Goal: Task Accomplishment & Management: Manage account settings

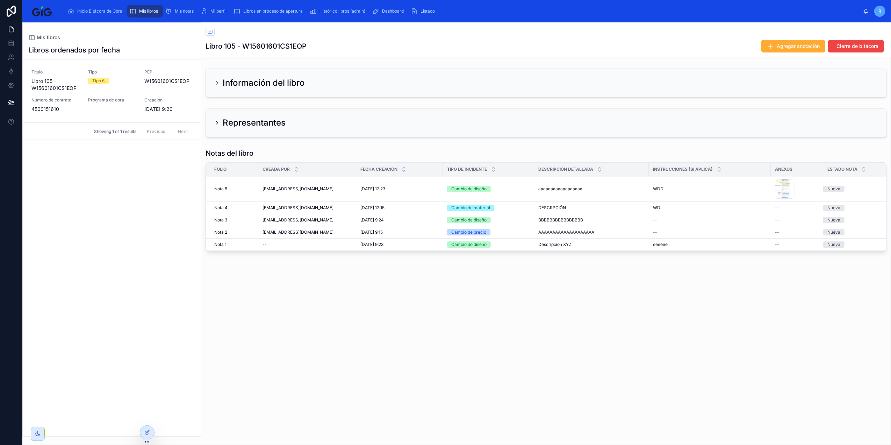
drag, startPoint x: 15, startPoint y: 8, endPoint x: 13, endPoint y: 38, distance: 30.8
click at [15, 8] on icon at bounding box center [11, 11] width 9 height 11
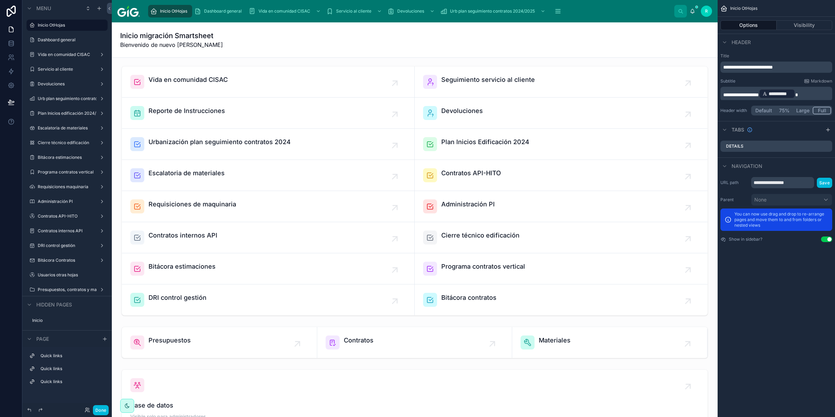
click at [177, 266] on div at bounding box center [414, 190] width 595 height 255
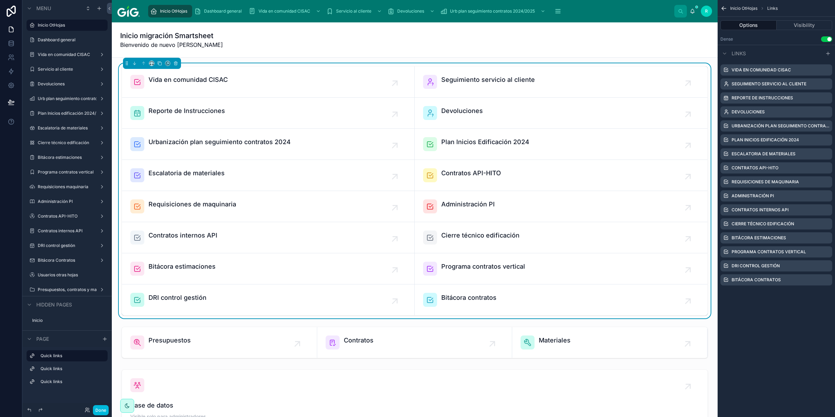
drag, startPoint x: 177, startPoint y: 266, endPoint x: 172, endPoint y: 268, distance: 5.8
click at [172, 268] on span "Bitácora estimaciones" at bounding box center [182, 266] width 67 height 10
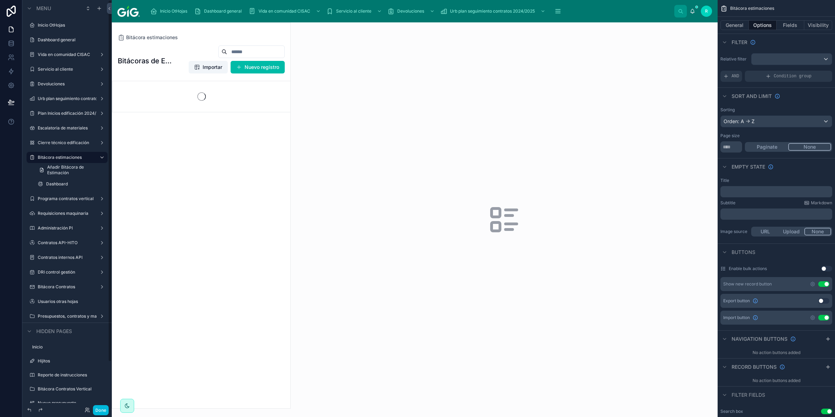
click at [272, 62] on div at bounding box center [201, 215] width 178 height 385
click at [266, 66] on button "Nuevo registro" at bounding box center [258, 67] width 54 height 13
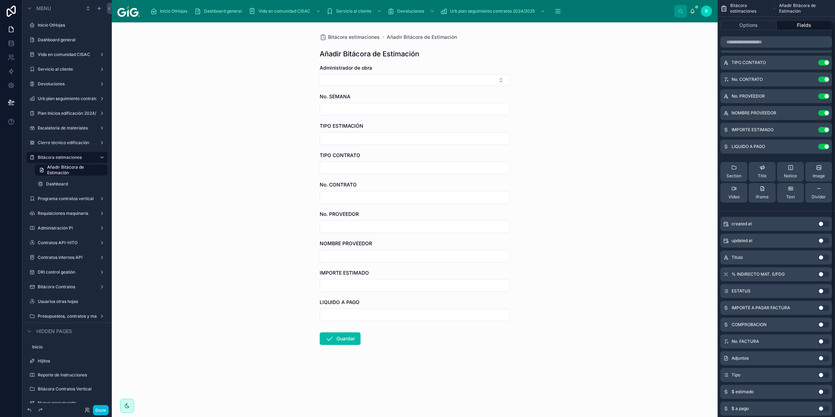
scroll to position [86, 0]
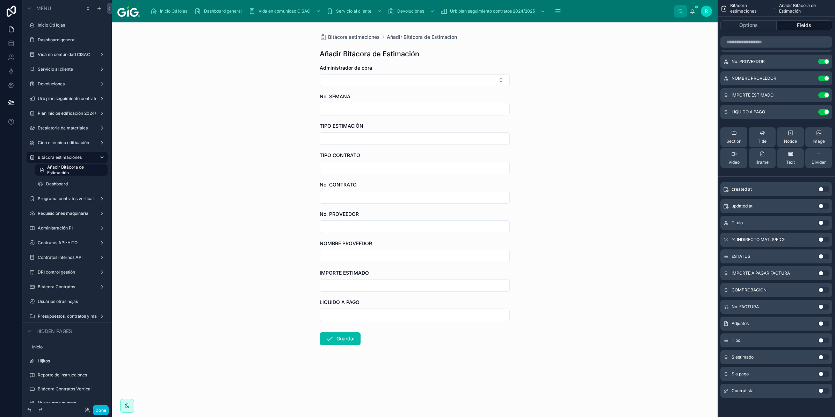
click at [823, 239] on button "Use setting" at bounding box center [823, 240] width 11 height 6
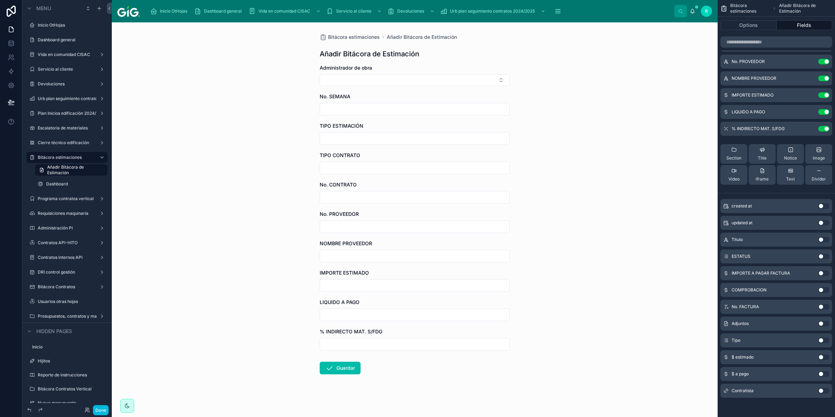
click at [823, 325] on button "Use setting" at bounding box center [823, 323] width 11 height 6
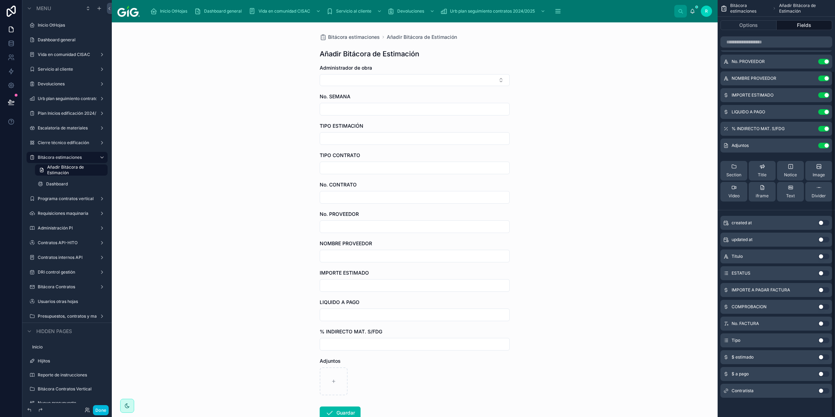
click at [821, 389] on button "Use setting" at bounding box center [823, 391] width 11 height 6
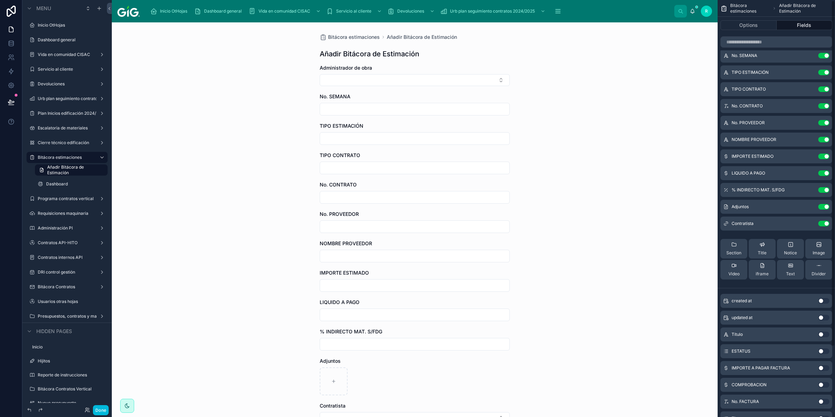
scroll to position [0, 0]
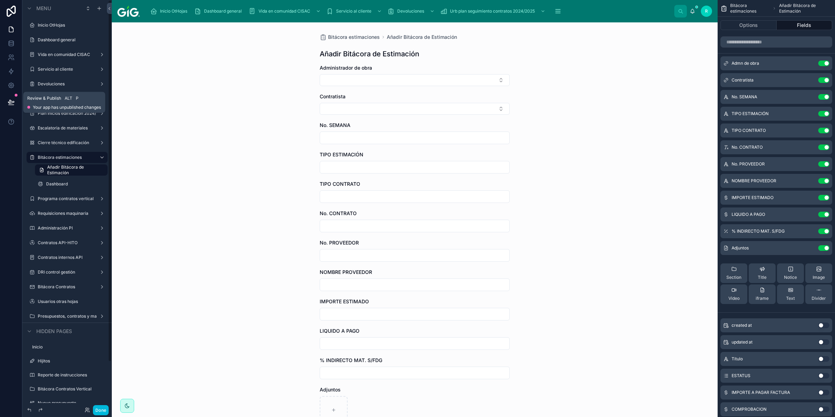
click at [10, 103] on icon at bounding box center [11, 101] width 6 height 3
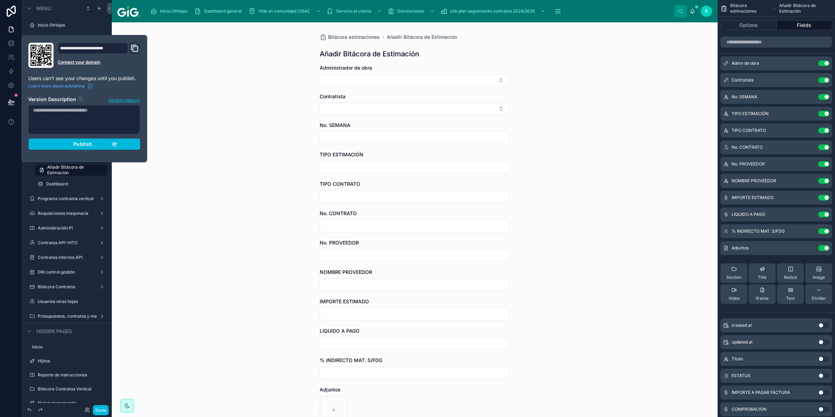
click at [85, 146] on span "Publish" at bounding box center [82, 144] width 19 height 6
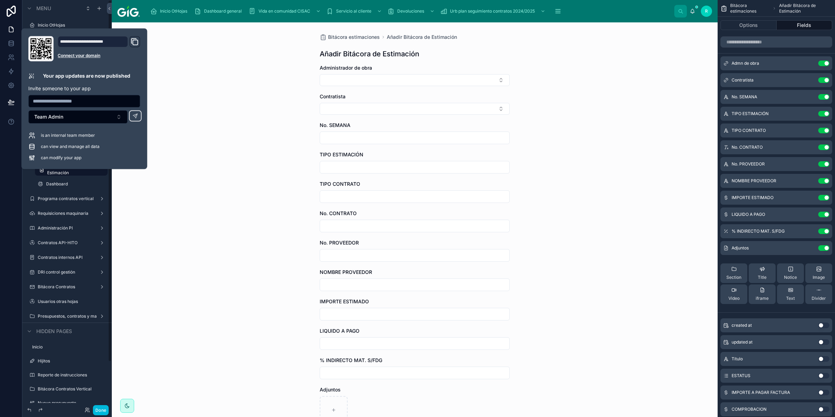
click at [165, 198] on div "Bitácora estimaciones Añadir Bitácora de Estimación Añadir Bitácora de Estimaci…" at bounding box center [415, 219] width 606 height 394
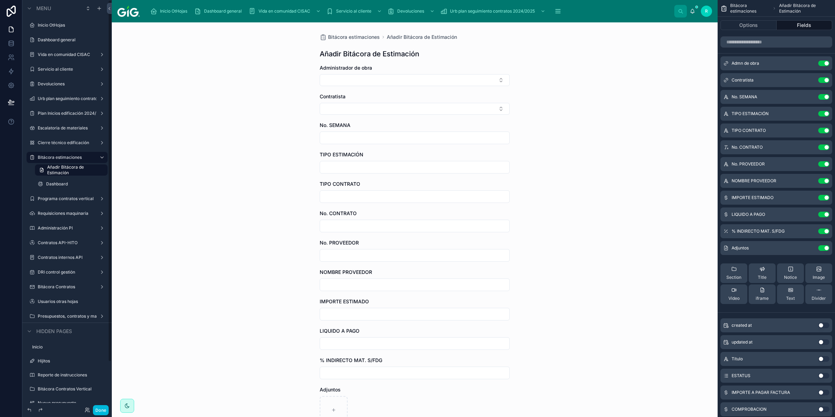
drag, startPoint x: 55, startPoint y: 158, endPoint x: 69, endPoint y: 169, distance: 18.5
click at [55, 158] on label "Bitácora estimaciones" at bounding box center [66, 157] width 56 height 6
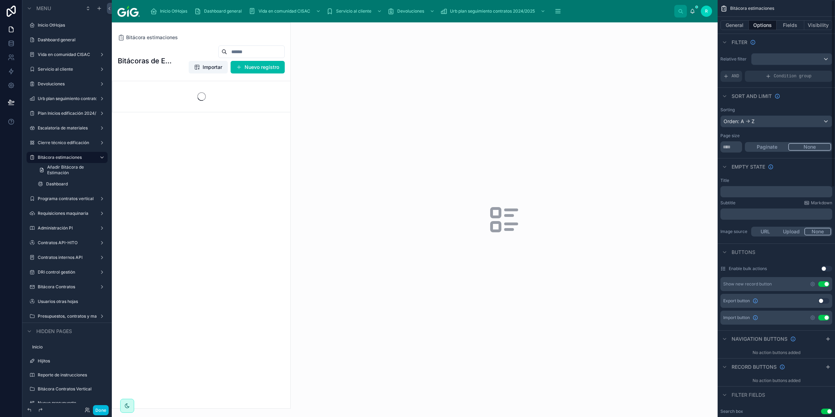
click at [787, 19] on div "General Options Fields Visibility" at bounding box center [776, 25] width 117 height 17
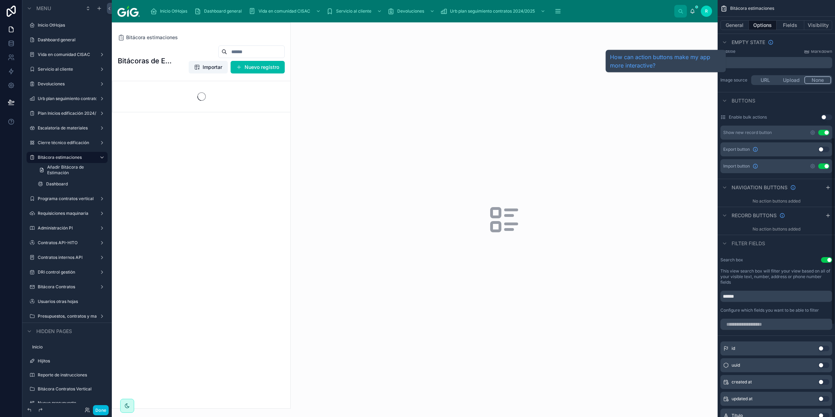
scroll to position [306, 0]
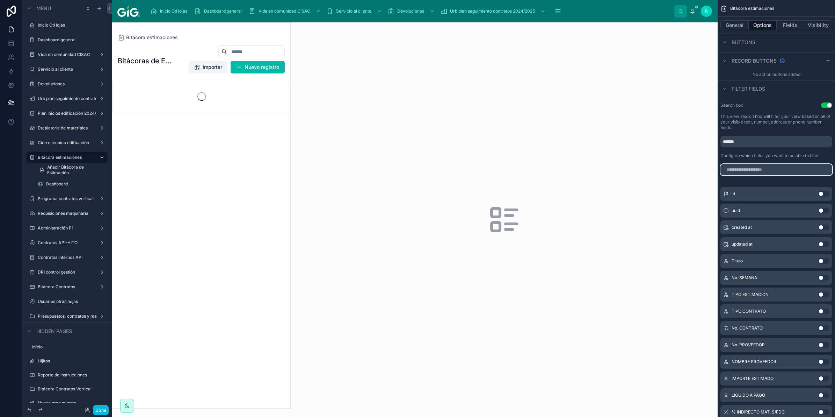
click at [789, 164] on input "scrollable content" at bounding box center [777, 169] width 112 height 11
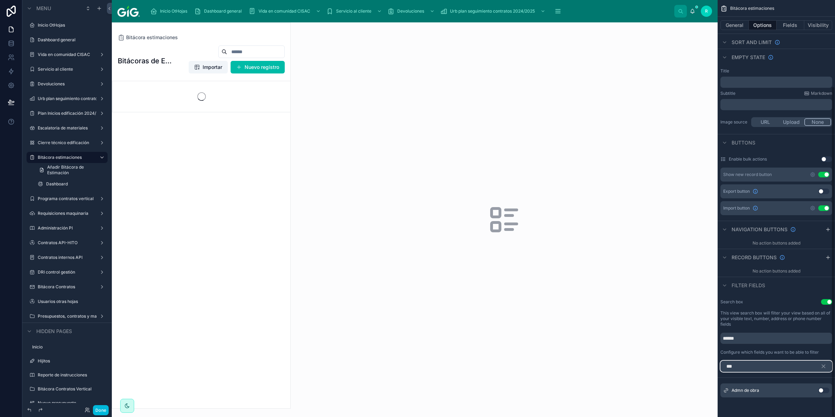
scroll to position [109, 0]
type input "***"
click at [816, 394] on div "Admn de obra Use setting" at bounding box center [777, 390] width 112 height 14
click at [824, 388] on button "Use setting" at bounding box center [823, 391] width 11 height 6
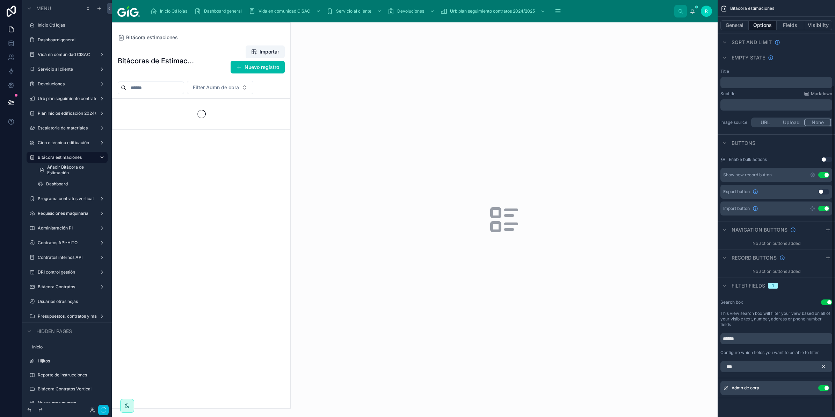
click at [825, 367] on icon "scrollable content" at bounding box center [823, 366] width 3 height 3
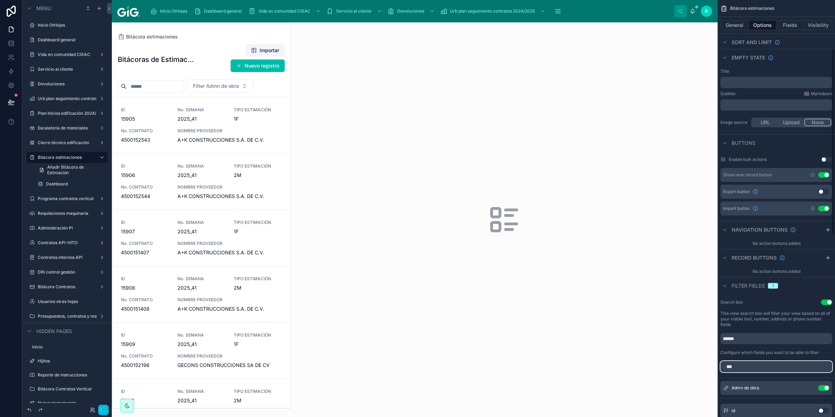
click at [810, 365] on input "***" at bounding box center [777, 366] width 112 height 11
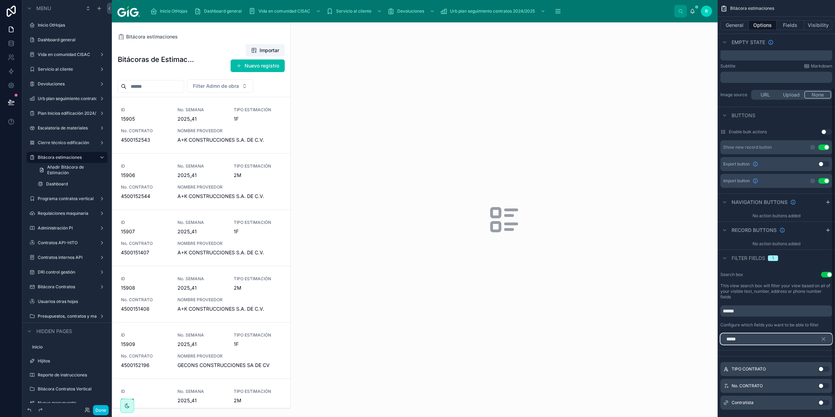
scroll to position [149, 0]
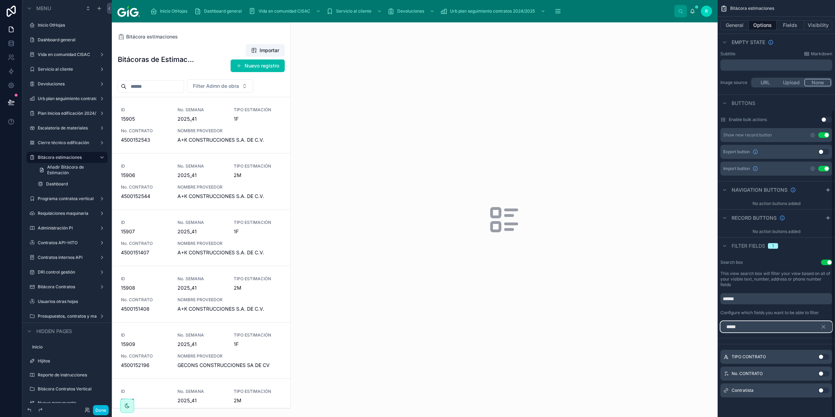
type input "*****"
click at [822, 389] on button "Use setting" at bounding box center [823, 390] width 11 height 6
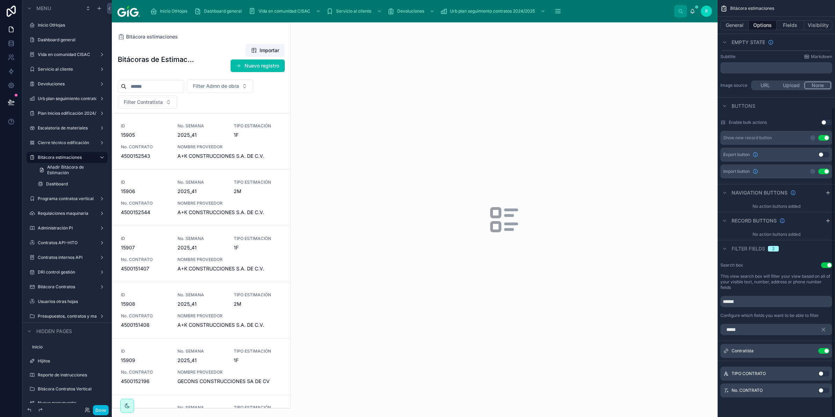
scroll to position [146, 0]
click at [826, 326] on icon "scrollable content" at bounding box center [824, 329] width 6 height 6
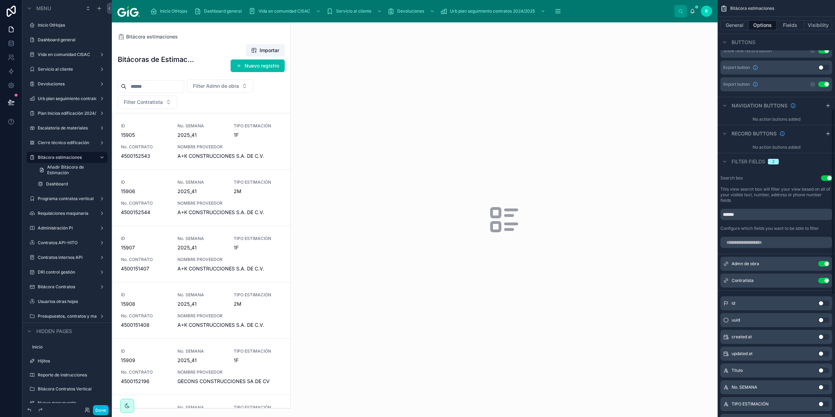
scroll to position [364, 0]
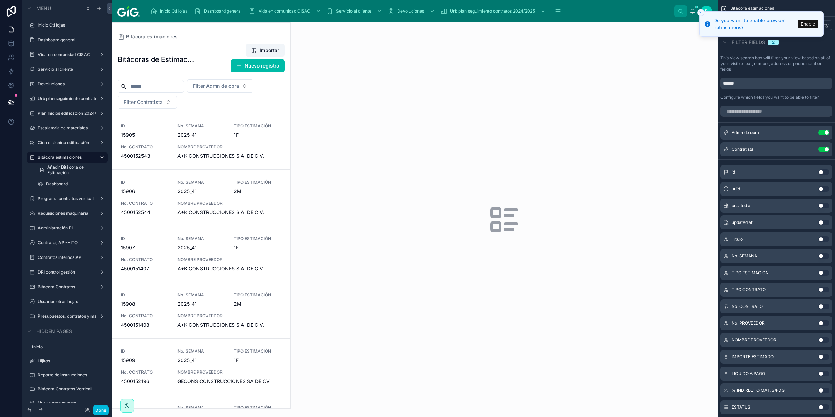
click at [823, 253] on button "Use setting" at bounding box center [823, 256] width 11 height 6
click at [0, 0] on icon "scrollable content" at bounding box center [0, 0] width 0 height 0
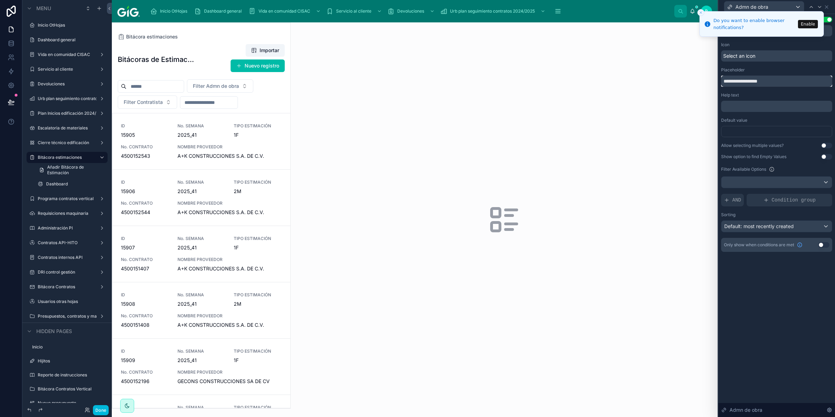
click at [734, 78] on input "**********" at bounding box center [776, 80] width 111 height 11
type input "**********"
click at [796, 65] on div "**********" at bounding box center [776, 134] width 111 height 235
click at [820, 5] on icon at bounding box center [820, 7] width 6 height 6
click at [734, 81] on input "**********" at bounding box center [776, 80] width 111 height 11
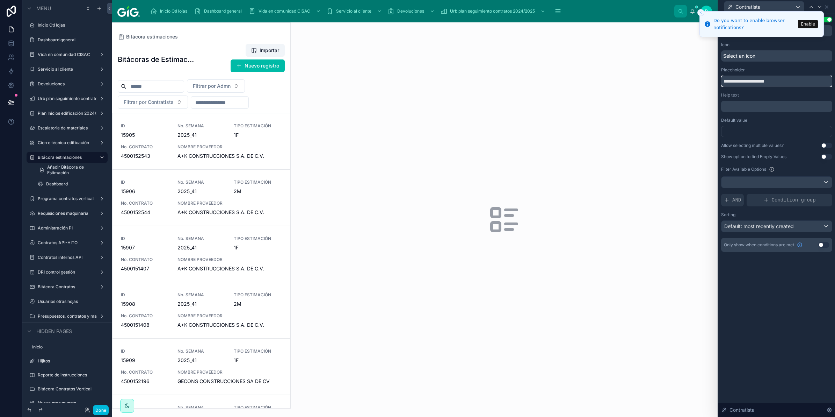
type input "**********"
click at [703, 13] on button "Close toast" at bounding box center [701, 12] width 7 height 7
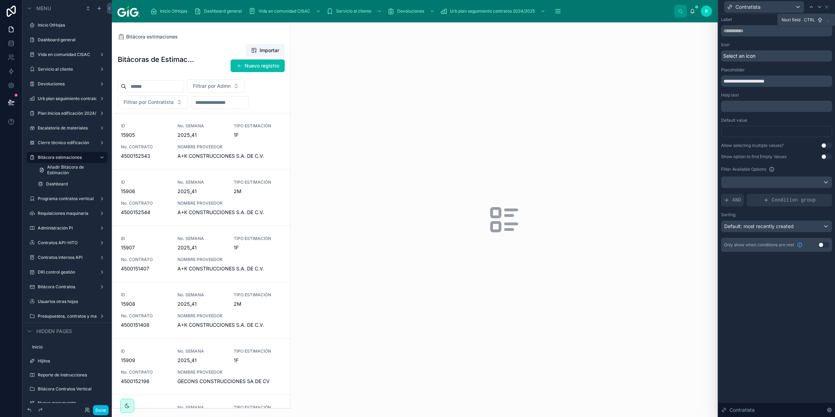
click at [818, 5] on icon at bounding box center [820, 7] width 6 height 6
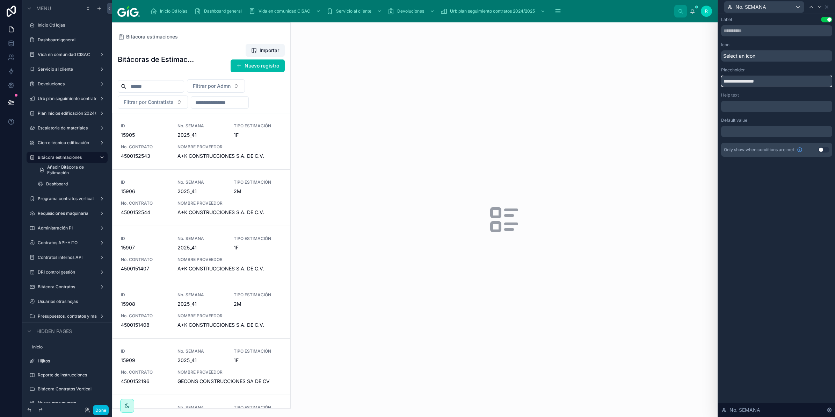
click at [742, 83] on input "**********" at bounding box center [776, 80] width 111 height 11
type input "**********"
click at [813, 101] on div "﻿" at bounding box center [776, 106] width 111 height 11
click at [9, 95] on button at bounding box center [10, 102] width 15 height 20
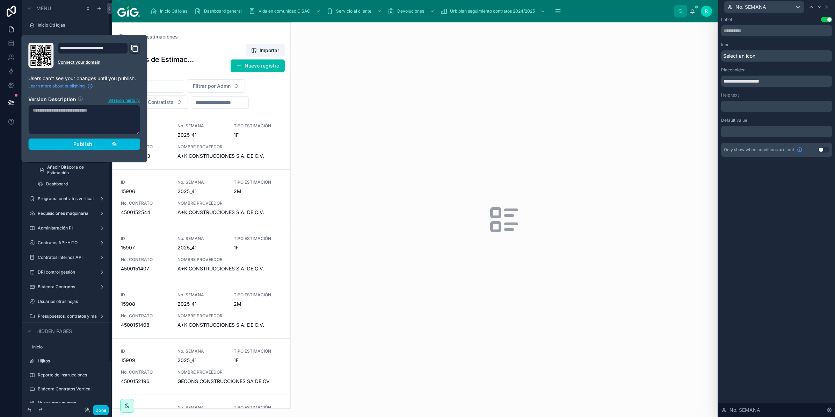
click at [96, 139] on button "Publish" at bounding box center [84, 143] width 112 height 11
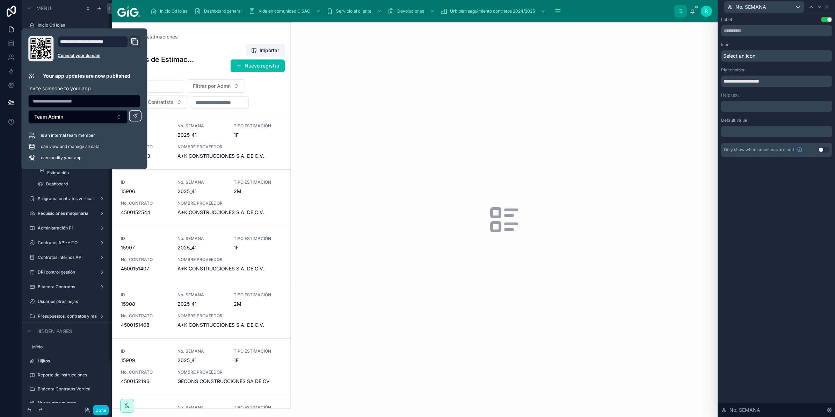
click at [449, 186] on div at bounding box center [504, 219] width 427 height 394
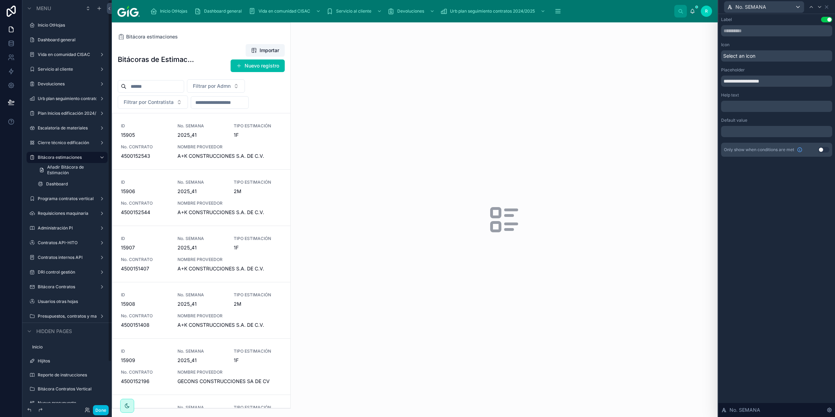
click at [249, 60] on button "Nuevo registro" at bounding box center [258, 65] width 54 height 13
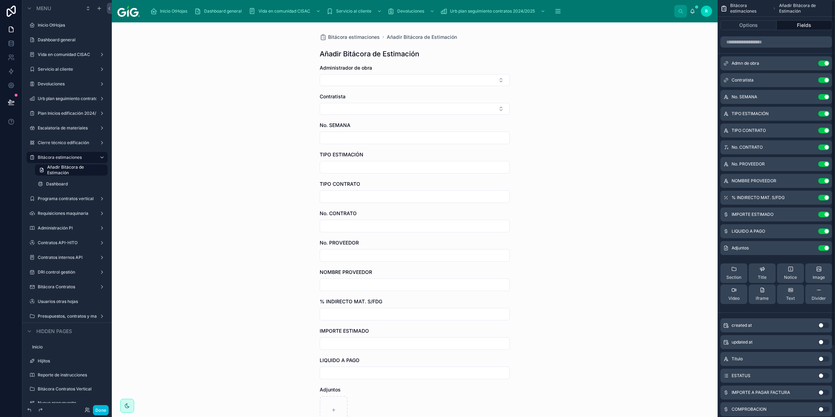
click at [824, 80] on button "Use setting" at bounding box center [823, 80] width 11 height 6
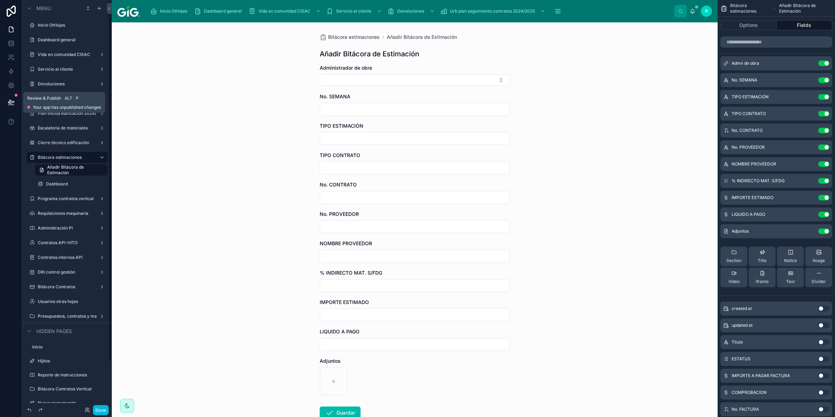
click at [6, 101] on button at bounding box center [10, 102] width 15 height 20
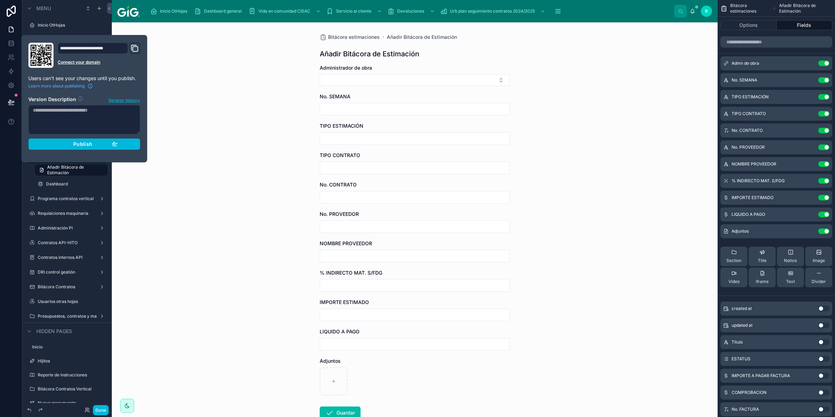
click at [93, 145] on div "Publish" at bounding box center [84, 144] width 66 height 6
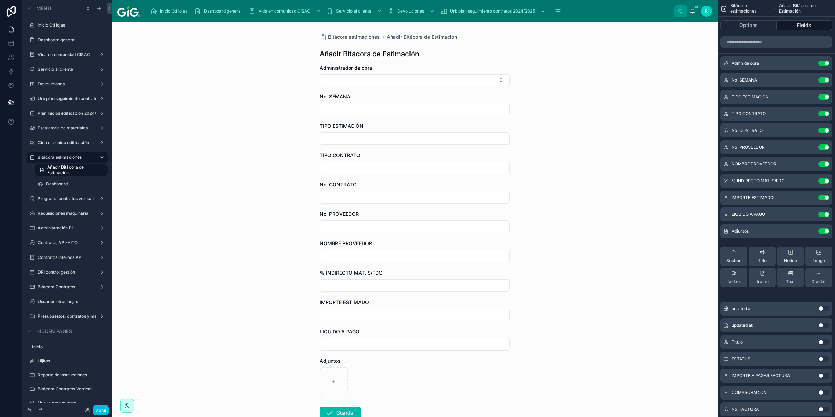
click at [208, 245] on div "Bitácora estimaciones Añadir Bitácora de Estimación Añadir Bitácora de Estimaci…" at bounding box center [415, 219] width 606 height 394
drag, startPoint x: 12, startPoint y: 11, endPoint x: 16, endPoint y: 28, distance: 17.7
click at [12, 11] on icon at bounding box center [11, 11] width 9 height 11
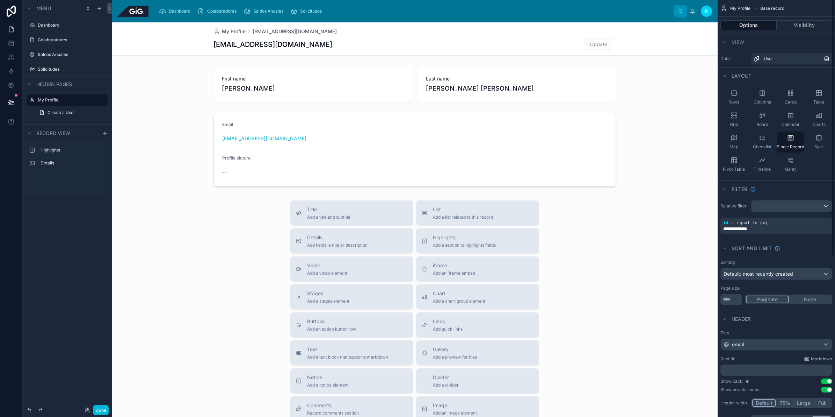
click at [602, 282] on div at bounding box center [415, 263] width 606 height 483
click at [579, 189] on div "My Profile [EMAIL_ADDRESS][DOMAIN_NAME] [EMAIL_ADDRESS][DOMAIN_NAME] Update Fir…" at bounding box center [415, 263] width 606 height 483
click at [456, 90] on div at bounding box center [415, 84] width 606 height 41
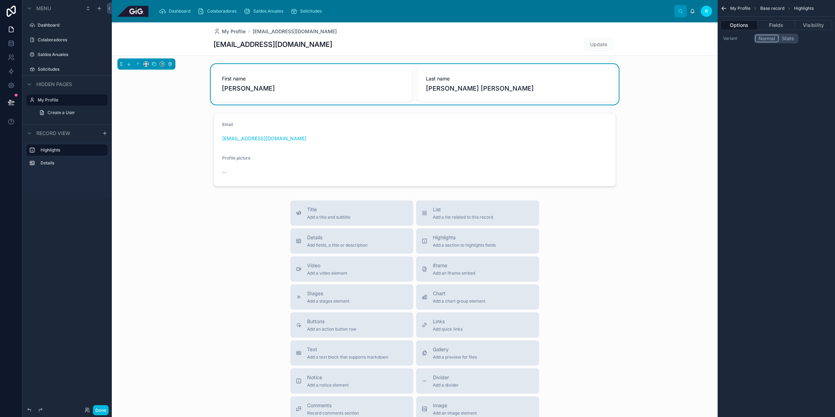
click at [63, 38] on label "Colaboradores" at bounding box center [71, 40] width 66 height 6
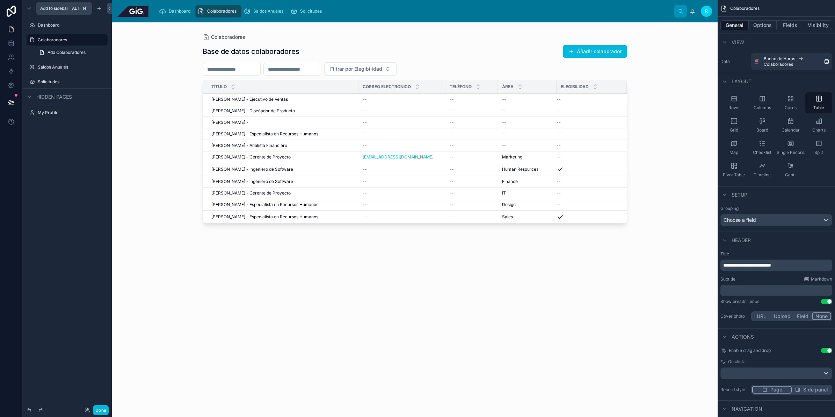
click at [100, 9] on icon "scrollable content" at bounding box center [99, 9] width 6 height 6
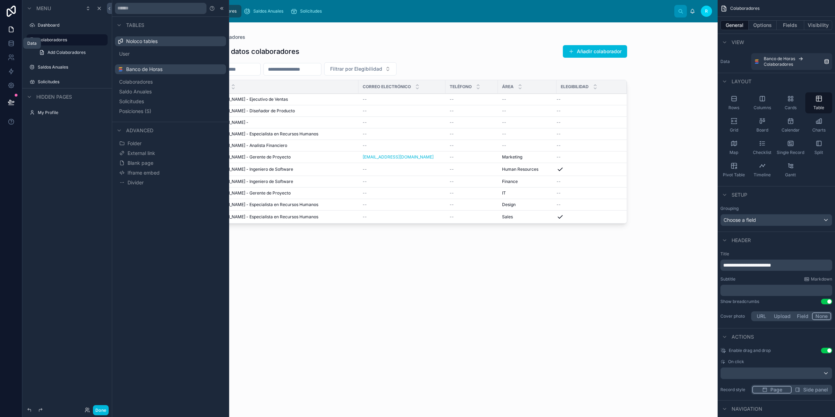
click at [11, 44] on icon at bounding box center [11, 43] width 7 height 7
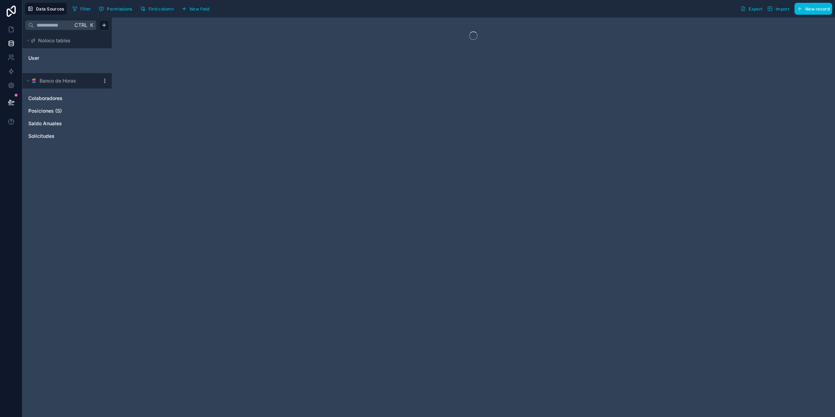
click at [105, 77] on div "Banco de Horas" at bounding box center [66, 80] width 89 height 15
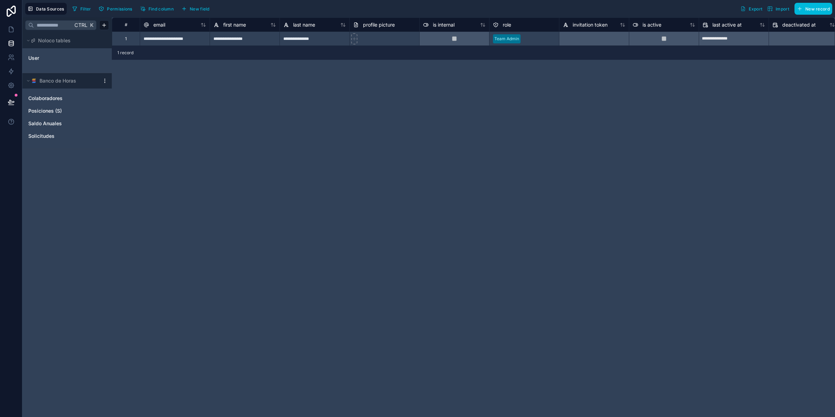
click at [103, 78] on html "**********" at bounding box center [417, 234] width 835 height 469
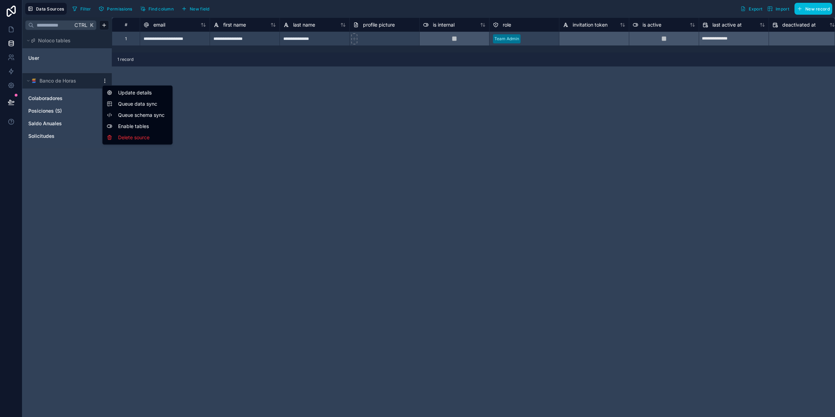
click at [123, 102] on span "Queue data sync" at bounding box center [143, 103] width 50 height 7
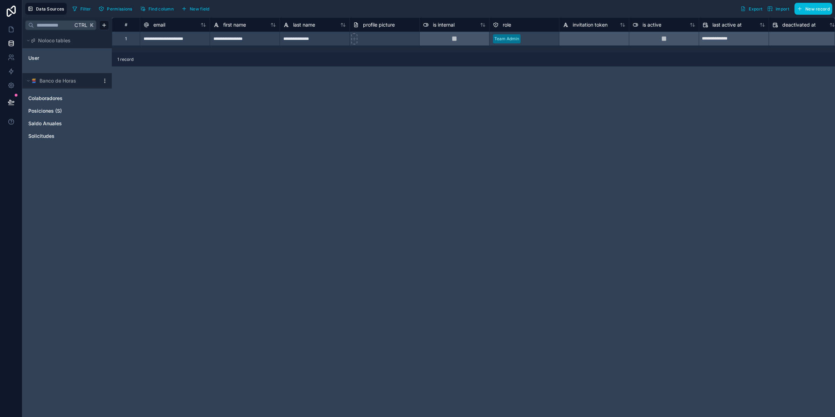
click at [105, 83] on html "**********" at bounding box center [417, 234] width 835 height 469
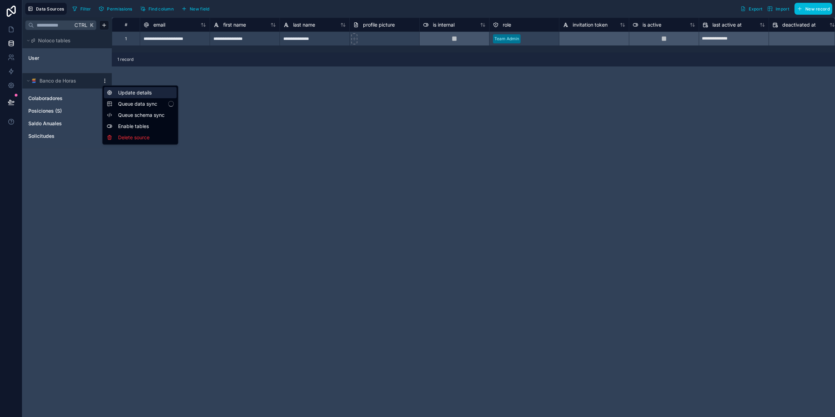
click at [129, 96] on div "Update details" at bounding box center [140, 92] width 73 height 11
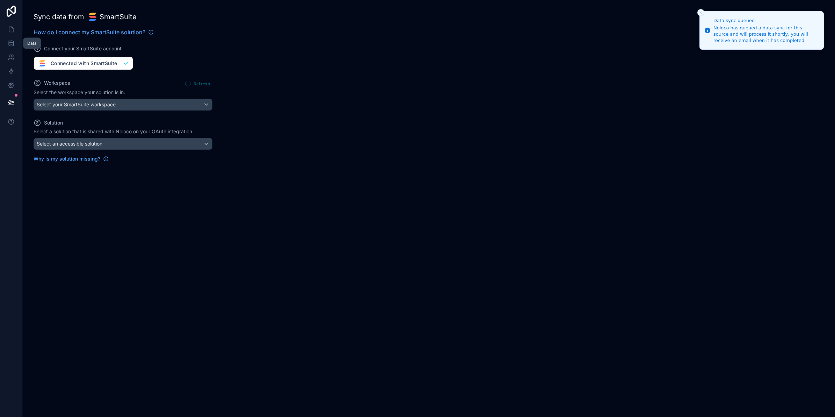
click at [11, 41] on icon at bounding box center [11, 42] width 5 height 2
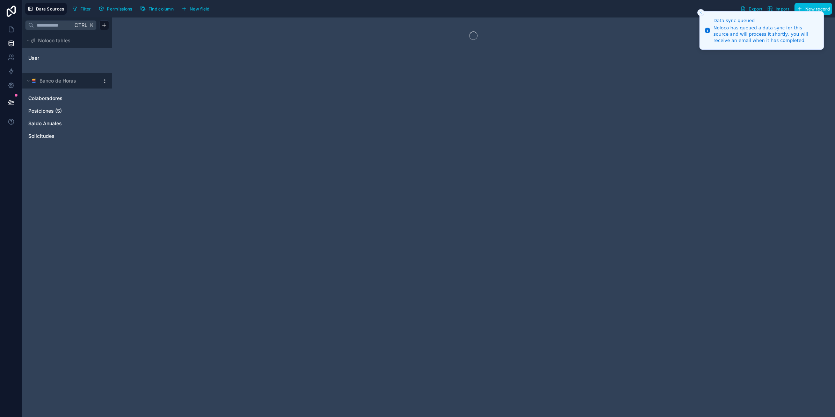
click at [103, 80] on html "Data sync queued Noloco has queued a data sync for this source and will process…" at bounding box center [417, 234] width 835 height 469
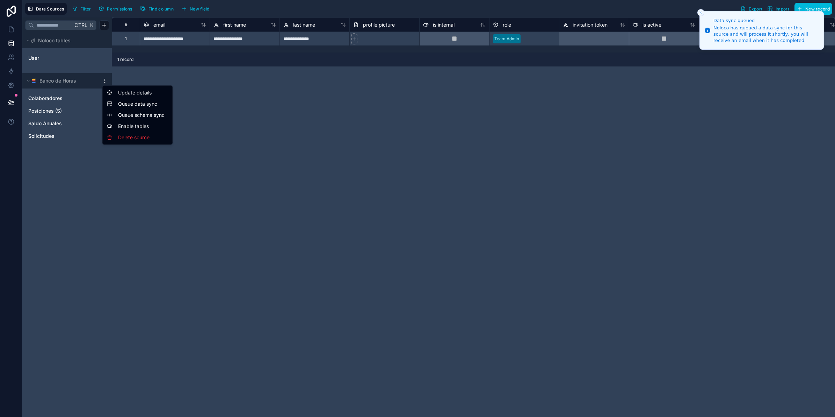
click at [123, 102] on span "Queue data sync" at bounding box center [143, 103] width 50 height 7
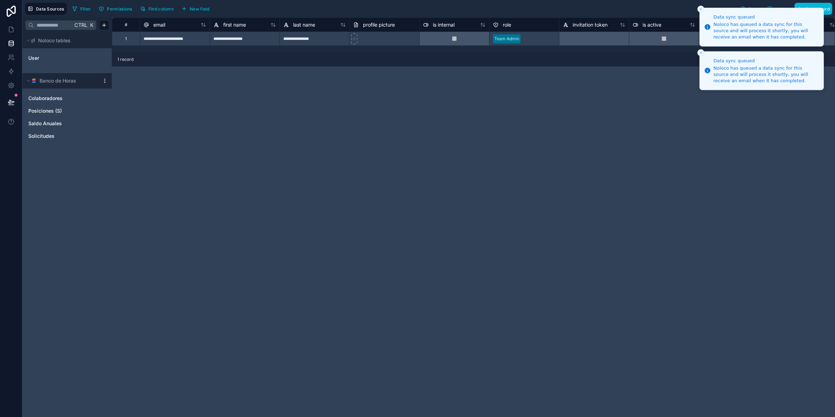
click at [702, 9] on icon "Close toast" at bounding box center [701, 9] width 4 height 4
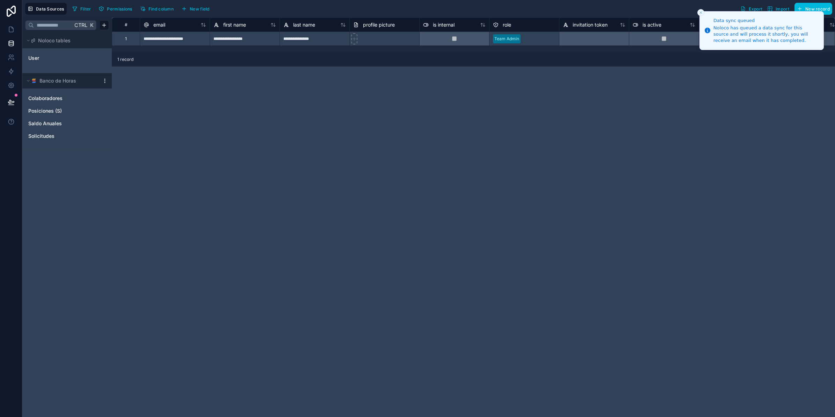
click at [702, 13] on icon "Close toast" at bounding box center [701, 12] width 4 height 4
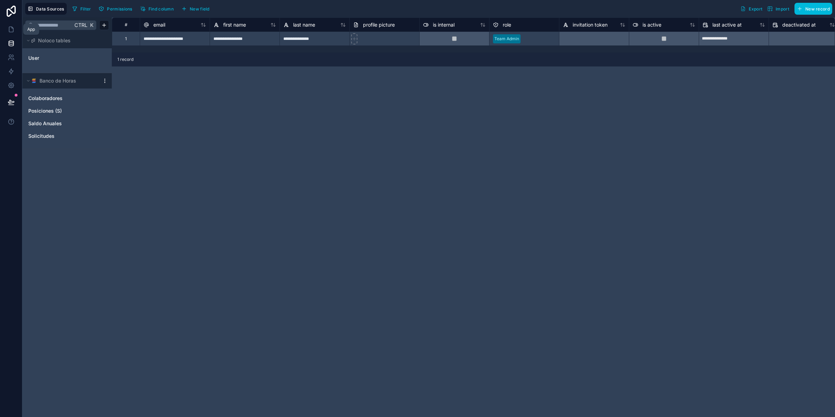
click at [8, 30] on icon at bounding box center [11, 29] width 7 height 7
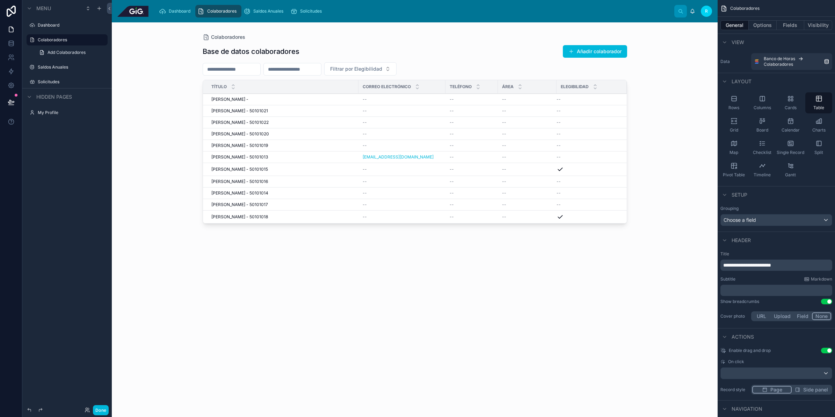
click at [291, 3] on div "Dashboard Colaboradores Saldos Anuales Solicitudes R [PERSON_NAME] Montserrat […" at bounding box center [415, 11] width 606 height 22
click at [302, 7] on div "Solicitudes" at bounding box center [307, 11] width 34 height 11
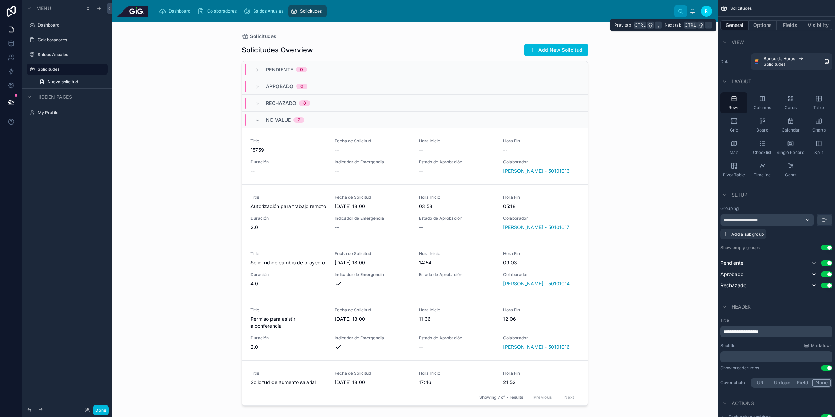
click at [759, 21] on button "Options" at bounding box center [763, 25] width 28 height 10
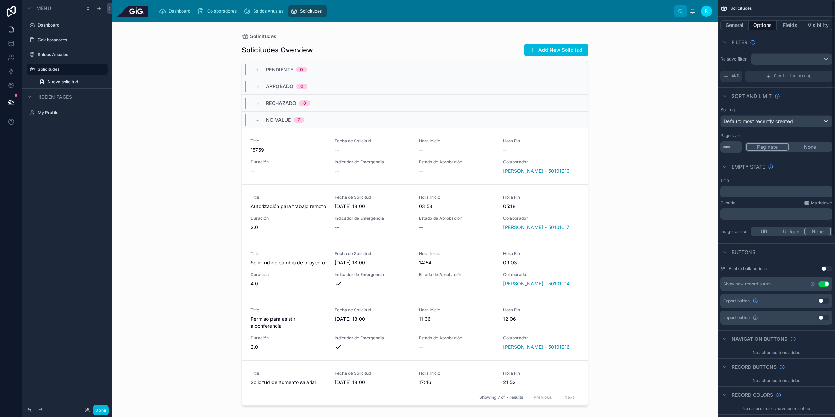
click at [825, 283] on button "Use setting" at bounding box center [823, 284] width 11 height 6
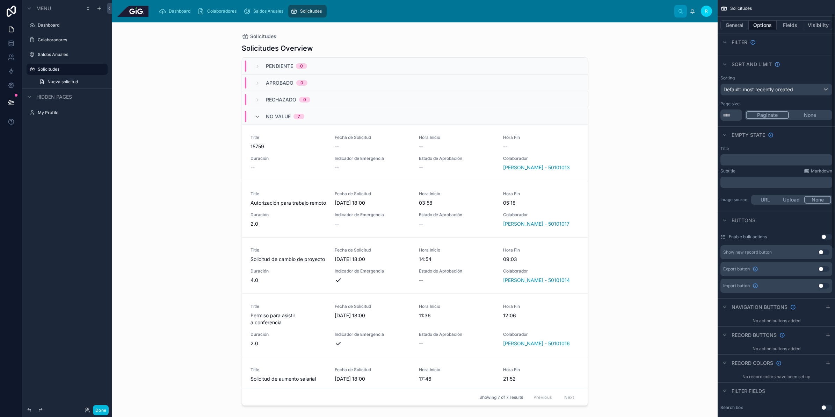
scroll to position [87, 0]
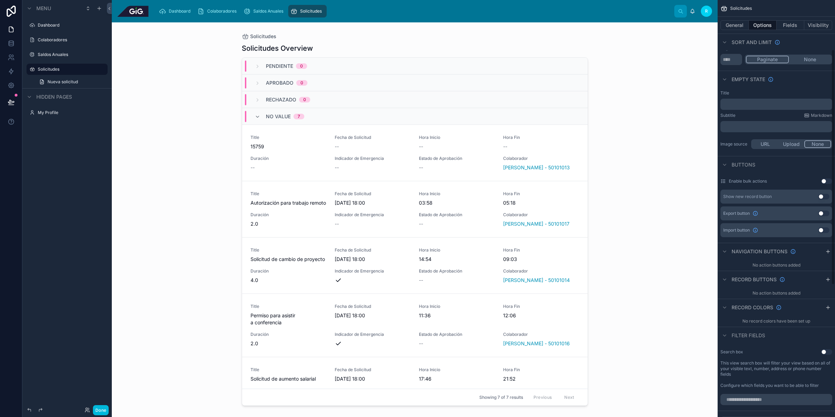
click at [827, 254] on icon "scrollable content" at bounding box center [828, 251] width 6 height 6
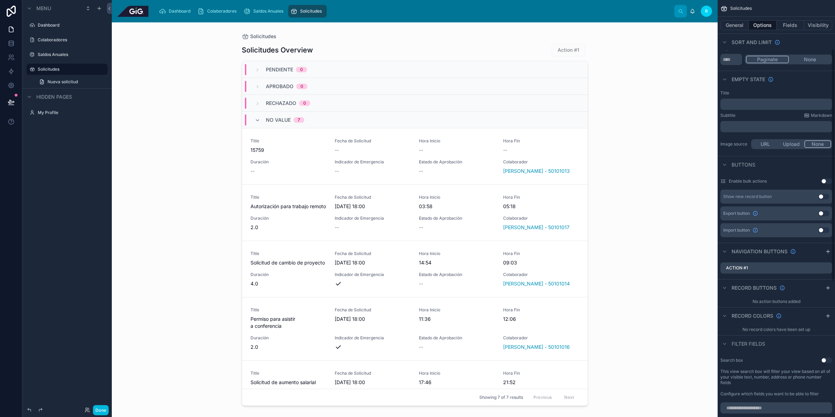
click at [740, 22] on button "General" at bounding box center [735, 25] width 28 height 10
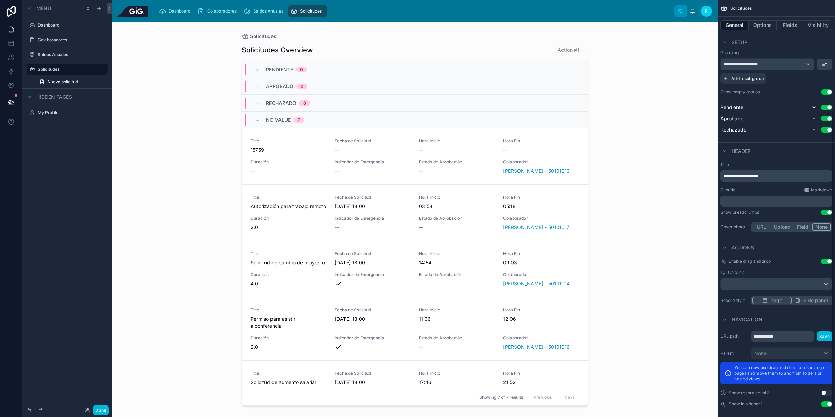
scroll to position [159, 0]
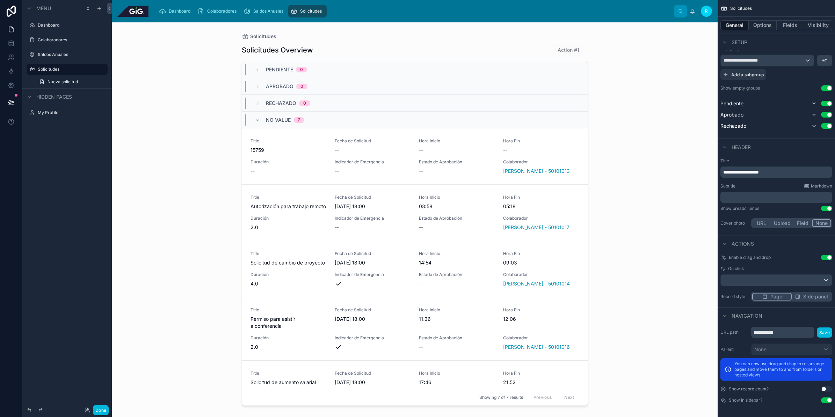
click at [813, 298] on span "Side panel" at bounding box center [815, 296] width 25 height 7
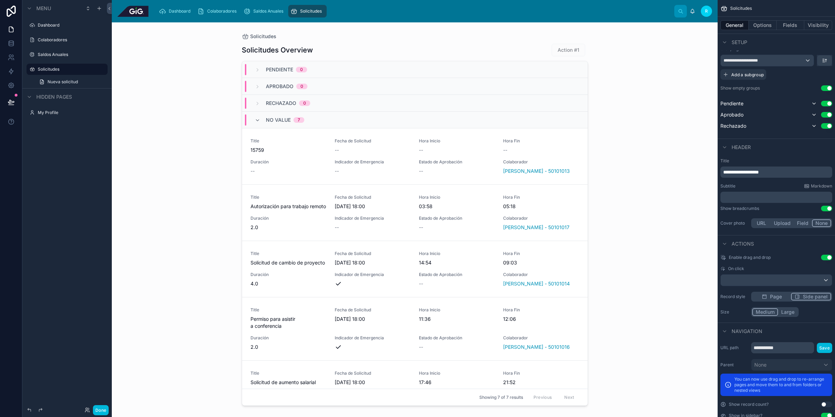
click at [764, 294] on icon "scrollable content" at bounding box center [765, 297] width 6 height 6
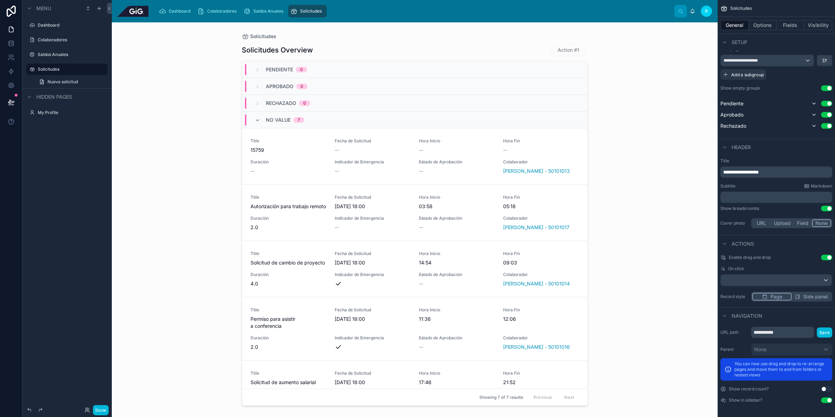
click at [766, 26] on button "Options" at bounding box center [763, 25] width 28 height 10
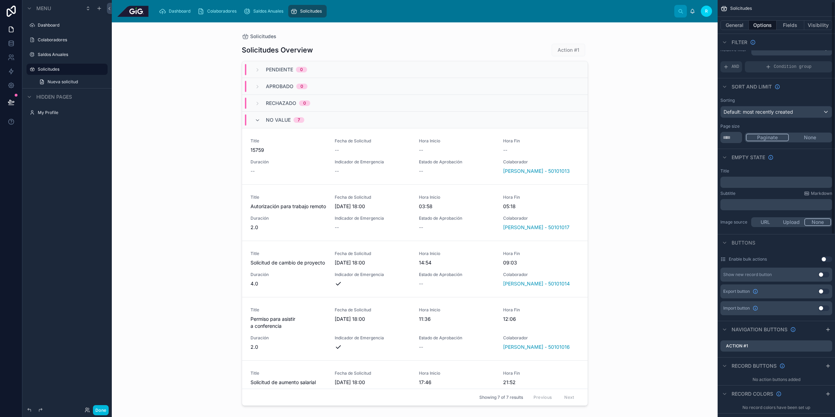
scroll to position [0, 0]
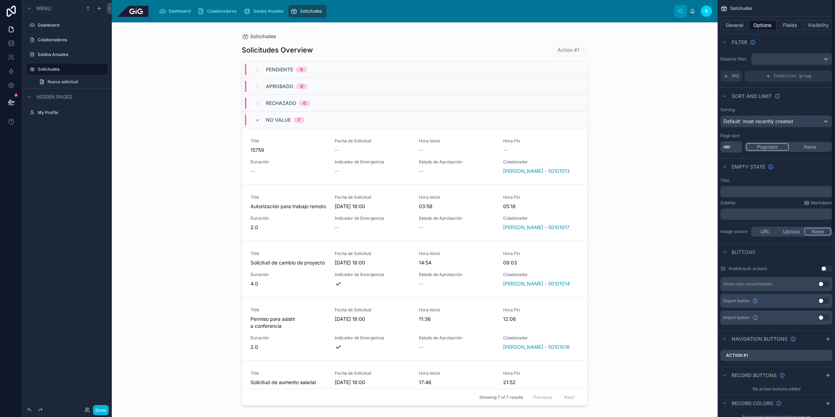
click at [825, 267] on button "Use setting" at bounding box center [826, 269] width 11 height 6
click at [387, 156] on div at bounding box center [415, 215] width 358 height 386
click at [0, 0] on icon "scrollable content" at bounding box center [0, 0] width 0 height 0
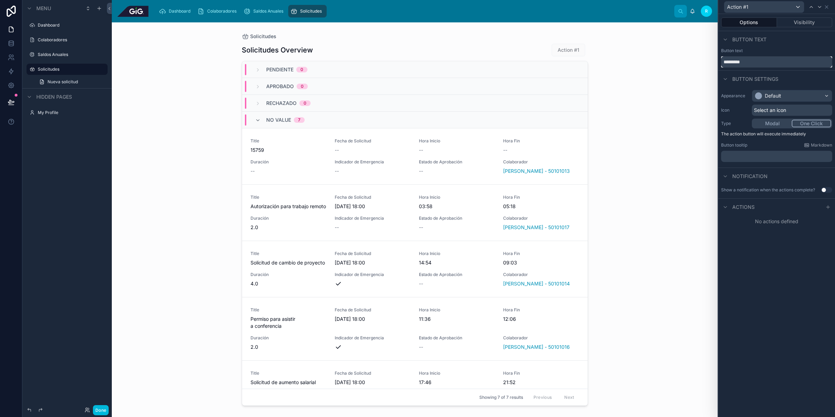
drag, startPoint x: 759, startPoint y: 60, endPoint x: 699, endPoint y: 67, distance: 59.8
click at [699, 67] on div "Action #1 Options Visibility Button text Button text ********* Button settings …" at bounding box center [417, 208] width 835 height 417
type input "*******"
click at [810, 236] on div "Options Visibility Button text Button text ******* Button settings Appearance D…" at bounding box center [777, 215] width 117 height 403
click at [799, 96] on div "Default" at bounding box center [792, 95] width 80 height 11
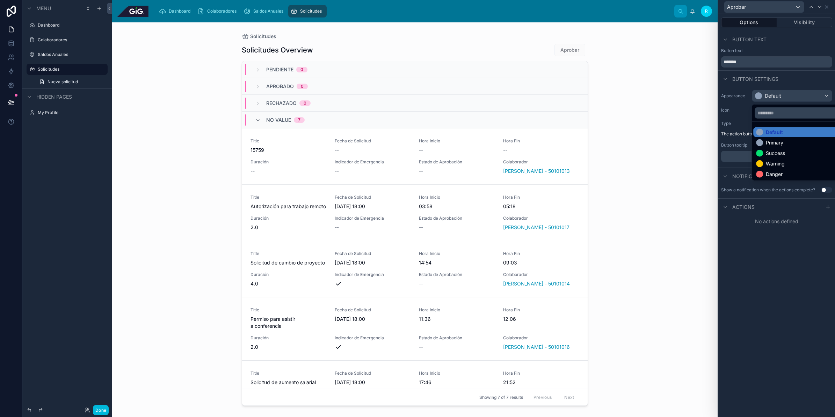
click at [794, 149] on div "Success" at bounding box center [799, 153] width 93 height 10
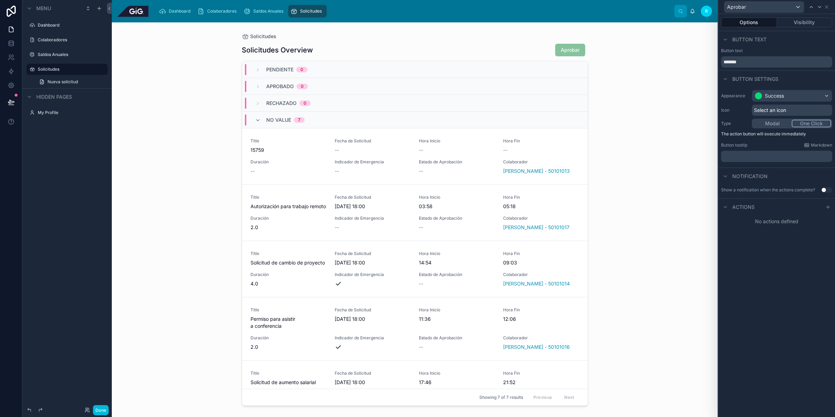
click at [778, 154] on p "﻿" at bounding box center [777, 156] width 107 height 7
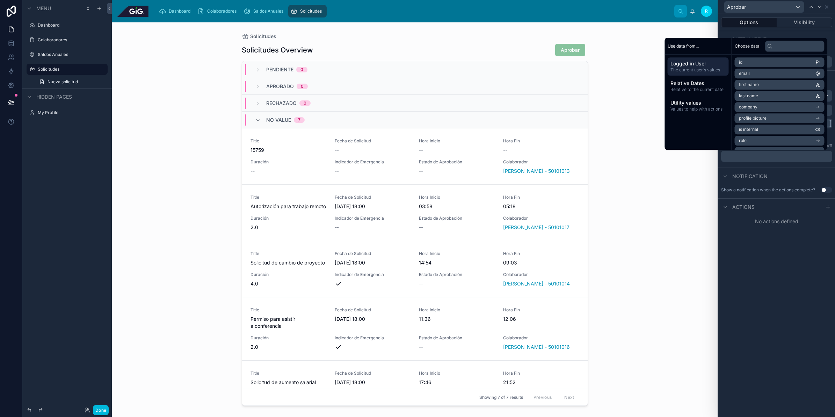
click at [830, 220] on div "No actions defined" at bounding box center [777, 221] width 117 height 13
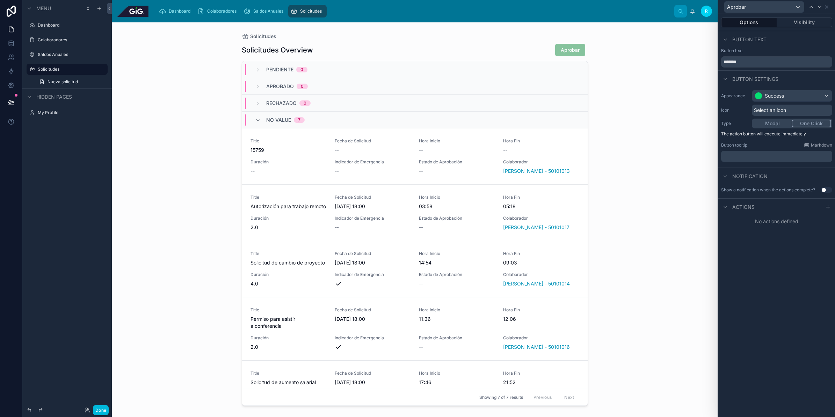
click at [829, 205] on icon at bounding box center [828, 207] width 6 height 6
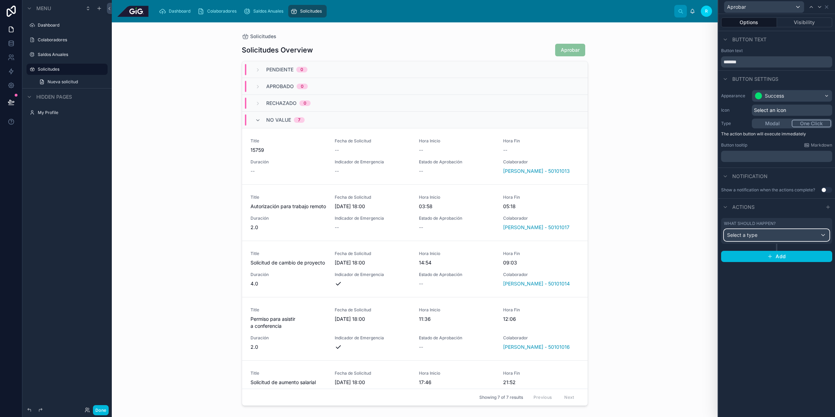
click at [799, 236] on div "Select a type" at bounding box center [776, 234] width 105 height 11
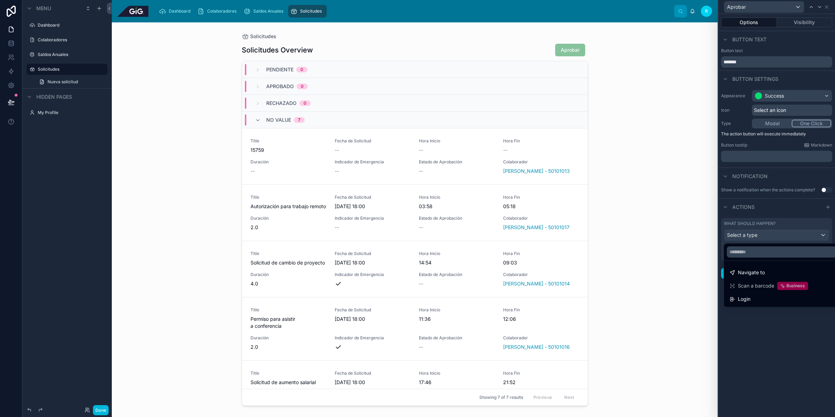
click at [779, 327] on div at bounding box center [777, 208] width 117 height 417
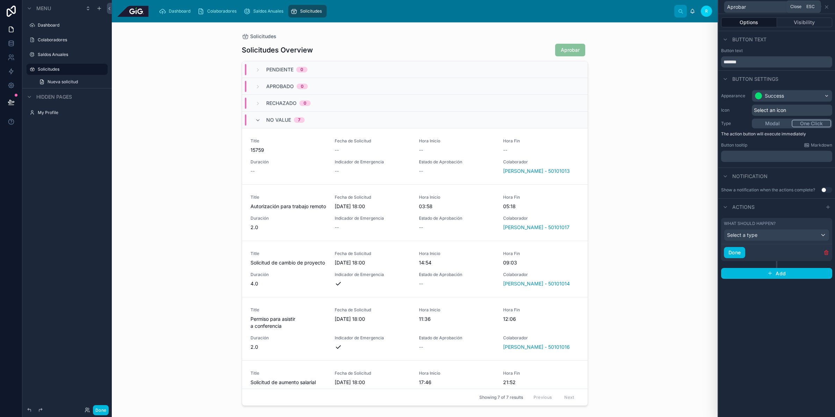
click at [828, 6] on icon at bounding box center [827, 7] width 6 height 6
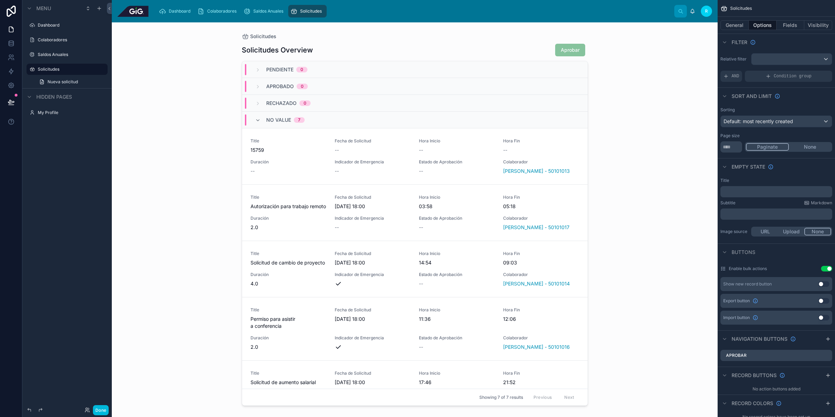
click at [0, 0] on icon "scrollable content" at bounding box center [0, 0] width 0 height 0
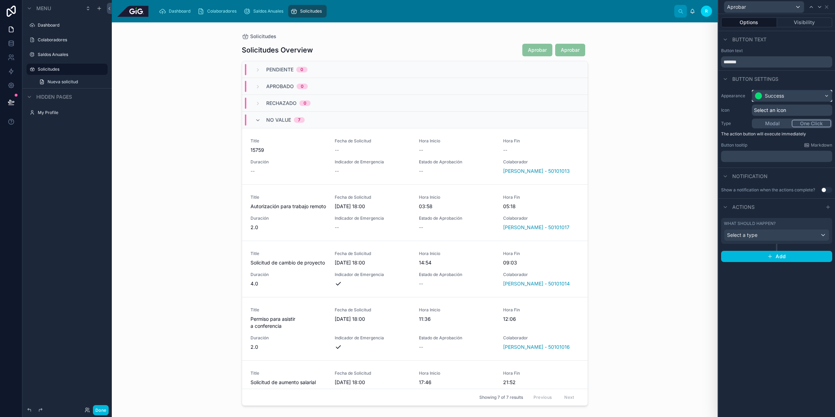
click at [779, 94] on div "Success" at bounding box center [774, 95] width 19 height 7
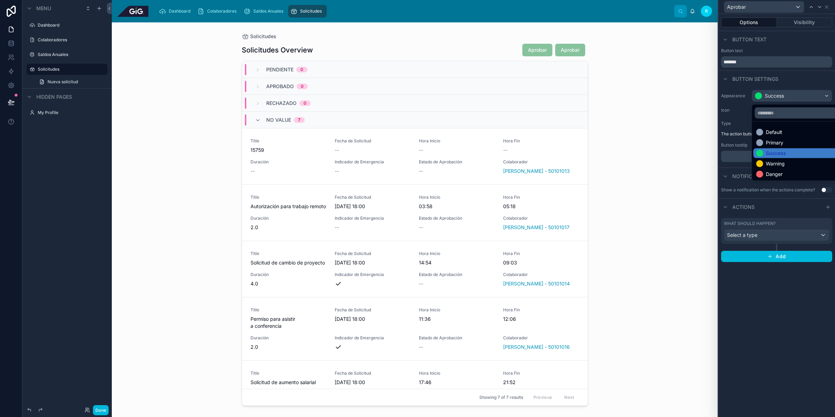
click at [779, 175] on div "Danger" at bounding box center [774, 174] width 17 height 7
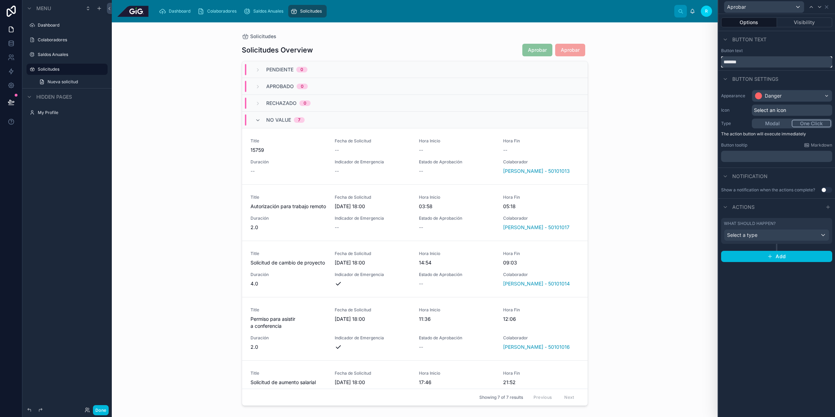
drag, startPoint x: 742, startPoint y: 60, endPoint x: 722, endPoint y: 62, distance: 19.6
click at [722, 62] on input "*******" at bounding box center [776, 61] width 111 height 11
type input "********"
drag, startPoint x: 766, startPoint y: 47, endPoint x: 767, endPoint y: 51, distance: 3.6
click at [767, 49] on div "Button text Button text ******** Button settings Appearance Danger Icon Select …" at bounding box center [777, 147] width 117 height 233
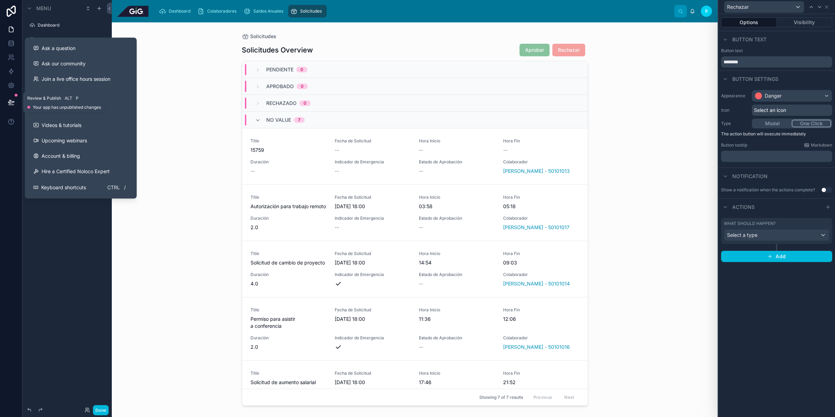
click at [11, 105] on icon at bounding box center [11, 102] width 7 height 7
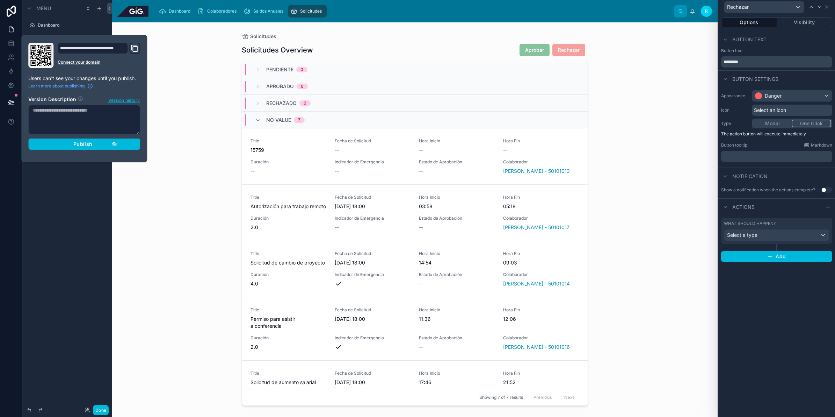
click at [123, 138] on button "Publish" at bounding box center [84, 143] width 112 height 11
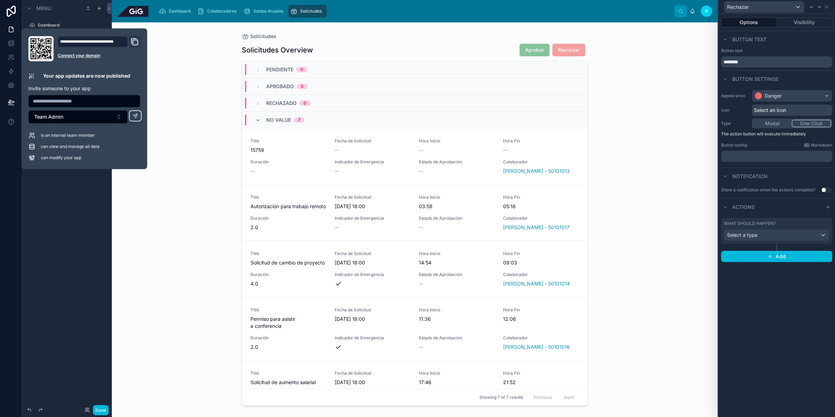
click at [171, 218] on div "Solicitudes Solicitudes Overview Aprobar Rechazar Pendiente 0 Aprobado 0 Rechaz…" at bounding box center [415, 219] width 606 height 394
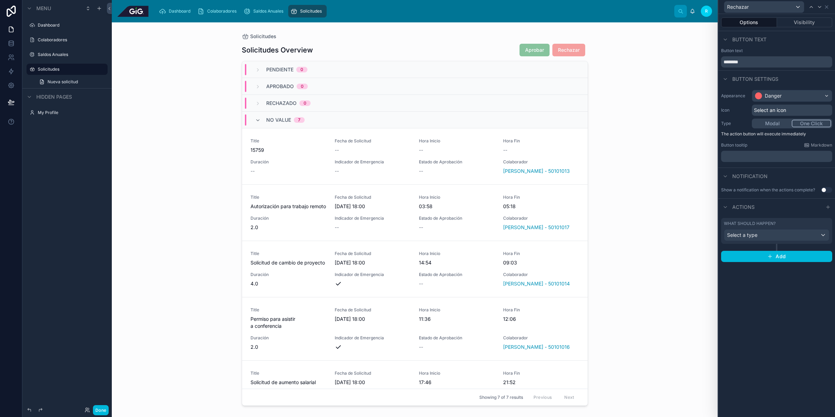
click at [830, 6] on div "Rechazar" at bounding box center [776, 7] width 111 height 14
click at [827, 8] on icon at bounding box center [827, 7] width 6 height 6
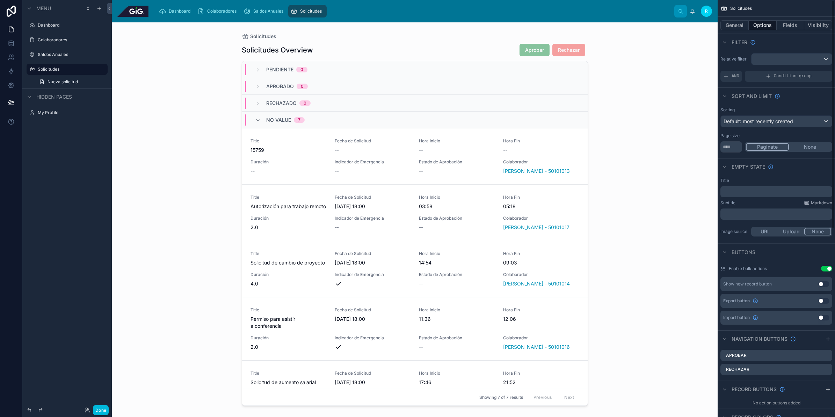
click at [738, 25] on button "General" at bounding box center [735, 25] width 28 height 10
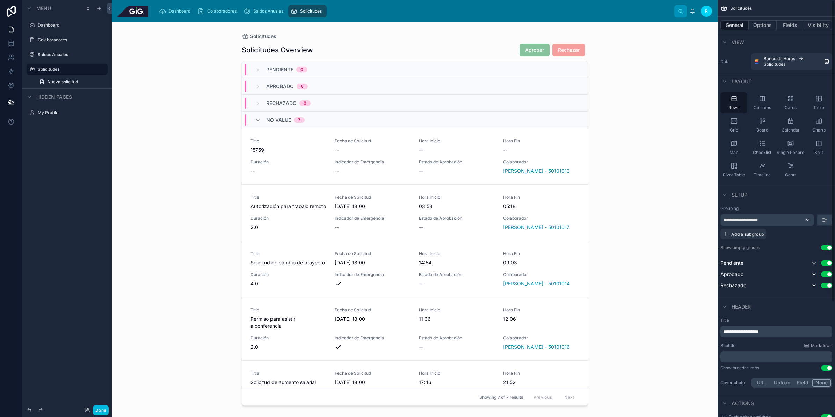
click at [816, 101] on icon "scrollable content" at bounding box center [819, 98] width 7 height 7
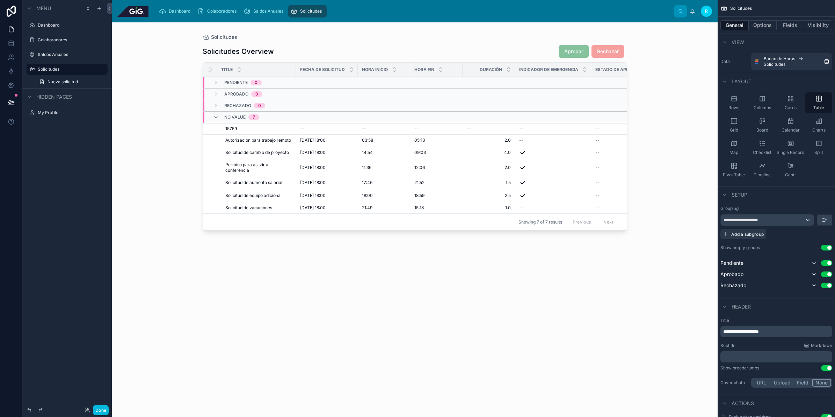
click at [740, 101] on div "Rows" at bounding box center [734, 102] width 27 height 21
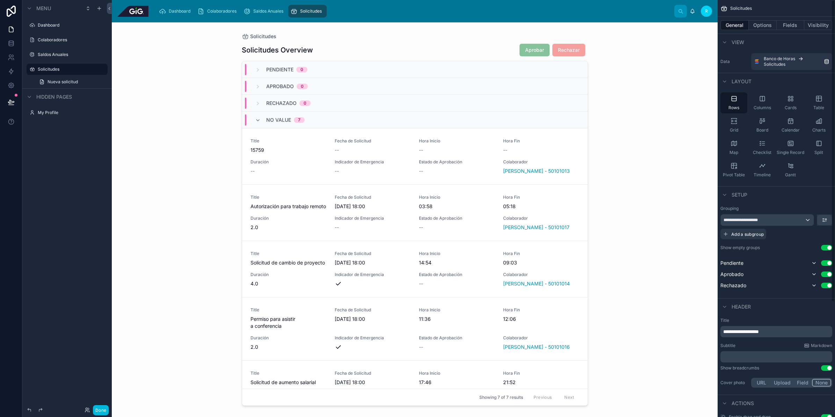
click at [818, 103] on div "Table" at bounding box center [819, 102] width 27 height 21
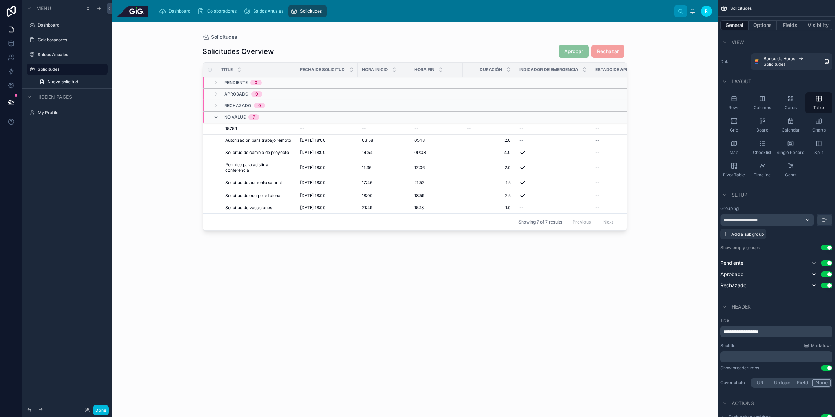
click at [248, 301] on div "Solicitudes Overview Aprobar Rechazar Title Fecha de Solicitud Hora Inicio Hora…" at bounding box center [415, 225] width 425 height 368
click at [60, 35] on div "Colaboradores" at bounding box center [67, 39] width 78 height 11
click at [60, 37] on label "Colaboradores" at bounding box center [71, 40] width 66 height 6
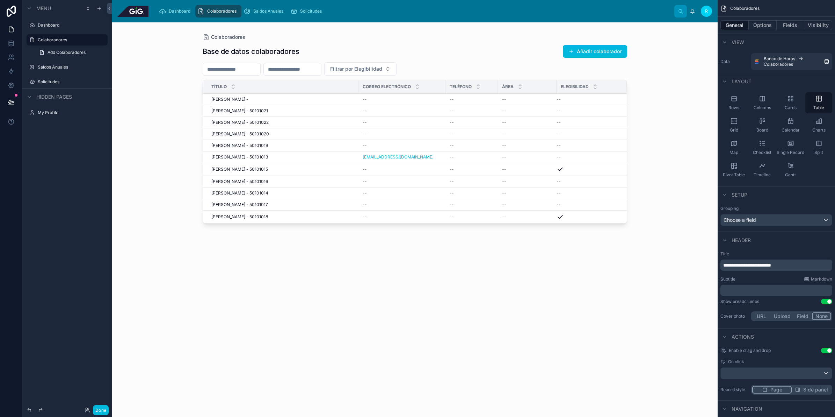
click at [344, 138] on div at bounding box center [415, 215] width 447 height 386
click at [289, 102] on div "[PERSON_NAME] - [PERSON_NAME] -" at bounding box center [282, 99] width 143 height 6
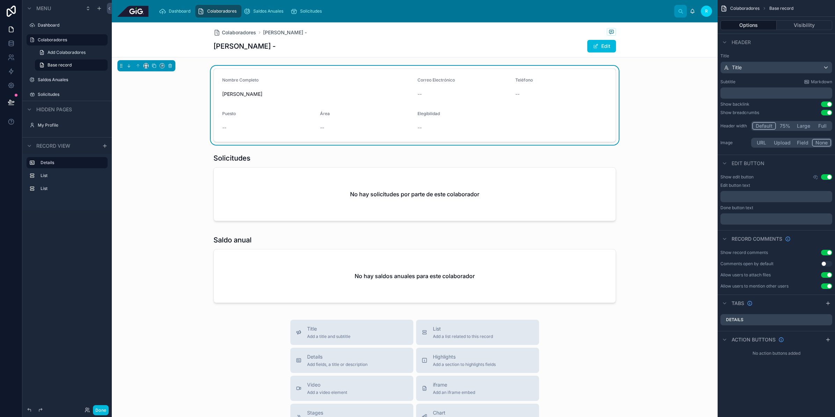
click at [553, 105] on form "Nombre Completo [PERSON_NAME] Correo Electrónico -- Teléfono -- Puesto -- Área …" at bounding box center [415, 105] width 402 height 73
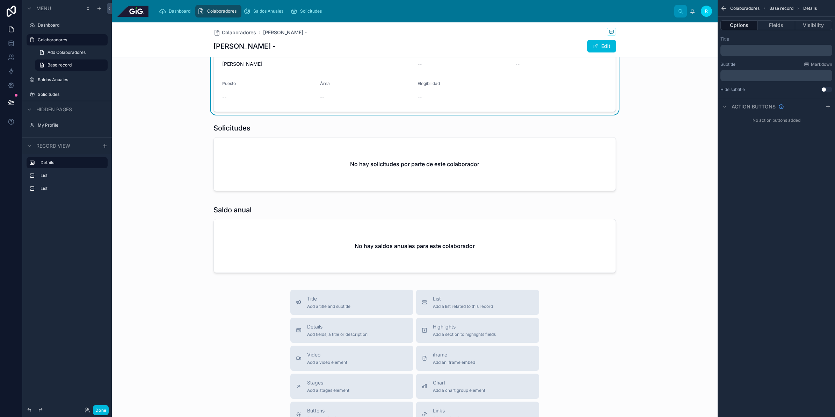
scroll to position [44, 0]
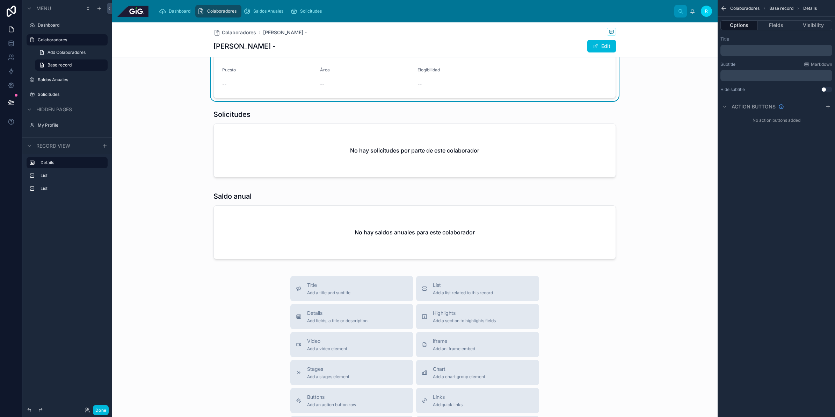
click at [449, 321] on span "Add a section to highlights fields" at bounding box center [464, 321] width 63 height 6
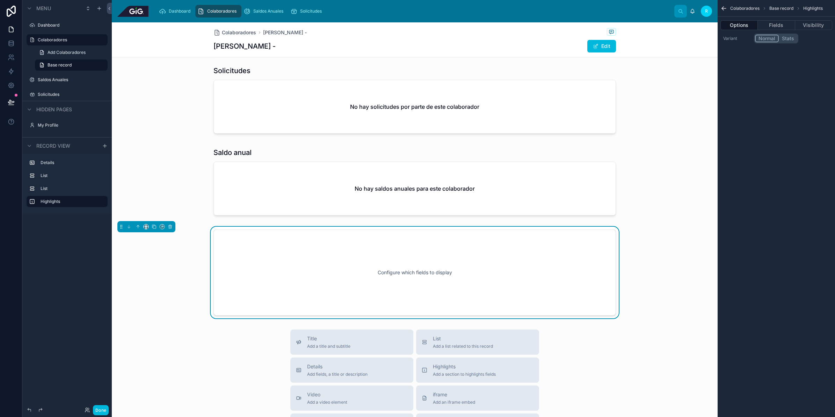
scroll to position [140, 0]
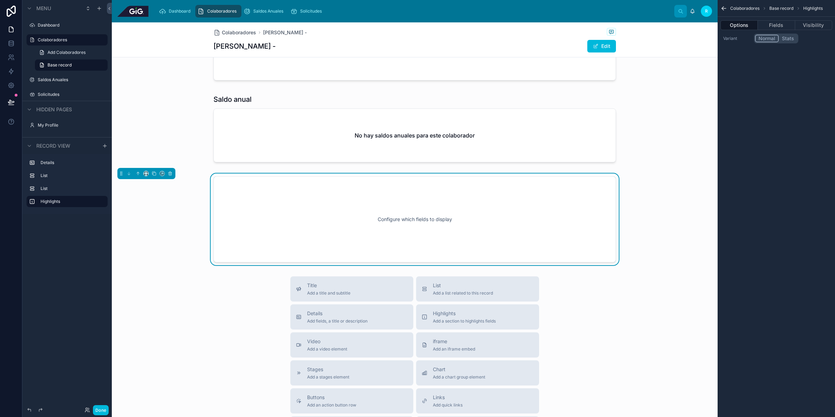
click at [781, 22] on button "Fields" at bounding box center [776, 25] width 37 height 10
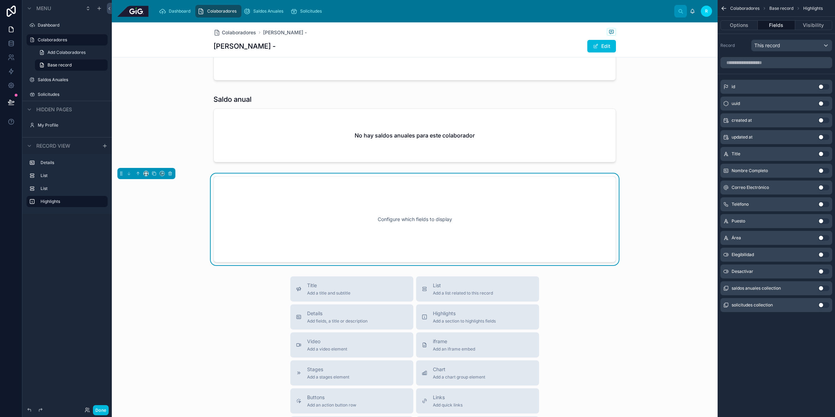
click at [797, 322] on div "Colaboradores Base record Highlights Options Fields Visibility Record This reco…" at bounding box center [776, 165] width 117 height 331
click at [100, 7] on icon "scrollable content" at bounding box center [99, 9] width 6 height 6
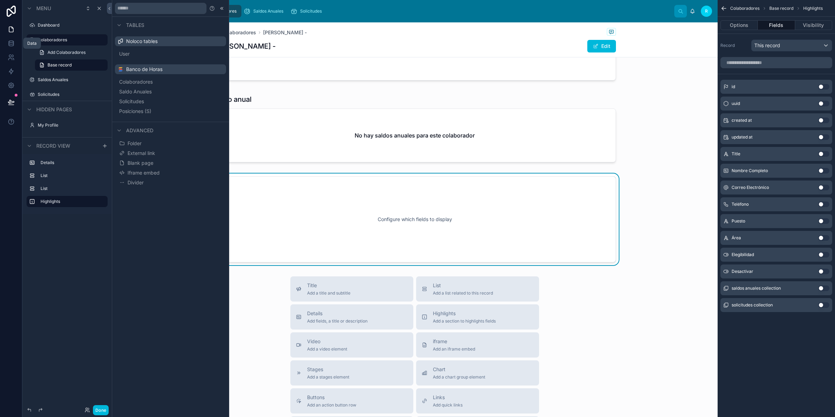
click at [6, 44] on link at bounding box center [11, 43] width 22 height 14
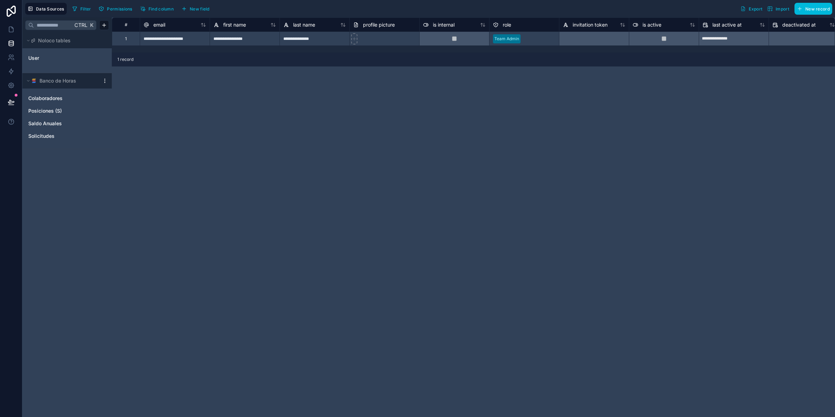
click at [104, 80] on html "**********" at bounding box center [417, 234] width 835 height 469
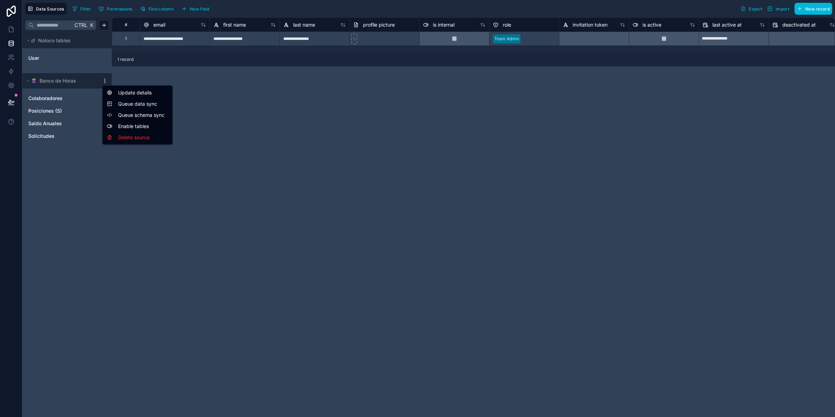
click at [137, 113] on span "Queue schema sync" at bounding box center [143, 114] width 50 height 7
click at [103, 81] on html "**********" at bounding box center [417, 234] width 835 height 469
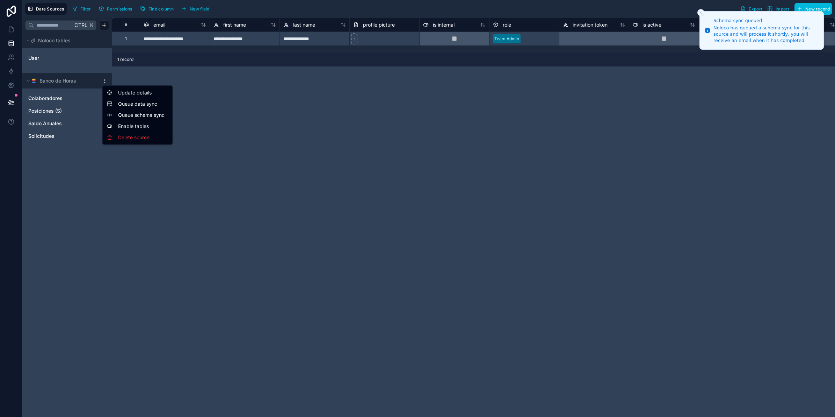
click at [128, 101] on span "Queue data sync" at bounding box center [143, 103] width 50 height 7
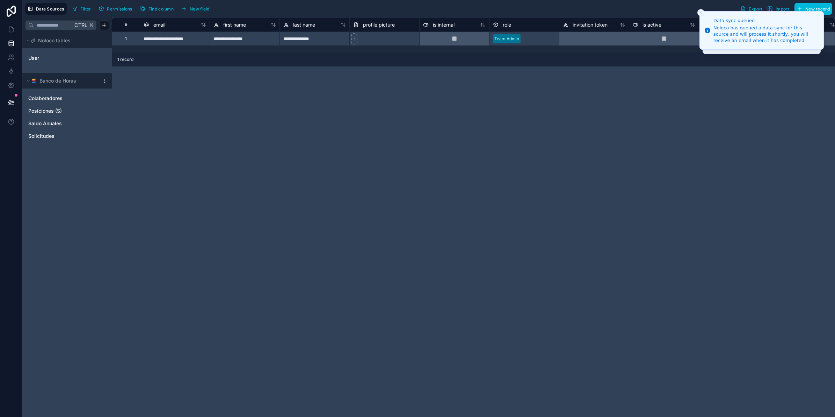
click at [60, 137] on link "Solicitudes" at bounding box center [60, 135] width 64 height 7
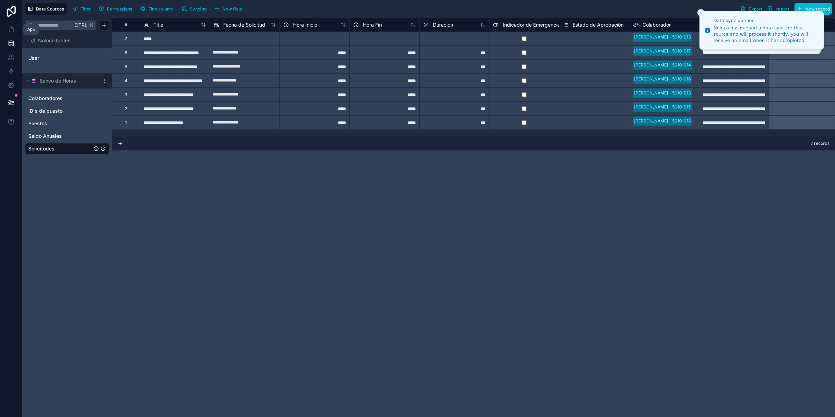
click at [10, 31] on icon at bounding box center [11, 29] width 7 height 7
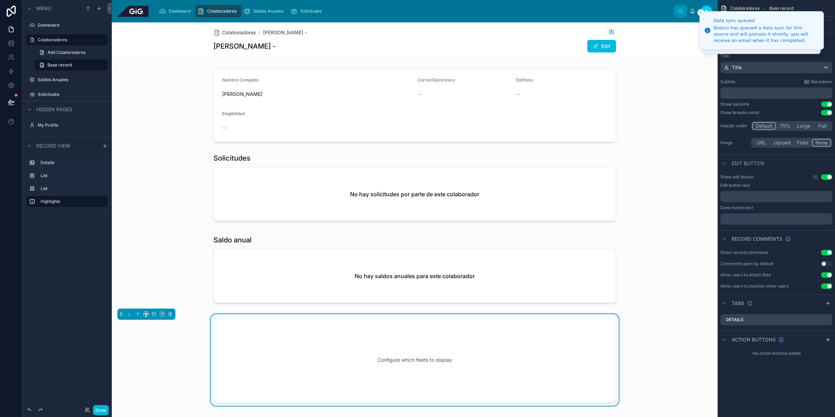
click at [100, 6] on icon "scrollable content" at bounding box center [99, 9] width 6 height 6
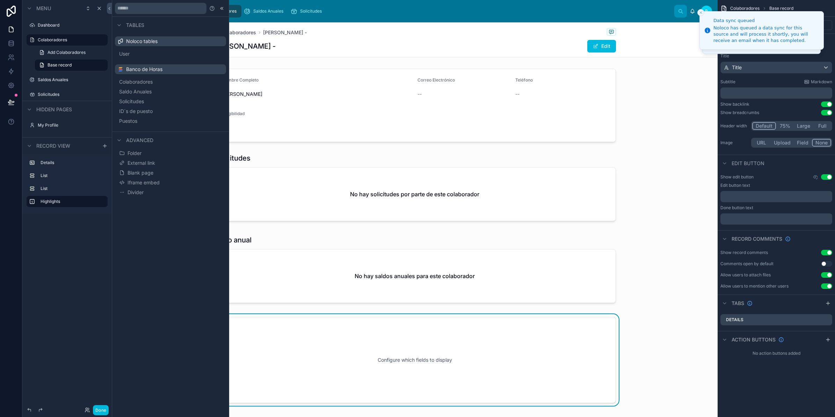
click at [161, 111] on button "ID´s de puesto" at bounding box center [171, 111] width 106 height 10
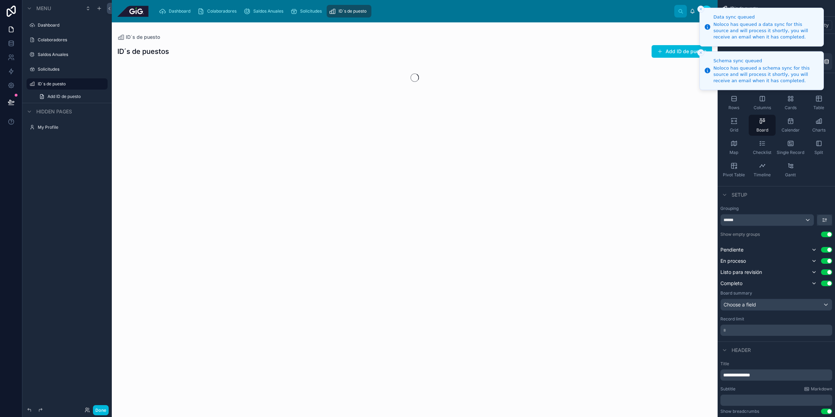
click at [702, 8] on line "Close toast" at bounding box center [701, 9] width 2 height 2
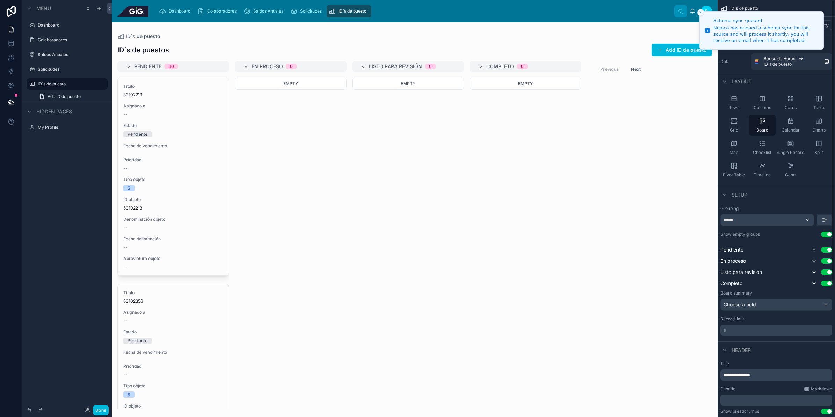
click at [813, 102] on div "Table" at bounding box center [819, 102] width 27 height 21
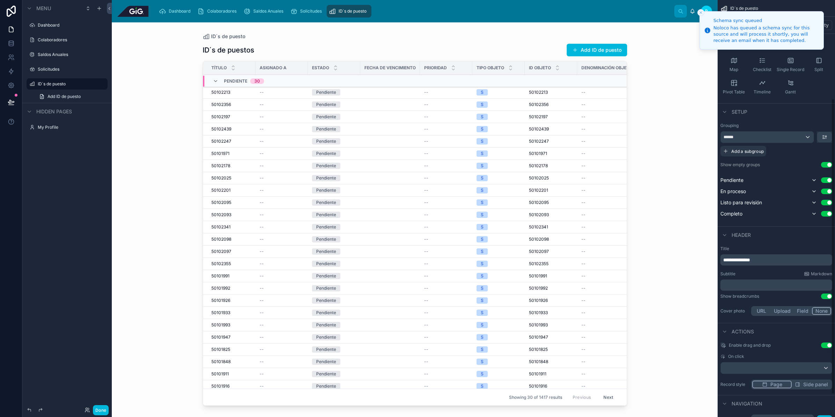
scroll to position [171, 0]
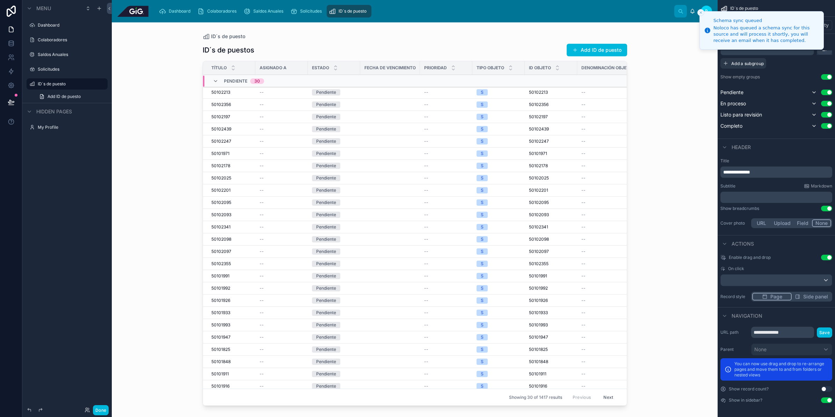
click at [768, 172] on p "**********" at bounding box center [777, 171] width 108 height 7
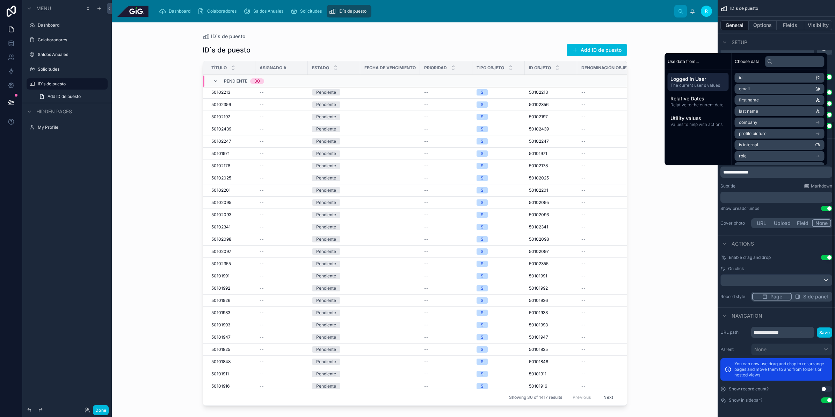
click at [501, 28] on div at bounding box center [415, 215] width 447 height 386
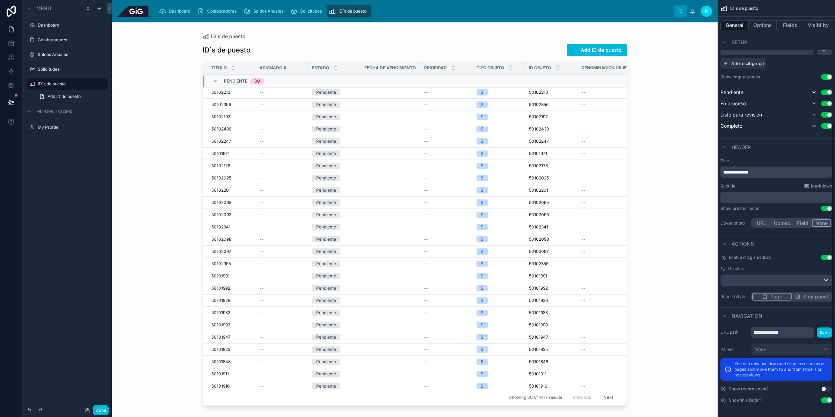
click at [791, 27] on button "Fields" at bounding box center [791, 25] width 28 height 10
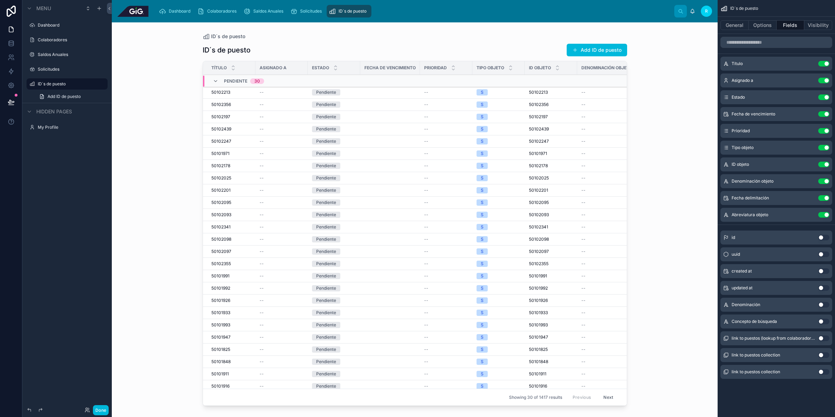
click at [825, 81] on button "Use setting" at bounding box center [823, 81] width 11 height 6
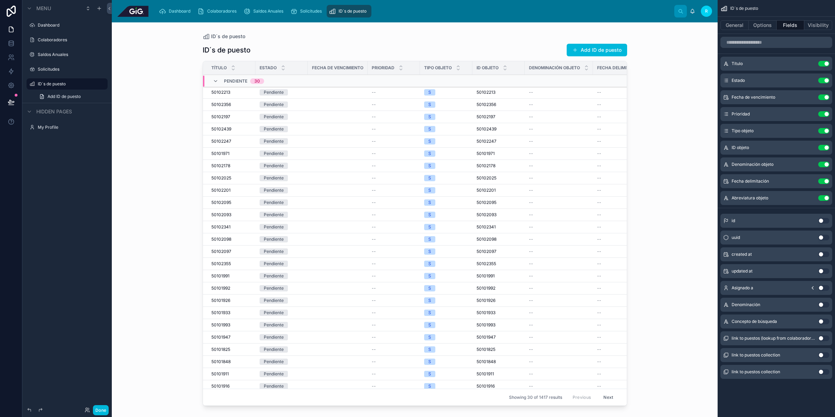
click at [825, 81] on button "Use setting" at bounding box center [823, 81] width 11 height 6
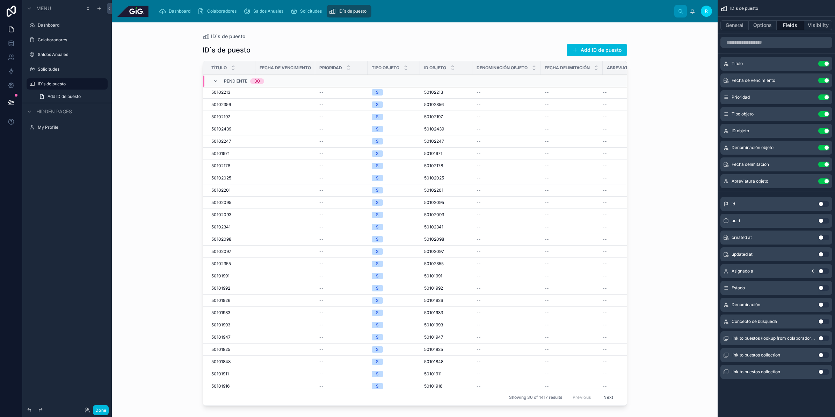
click at [825, 81] on button "Use setting" at bounding box center [823, 81] width 11 height 6
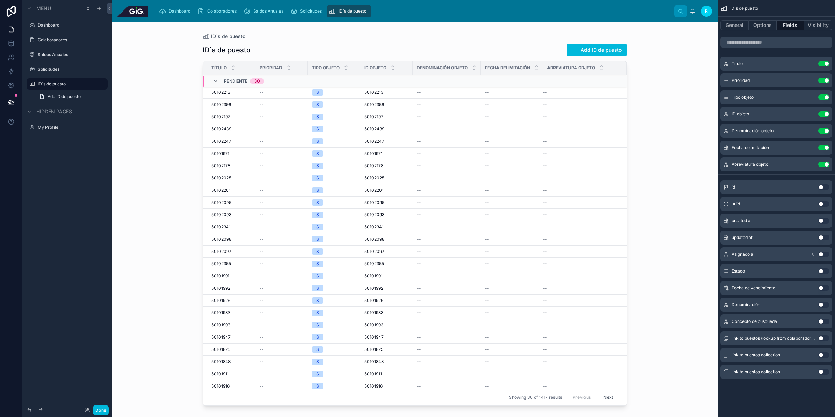
click at [825, 81] on button "Use setting" at bounding box center [823, 81] width 11 height 6
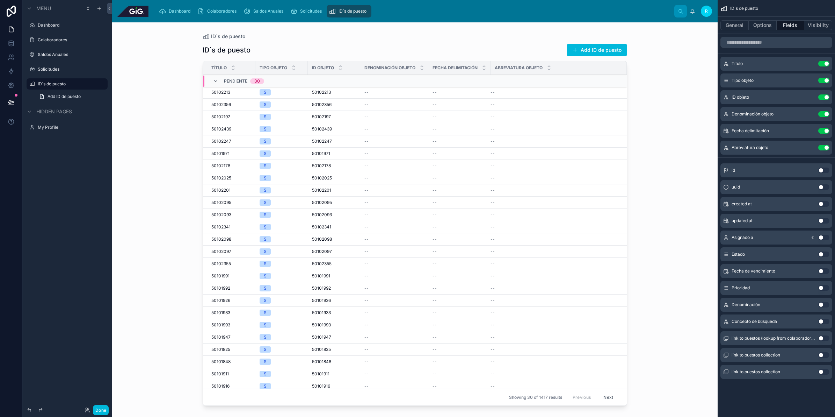
click at [824, 320] on button "Use setting" at bounding box center [823, 321] width 11 height 6
click at [168, 194] on div "ID´s de puesto ID´s de puesto Add ID de puesto Título Tipo objeto ID objeto Den…" at bounding box center [415, 219] width 606 height 394
click at [57, 39] on label "Colaboradores" at bounding box center [71, 40] width 66 height 6
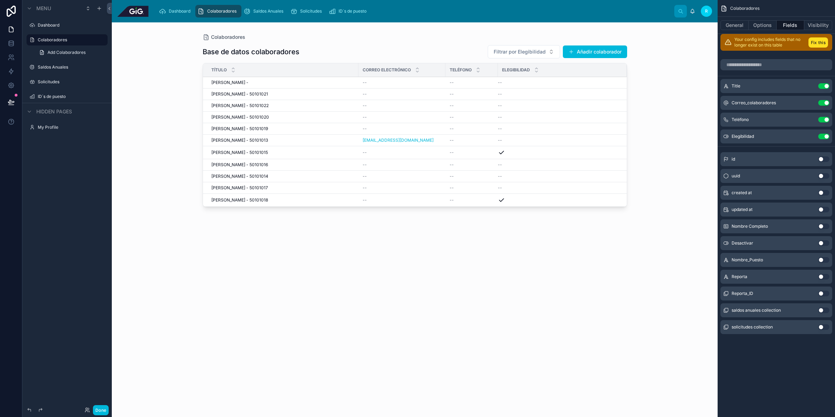
click at [396, 161] on div at bounding box center [415, 215] width 447 height 386
click at [821, 41] on button "Fix this" at bounding box center [819, 42] width 20 height 10
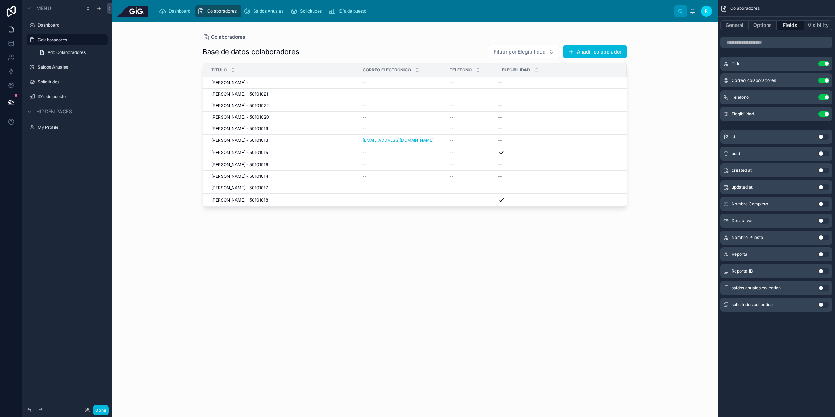
click at [823, 235] on button "Use setting" at bounding box center [823, 238] width 11 height 6
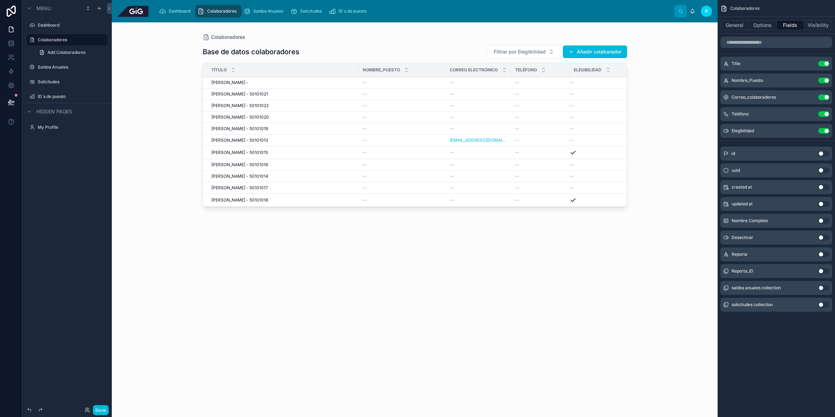
click at [0, 0] on icon "scrollable content" at bounding box center [0, 0] width 0 height 0
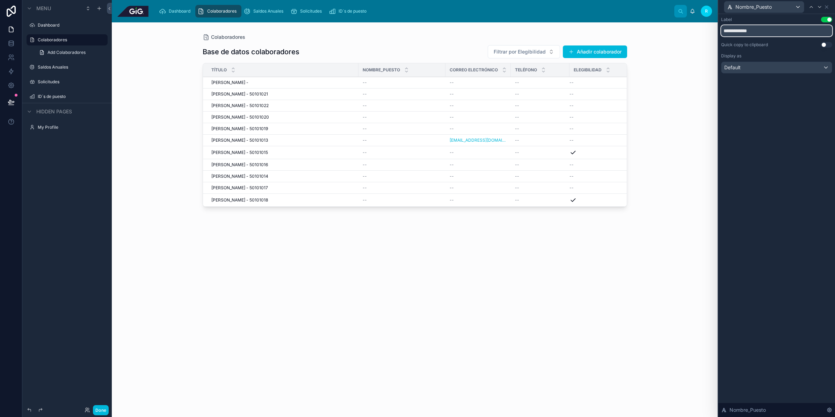
drag, startPoint x: 745, startPoint y: 30, endPoint x: 715, endPoint y: 31, distance: 30.4
click at [715, 31] on div "**********" at bounding box center [417, 208] width 835 height 417
type input "******"
click at [801, 106] on div "Label Use setting ****** Quick copy to clipboard Use setting Display as Default…" at bounding box center [777, 215] width 117 height 403
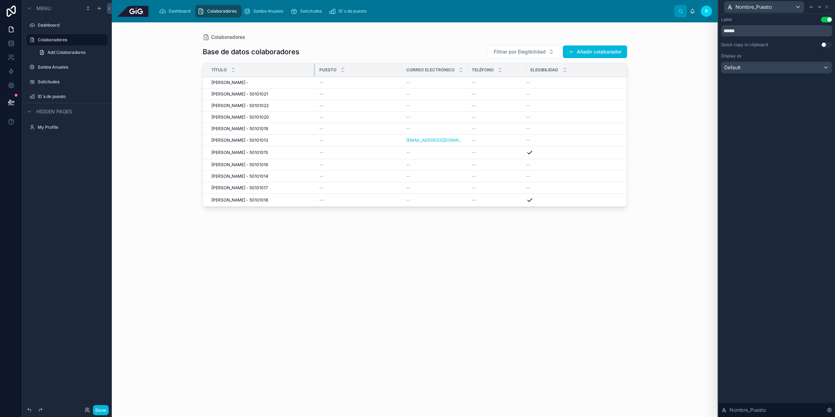
drag, startPoint x: 357, startPoint y: 69, endPoint x: 313, endPoint y: 68, distance: 43.3
click at [314, 68] on div at bounding box center [315, 69] width 3 height 13
click at [353, 83] on div "--" at bounding box center [358, 83] width 79 height 6
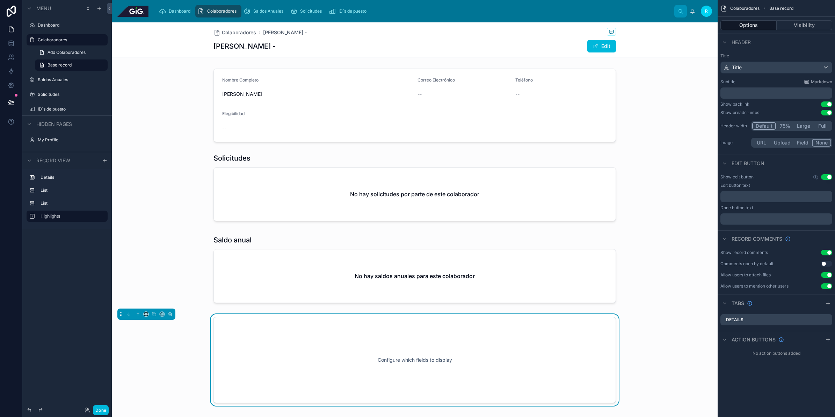
click at [360, 126] on div at bounding box center [415, 105] width 606 height 79
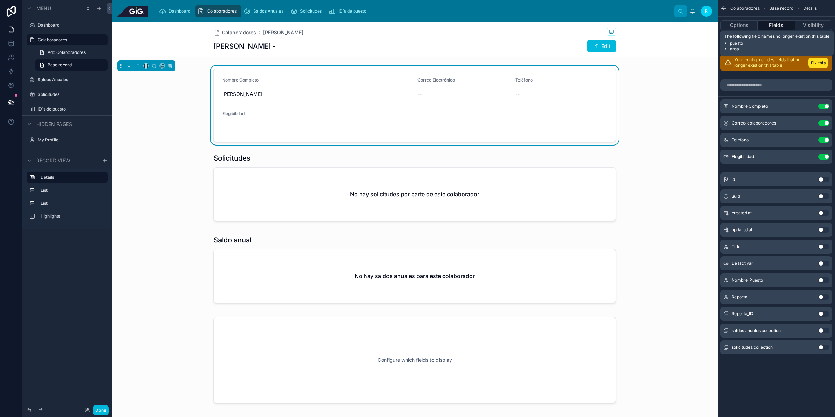
click at [824, 64] on button "Fix this" at bounding box center [819, 63] width 20 height 10
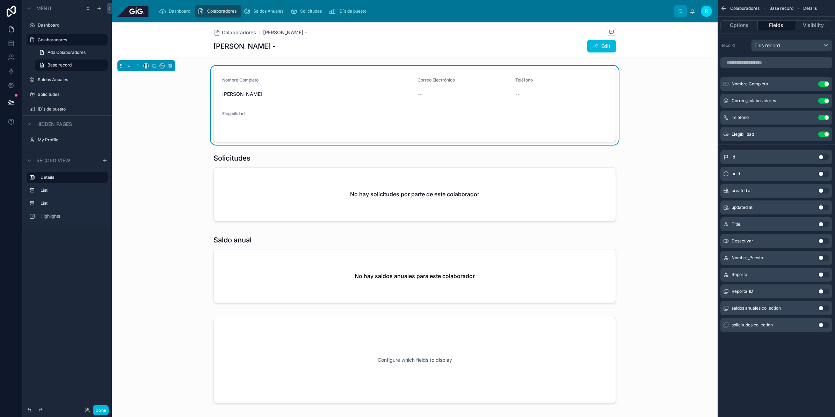
click at [827, 241] on button "Use setting" at bounding box center [823, 241] width 11 height 6
click at [750, 22] on button "Options" at bounding box center [739, 25] width 37 height 10
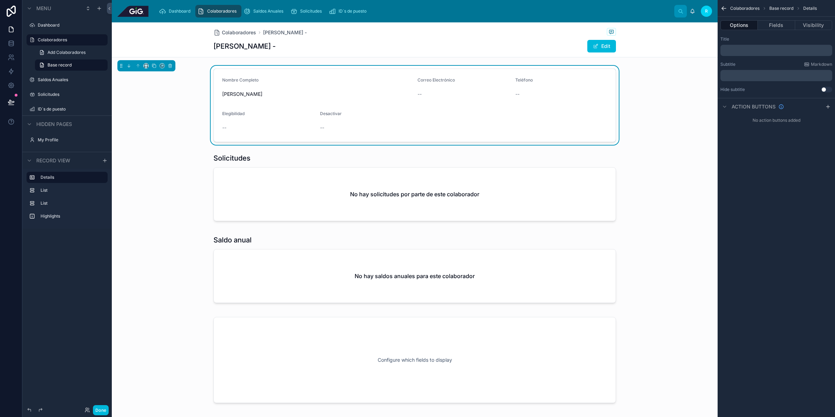
click at [771, 26] on button "Fields" at bounding box center [776, 25] width 37 height 10
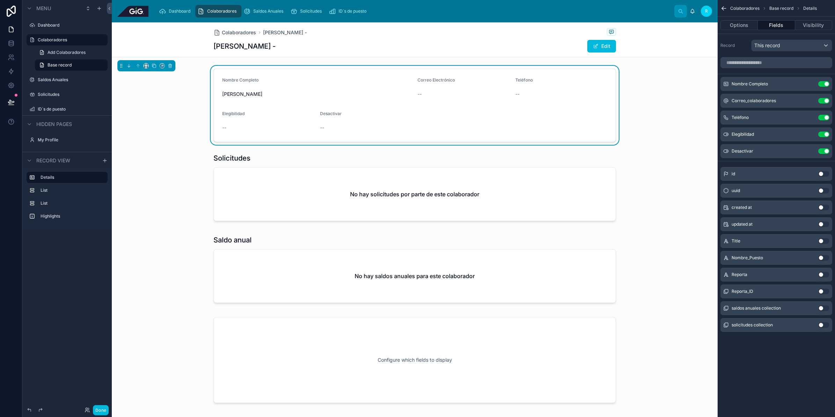
click at [0, 0] on button "scrollable content" at bounding box center [0, 0] width 0 height 0
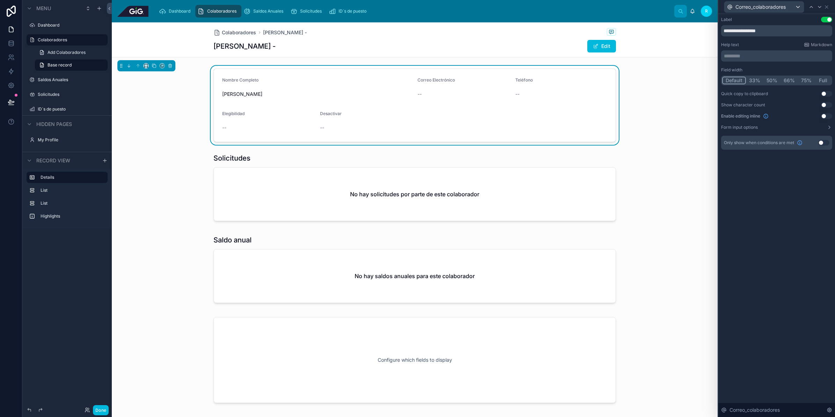
click at [753, 81] on button "33%" at bounding box center [754, 81] width 17 height 8
drag, startPoint x: 650, startPoint y: 92, endPoint x: 647, endPoint y: 86, distance: 7.2
click at [650, 92] on div "Nombre Completo [PERSON_NAME] Correo Electrónico -- Teléfono -- Elegibilidad --…" at bounding box center [415, 105] width 606 height 79
click at [601, 45] on button "Edit" at bounding box center [601, 46] width 29 height 13
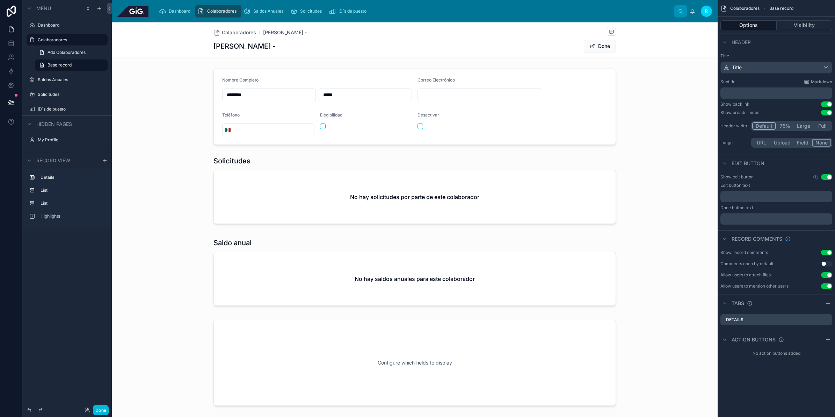
click at [601, 45] on button "Done" at bounding box center [600, 46] width 32 height 13
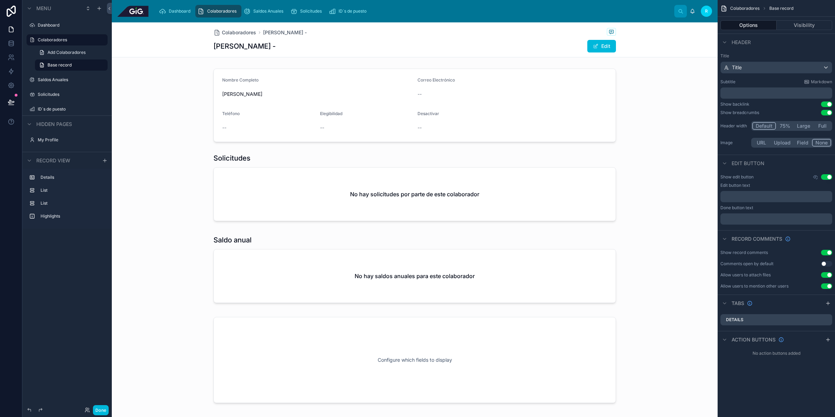
click at [502, 373] on div at bounding box center [415, 360] width 606 height 92
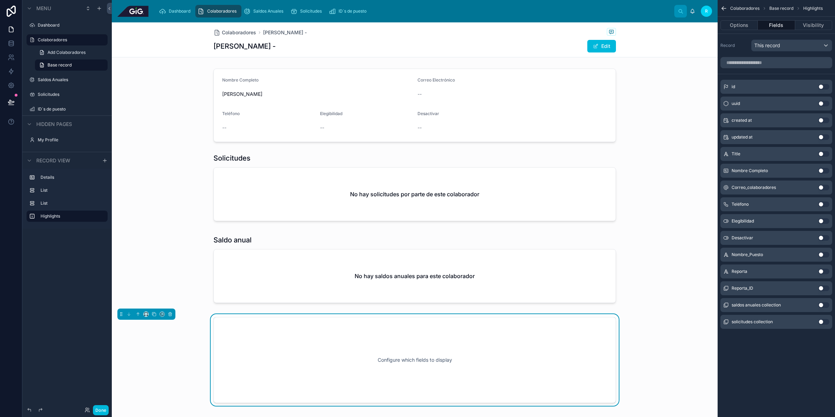
click at [823, 271] on button "Use setting" at bounding box center [823, 271] width 11 height 6
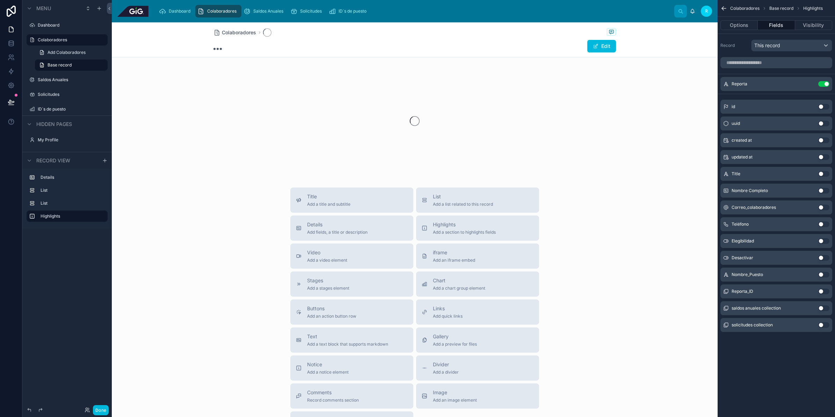
click at [822, 291] on button "Use setting" at bounding box center [823, 291] width 11 height 6
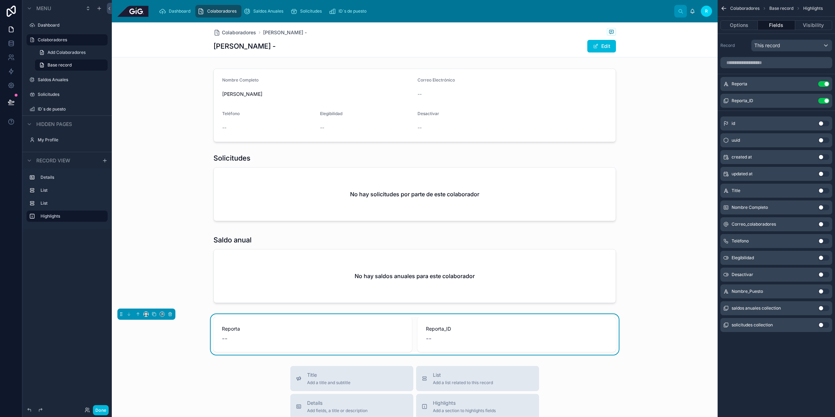
click at [347, 331] on span "Reporta" at bounding box center [313, 328] width 182 height 7
click at [0, 0] on button "scrollable content" at bounding box center [0, 0] width 0 height 0
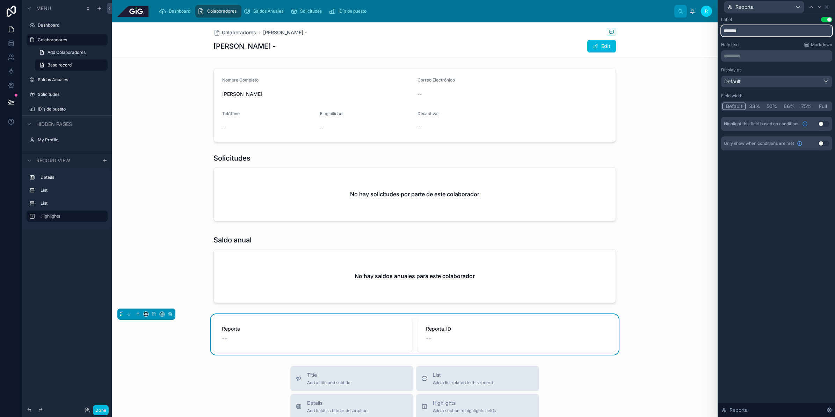
click at [759, 31] on input "*******" at bounding box center [776, 30] width 111 height 11
type input "*********"
click at [778, 39] on div "Label Use setting ********* Help text Markdown ********* ﻿ Display as Default F…" at bounding box center [776, 84] width 111 height 134
drag, startPoint x: 778, startPoint y: 39, endPoint x: 694, endPoint y: 165, distance: 151.0
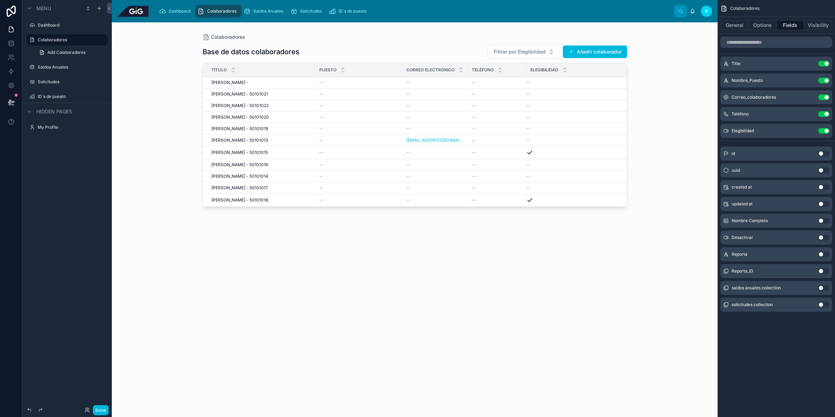
click at [499, 125] on td "--" at bounding box center [497, 129] width 59 height 12
click at [502, 116] on div "--" at bounding box center [497, 117] width 50 height 6
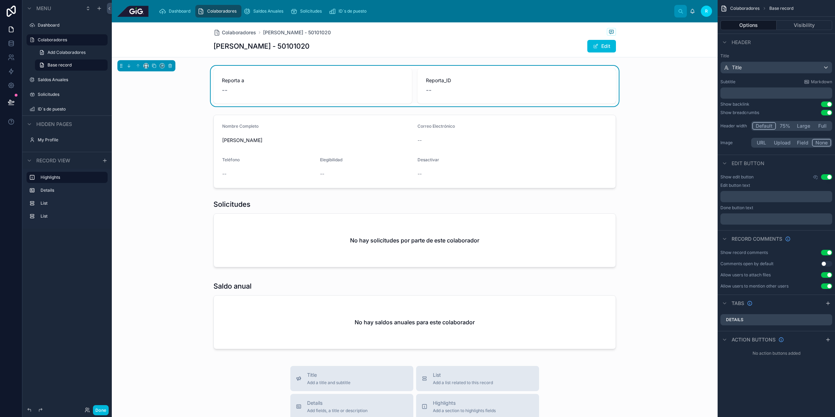
click at [397, 81] on span "Reporta a" at bounding box center [313, 80] width 182 height 7
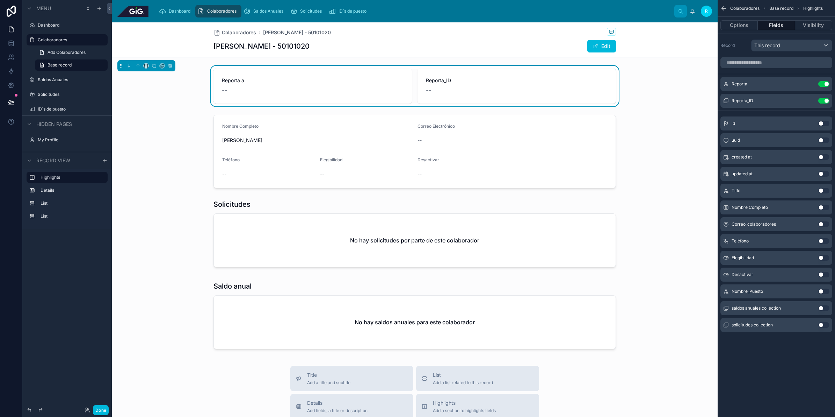
click at [0, 0] on icon "scrollable content" at bounding box center [0, 0] width 0 height 0
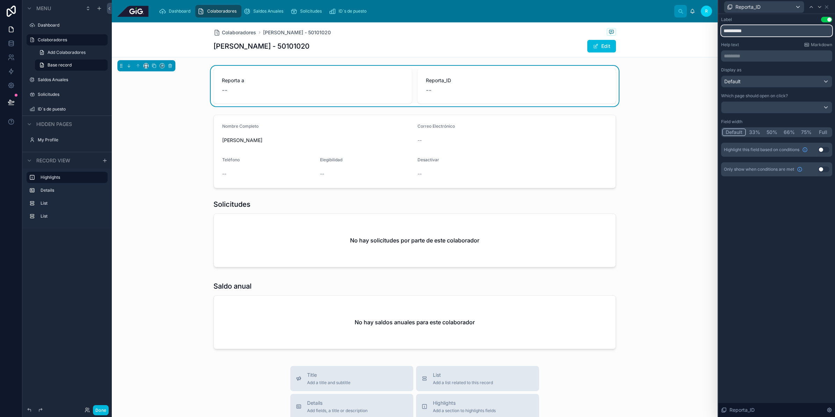
click at [745, 31] on input "**********" at bounding box center [776, 30] width 111 height 11
type input "**********"
click at [823, 149] on button "Use setting" at bounding box center [823, 150] width 11 height 6
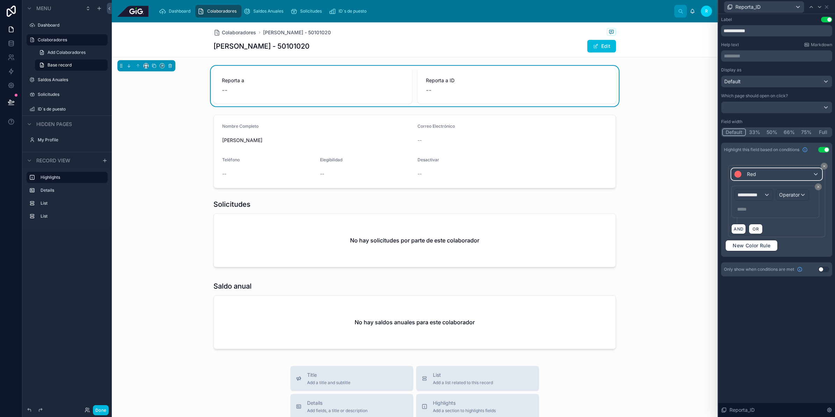
click at [780, 175] on div "Red" at bounding box center [777, 173] width 90 height 11
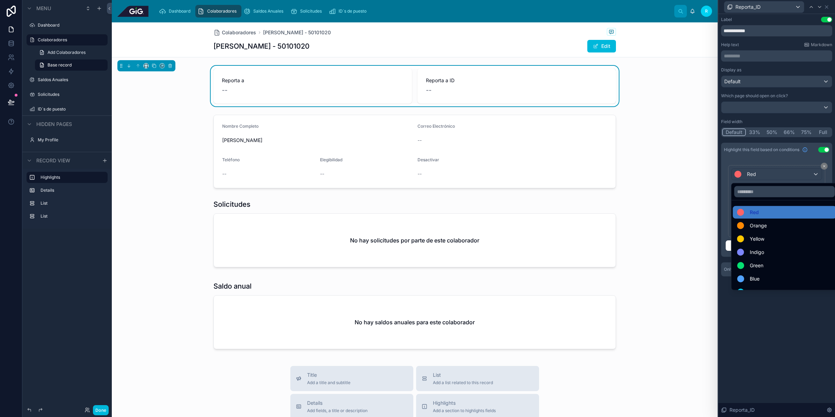
click at [779, 255] on div "Indigo" at bounding box center [784, 252] width 95 height 8
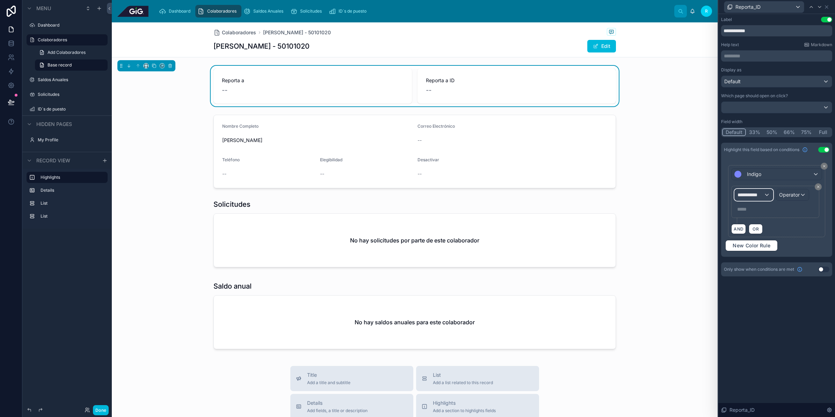
click at [760, 196] on span "**********" at bounding box center [751, 194] width 26 height 7
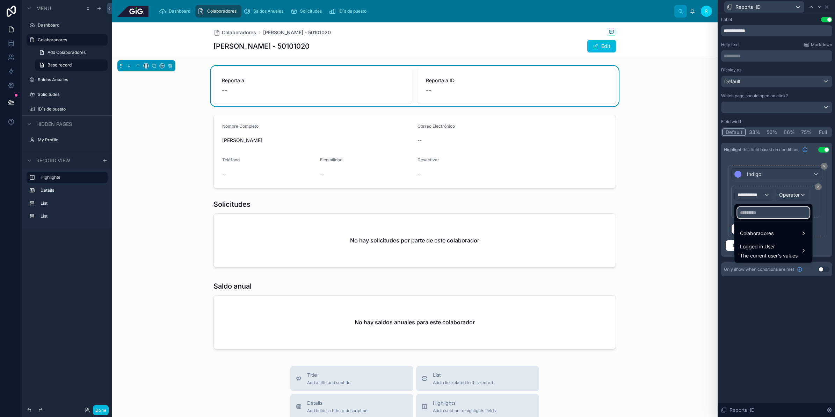
click at [766, 213] on input "text" at bounding box center [773, 212] width 72 height 11
type input "******"
click at [775, 235] on div "Colaboradores" at bounding box center [766, 233] width 52 height 8
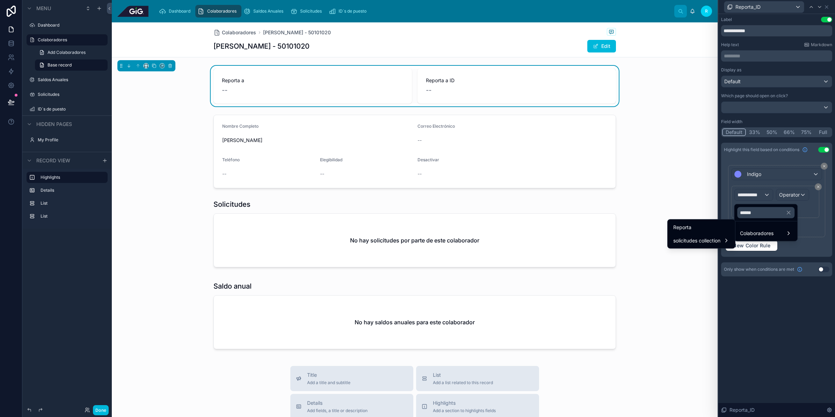
click at [717, 230] on div "Reporta" at bounding box center [701, 227] width 56 height 8
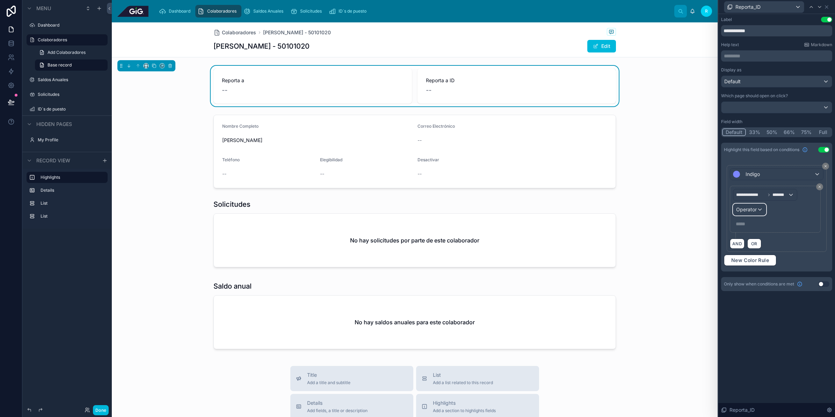
click at [749, 207] on span "Operator" at bounding box center [746, 209] width 21 height 6
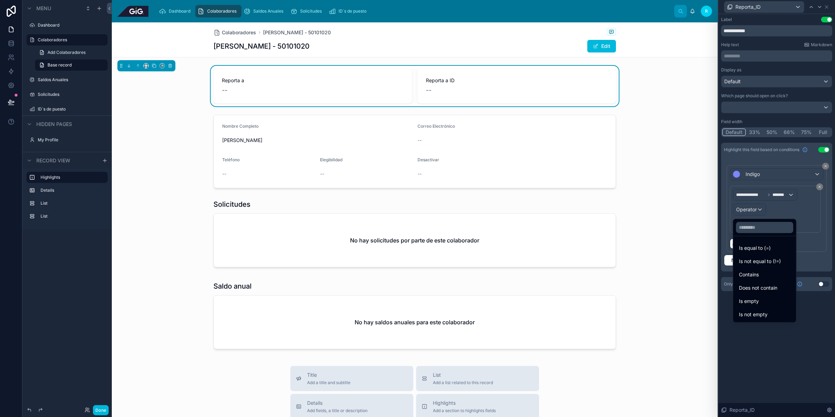
click at [769, 310] on div "Is not empty" at bounding box center [765, 314] width 52 height 8
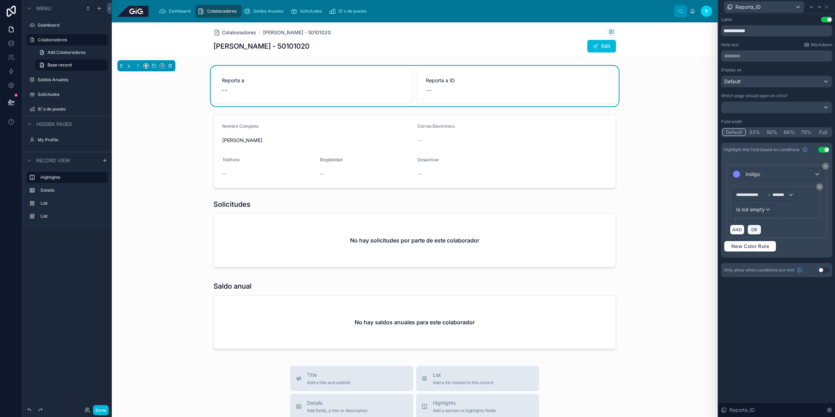
click at [753, 235] on button "OR" at bounding box center [755, 229] width 14 height 10
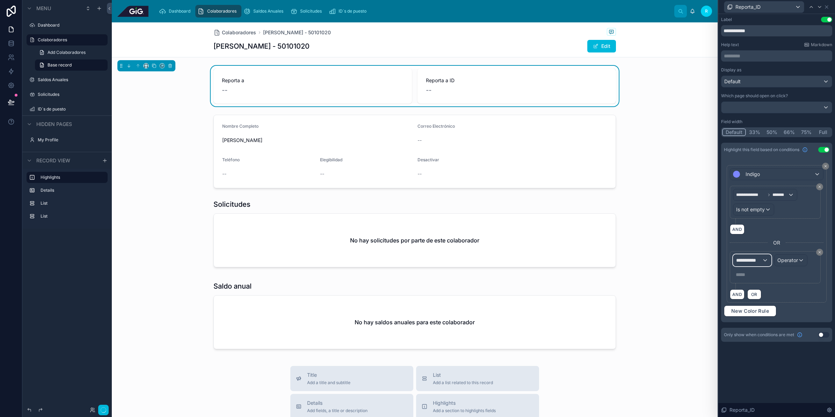
click at [755, 257] on div "**********" at bounding box center [753, 259] width 38 height 11
click at [761, 276] on input "text" at bounding box center [772, 278] width 72 height 11
type input "***"
click at [772, 297] on span "Colaboradores" at bounding box center [756, 299] width 34 height 8
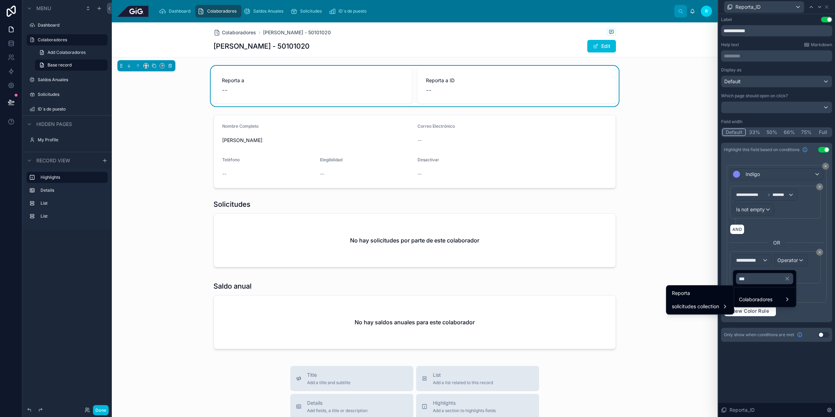
click at [723, 296] on div "Reporta" at bounding box center [700, 293] width 56 height 8
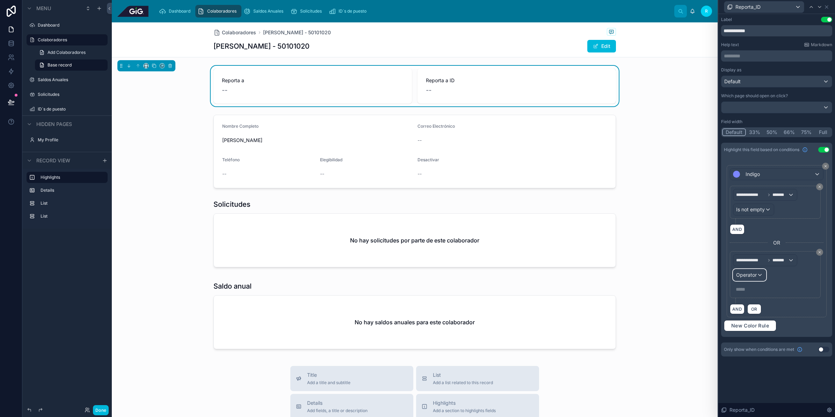
click at [761, 273] on div "Operator" at bounding box center [750, 274] width 33 height 11
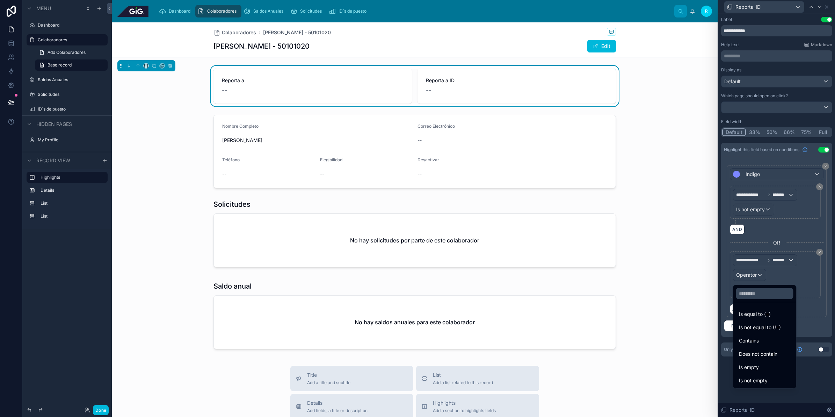
click at [770, 366] on div "Is empty" at bounding box center [765, 367] width 52 height 8
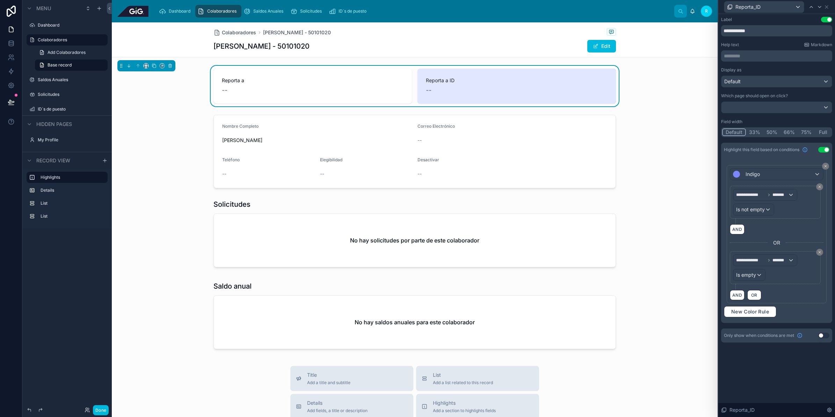
click at [766, 323] on div "**********" at bounding box center [776, 240] width 111 height 166
click at [829, 5] on icon at bounding box center [827, 7] width 6 height 6
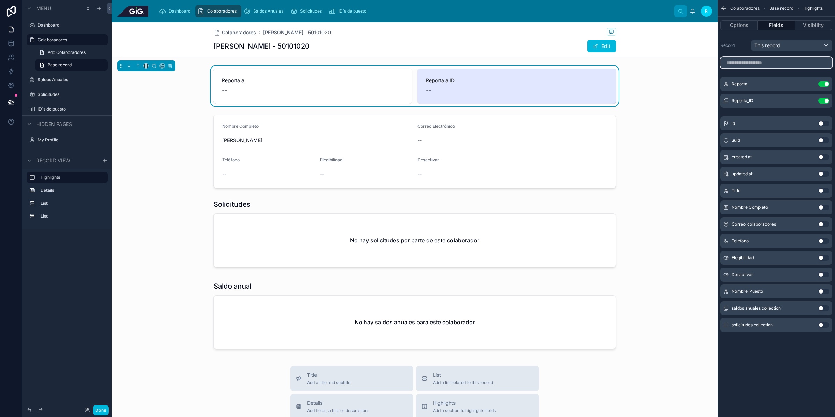
click at [785, 59] on input "scrollable content" at bounding box center [777, 62] width 112 height 11
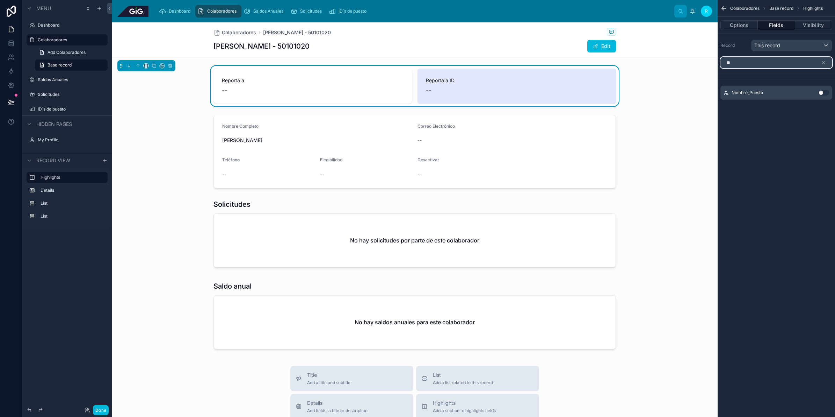
type input "**"
click at [288, 129] on div at bounding box center [415, 151] width 606 height 79
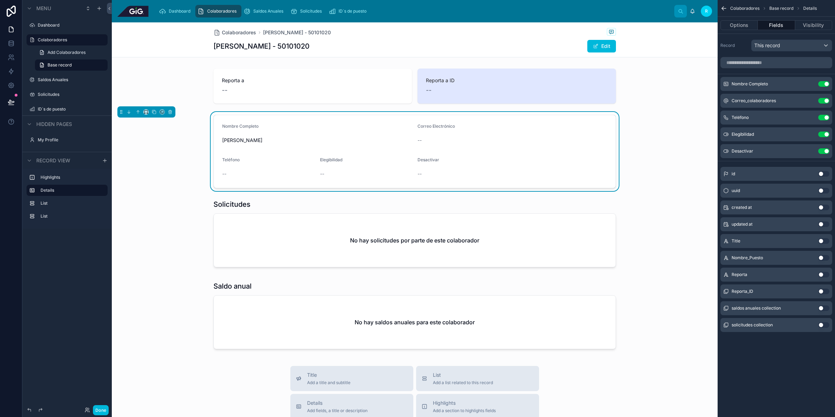
click at [821, 153] on button "Use setting" at bounding box center [823, 151] width 11 height 6
click at [0, 0] on icon "scrollable content" at bounding box center [0, 0] width 0 height 0
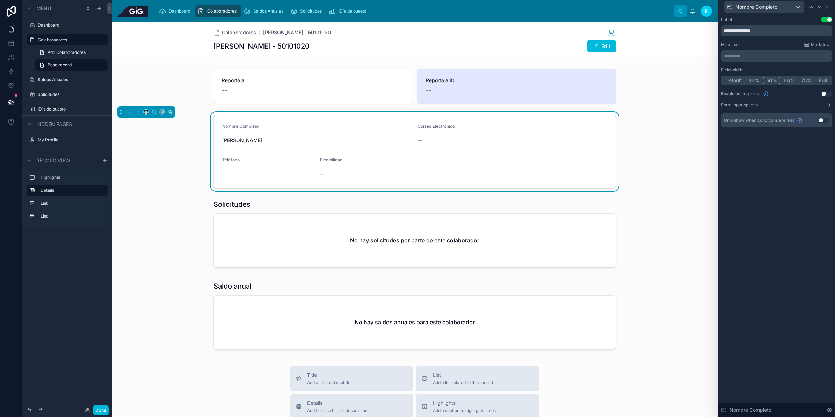
click at [734, 77] on button "Default" at bounding box center [733, 81] width 23 height 8
click at [820, 8] on icon at bounding box center [820, 7] width 6 height 6
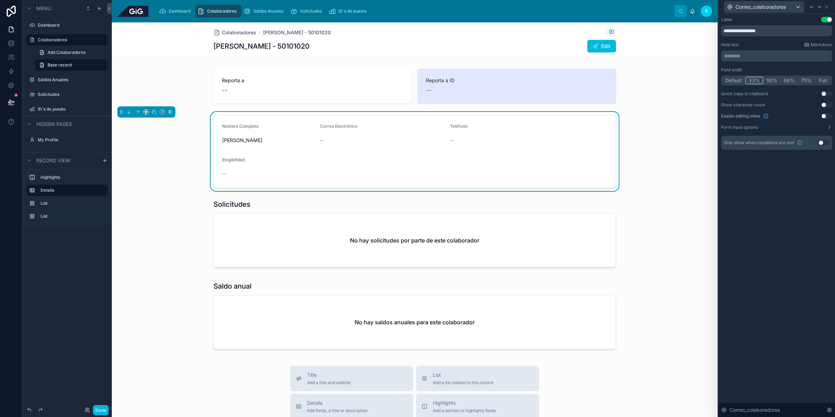
click at [733, 79] on button "Default" at bounding box center [733, 81] width 23 height 8
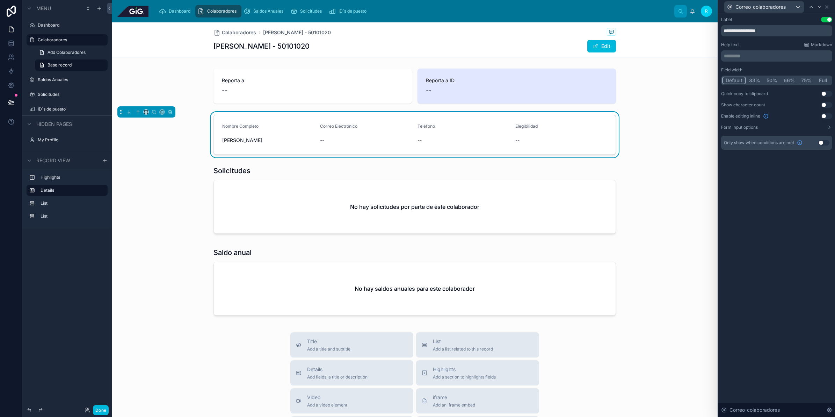
click at [373, 250] on div at bounding box center [415, 283] width 606 height 76
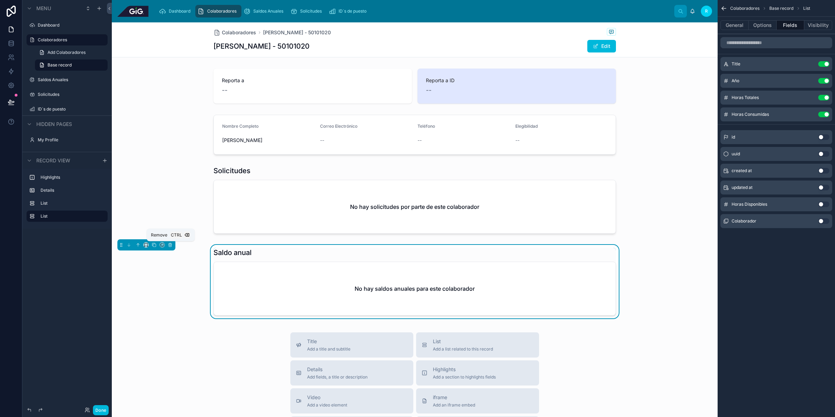
click at [170, 243] on icon at bounding box center [170, 244] width 5 height 5
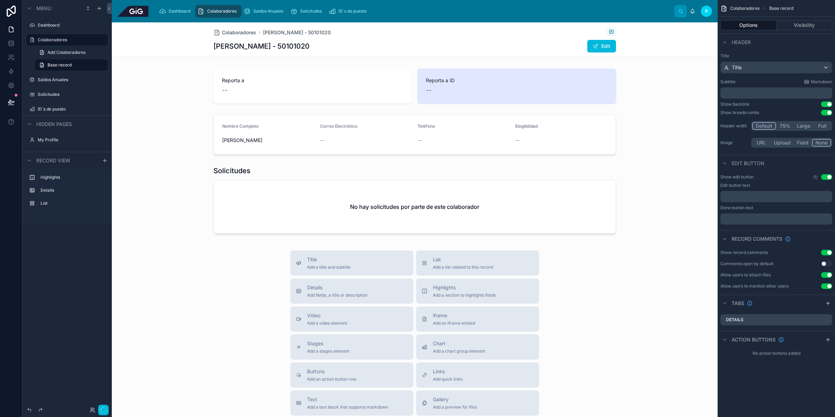
click at [535, 191] on div at bounding box center [415, 201] width 606 height 76
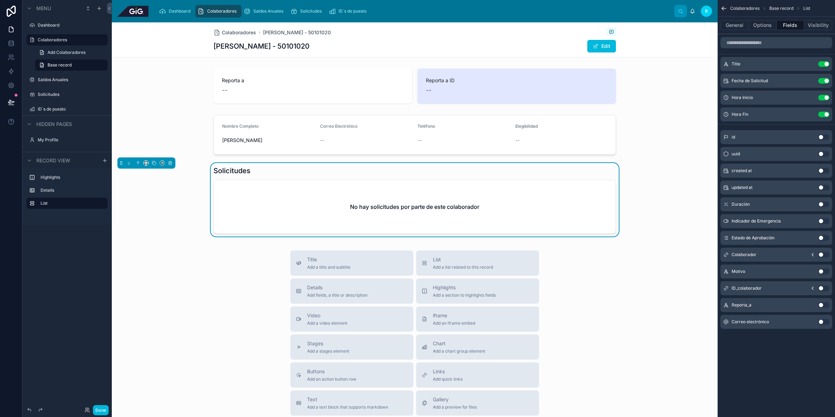
click at [611, 92] on div at bounding box center [415, 86] width 606 height 41
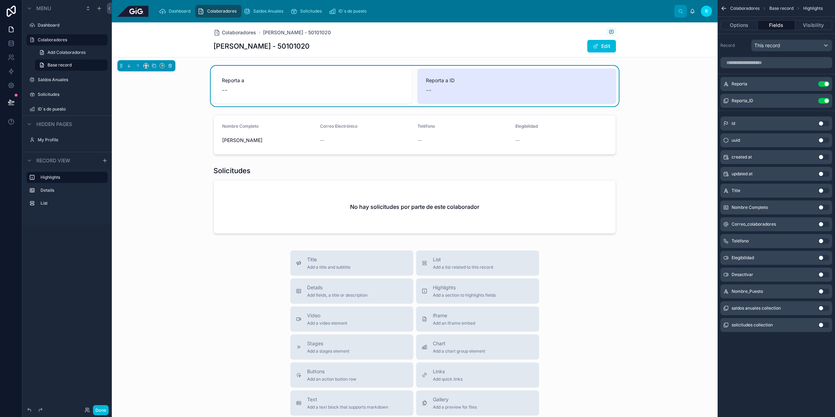
click at [652, 93] on div "Reporta a -- Reporta a ID --" at bounding box center [415, 86] width 606 height 41
click at [302, 33] on span "[PERSON_NAME] - 50101020" at bounding box center [297, 32] width 68 height 7
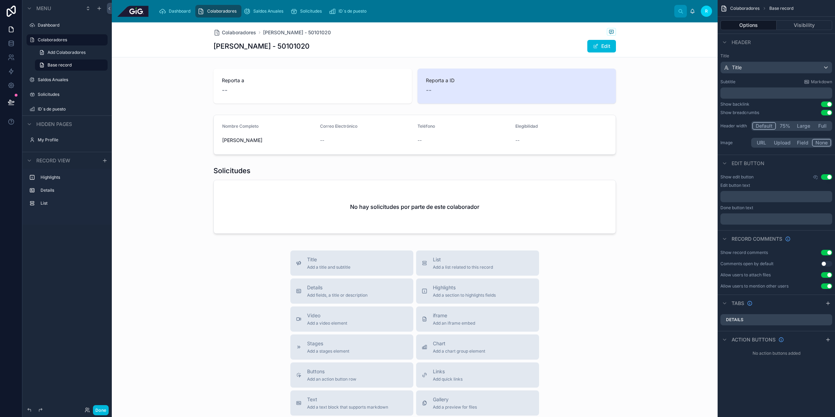
click at [829, 340] on icon "scrollable content" at bounding box center [828, 340] width 6 height 6
click at [0, 0] on icon "scrollable content" at bounding box center [0, 0] width 0 height 0
click at [815, 342] on icon at bounding box center [815, 342] width 1 height 1
click at [363, 373] on div "Buttons Add an action button row" at bounding box center [352, 375] width 112 height 14
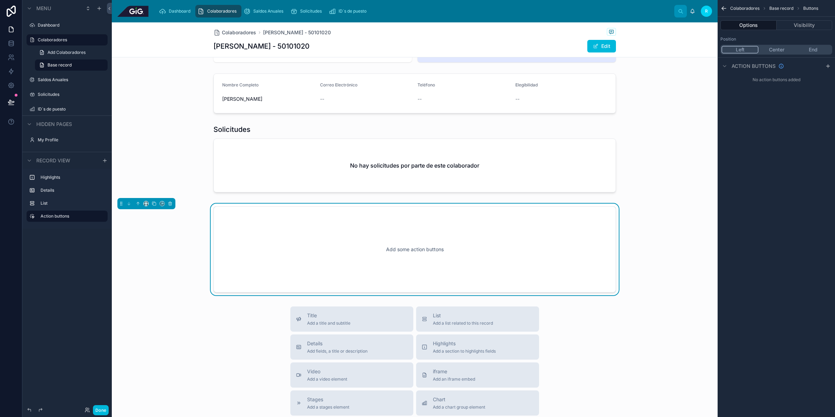
scroll to position [72, 0]
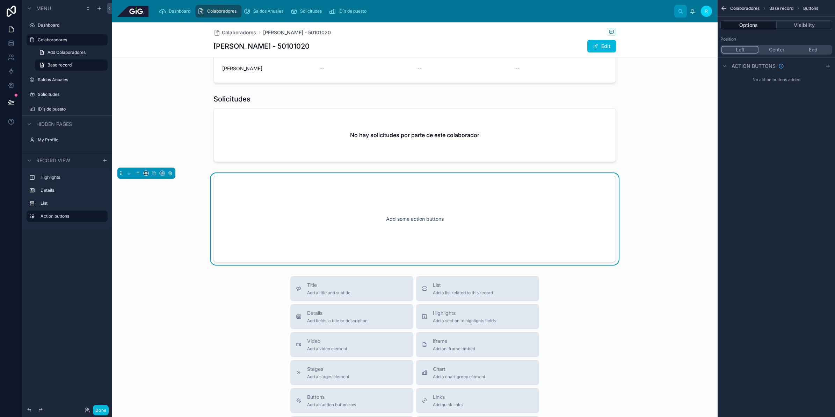
click at [782, 51] on button "Center" at bounding box center [777, 50] width 36 height 8
click at [829, 66] on icon "scrollable content" at bounding box center [828, 66] width 3 height 0
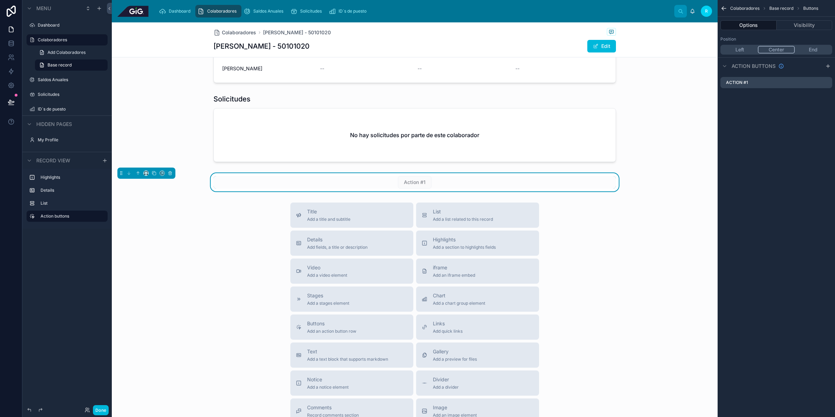
click at [0, 0] on icon "scrollable content" at bounding box center [0, 0] width 0 height 0
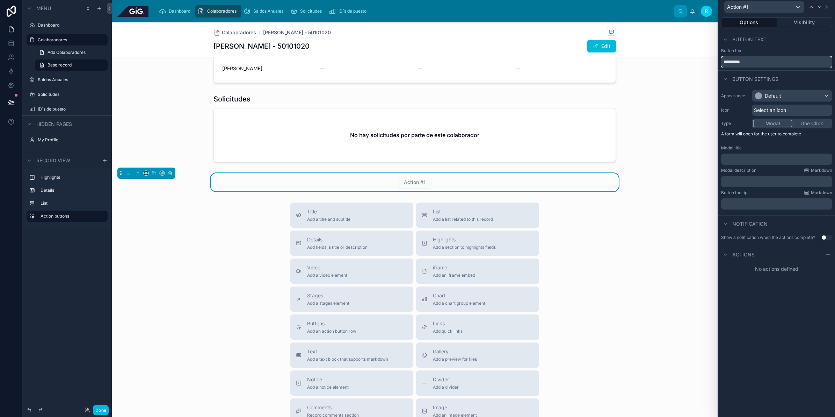
drag, startPoint x: 756, startPoint y: 60, endPoint x: 695, endPoint y: 67, distance: 61.1
click at [695, 67] on div "Action #1 Options Visibility Button text Button text ********* Button settings …" at bounding box center [417, 208] width 835 height 417
type input "**********"
click at [801, 95] on div "Default" at bounding box center [792, 95] width 80 height 11
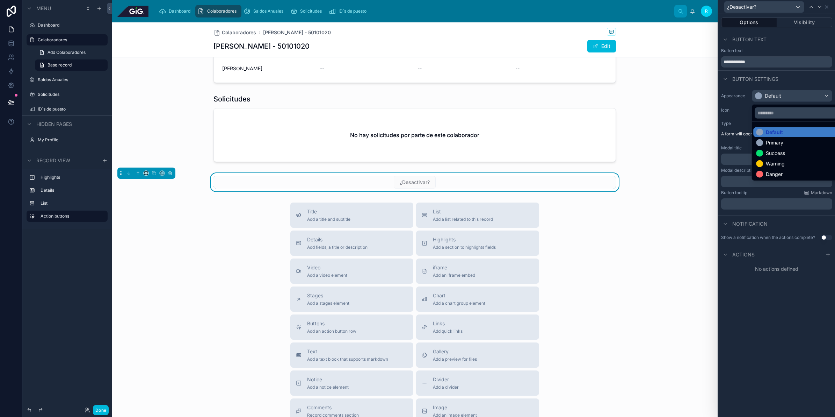
click at [795, 172] on div "Danger" at bounding box center [799, 174] width 87 height 7
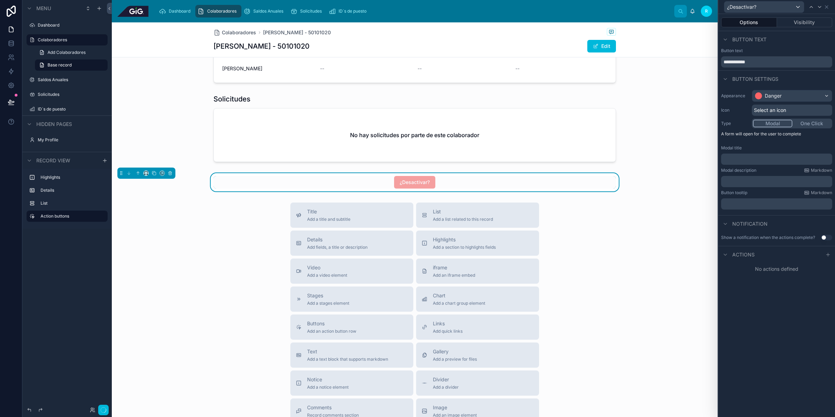
click at [789, 335] on div "**********" at bounding box center [777, 215] width 117 height 403
click at [816, 124] on button "One Click" at bounding box center [812, 124] width 39 height 8
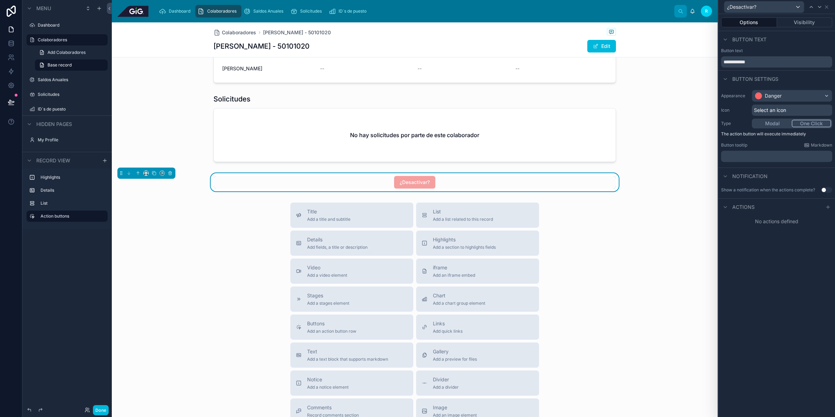
click at [827, 205] on icon at bounding box center [828, 207] width 6 height 6
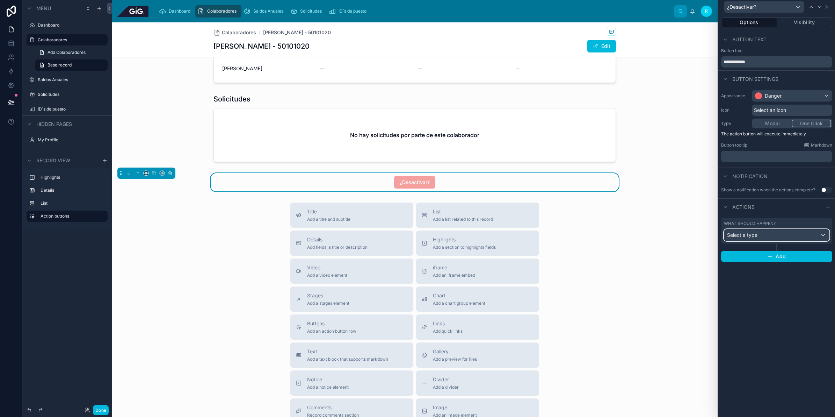
click at [788, 230] on div "Select a type" at bounding box center [776, 234] width 105 height 11
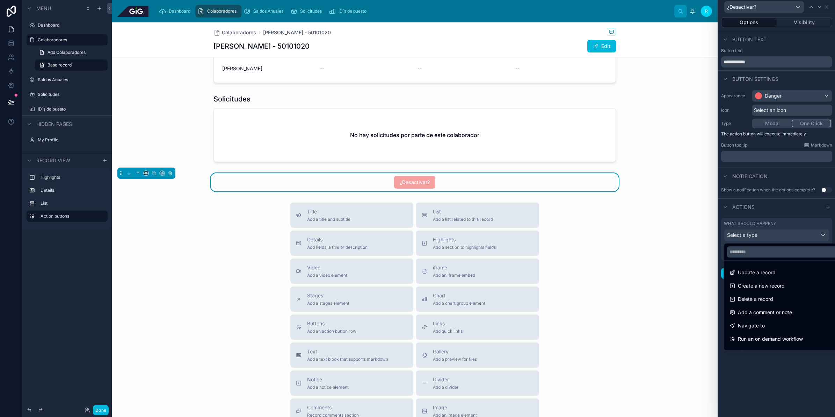
click at [802, 274] on div "Update a record" at bounding box center [785, 272] width 110 height 8
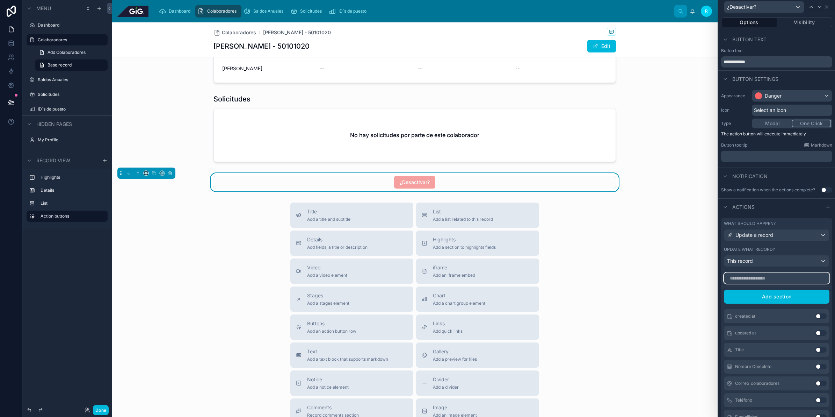
click at [780, 283] on input "text" at bounding box center [777, 277] width 106 height 11
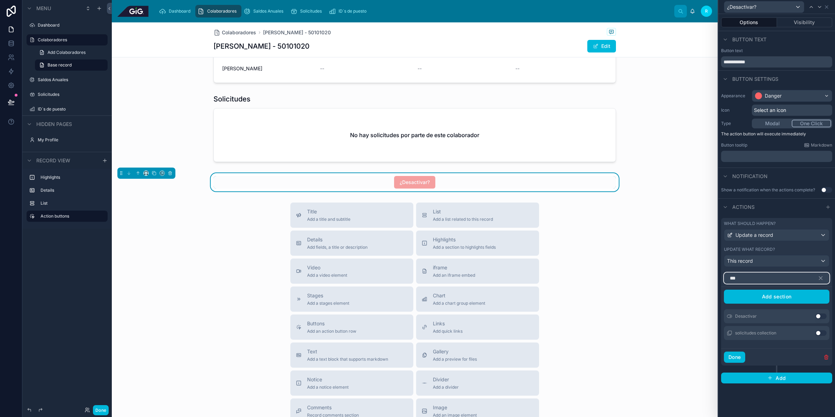
type input "***"
click at [821, 317] on button "Use setting" at bounding box center [821, 316] width 11 height 6
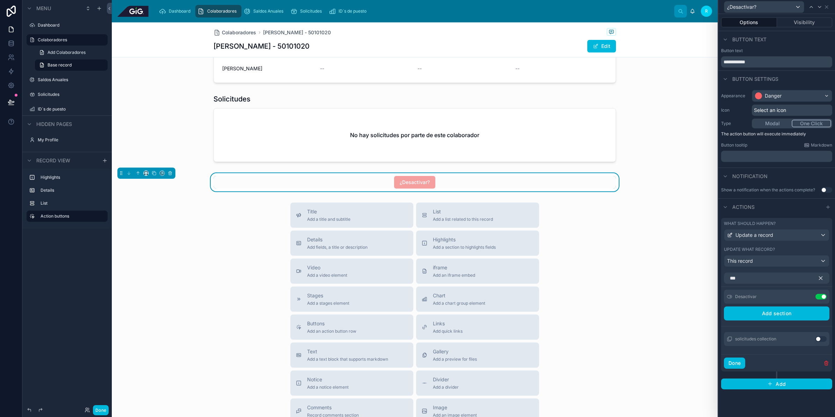
click at [820, 280] on icon "button" at bounding box center [821, 278] width 6 height 6
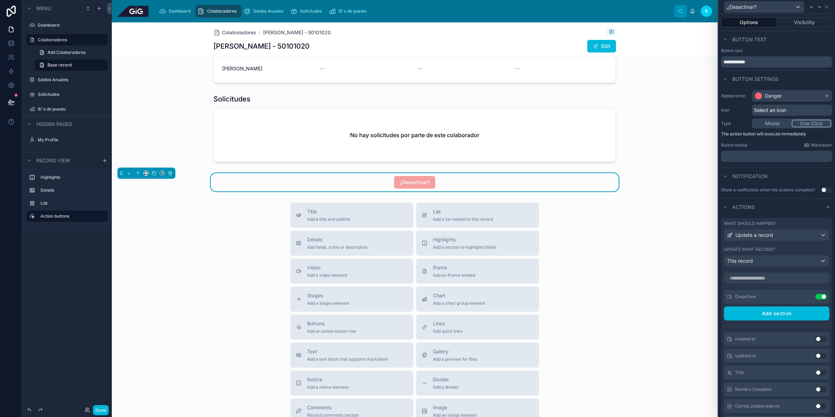
click at [0, 0] on icon at bounding box center [0, 0] width 0 height 0
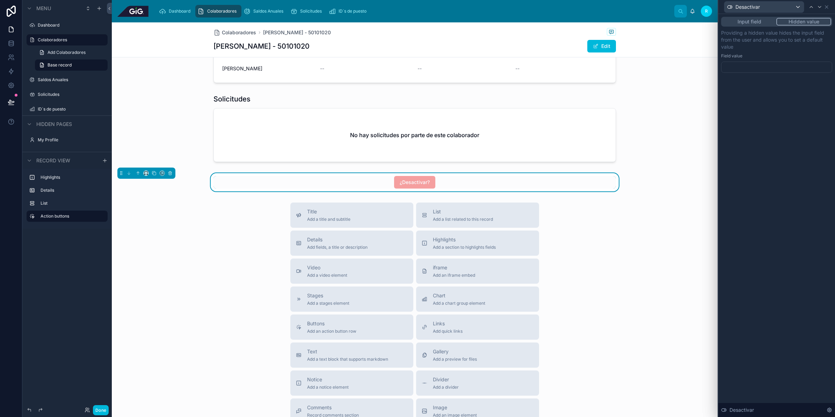
click at [761, 69] on div at bounding box center [776, 67] width 111 height 11
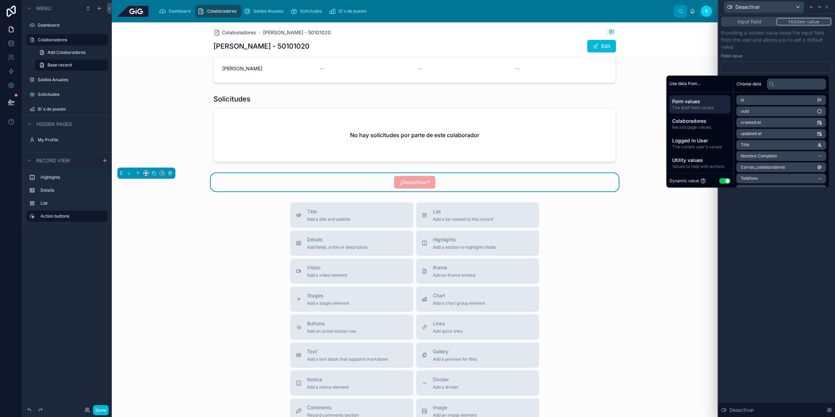
click at [723, 181] on button "Use setting" at bounding box center [725, 181] width 11 height 6
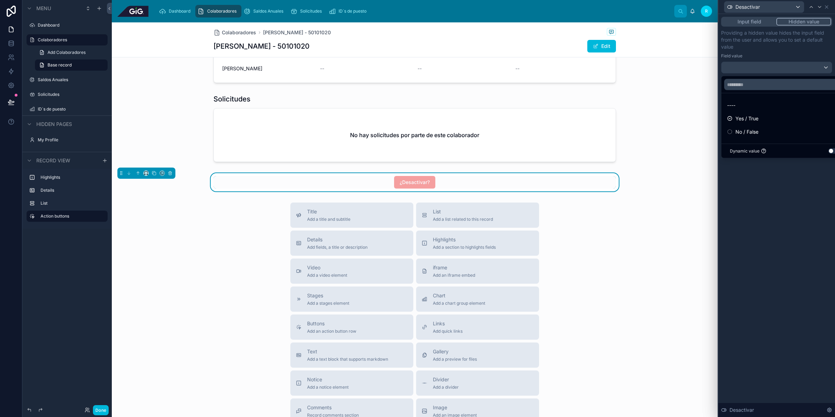
click at [763, 119] on div "Yes / True" at bounding box center [784, 118] width 115 height 8
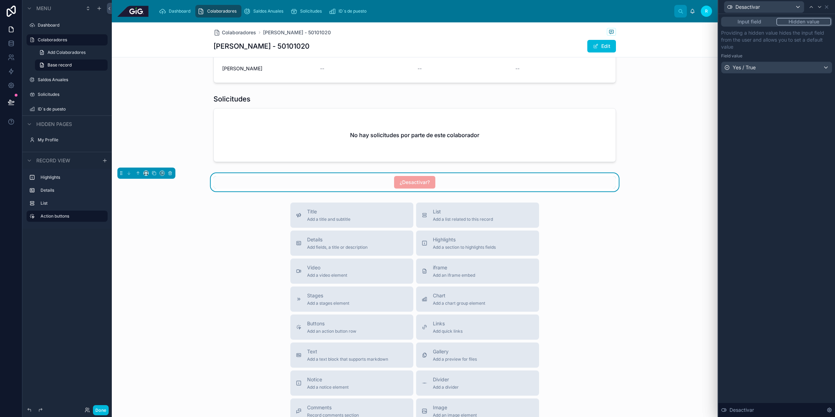
click at [782, 254] on div "Input field Hidden value Providing a hidden value hides the input field from th…" at bounding box center [777, 215] width 117 height 403
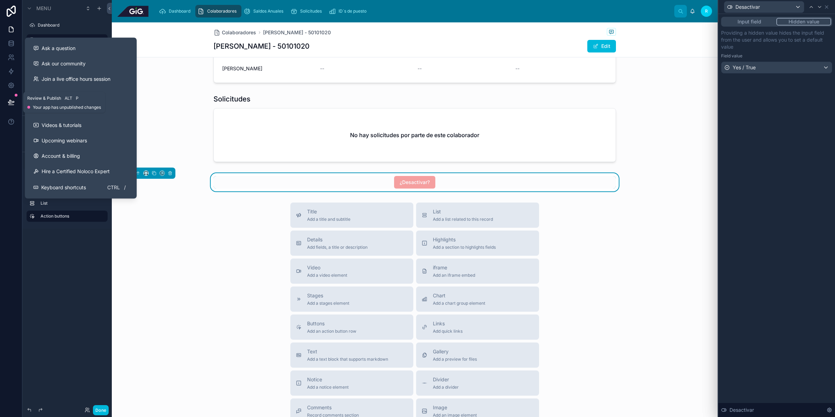
click at [9, 99] on icon at bounding box center [11, 102] width 7 height 7
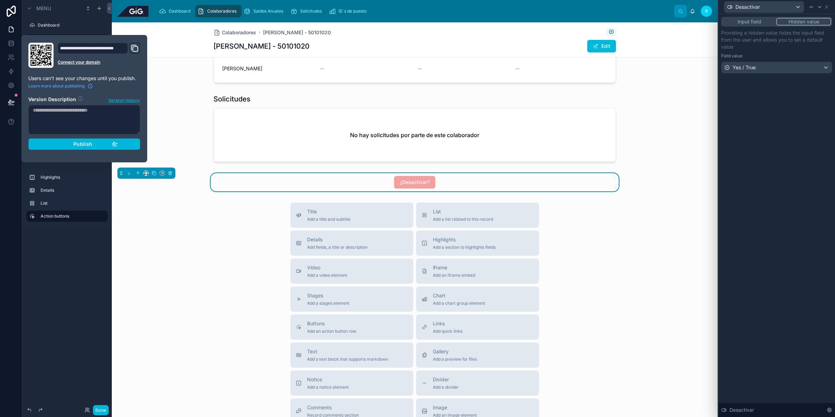
click at [95, 142] on div "Publish" at bounding box center [84, 144] width 66 height 6
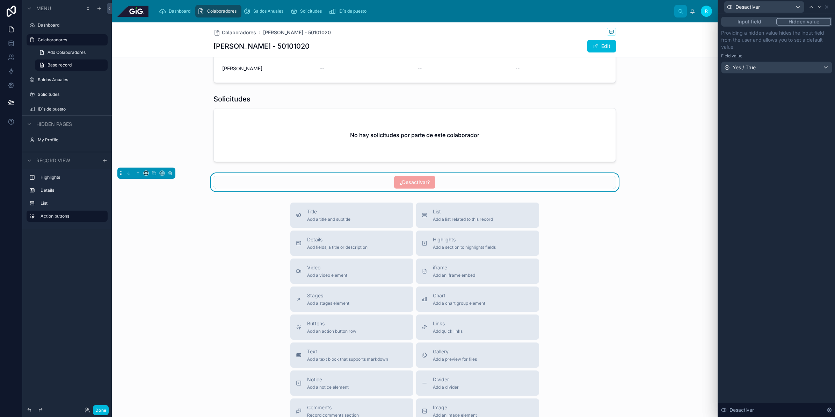
click at [104, 410] on button "Done" at bounding box center [101, 410] width 16 height 10
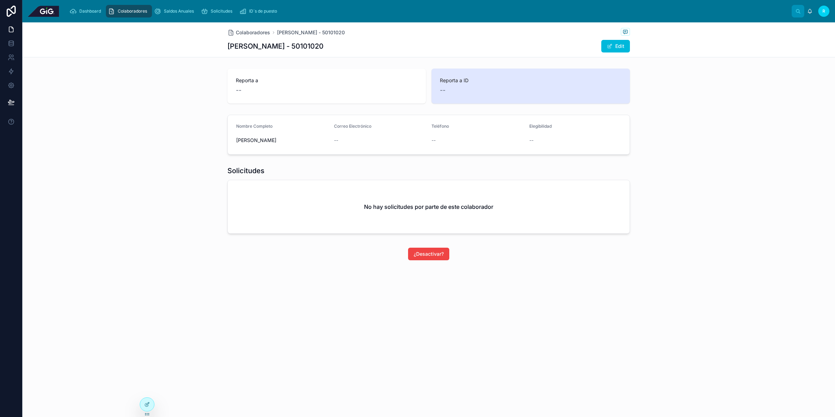
click at [439, 255] on span "¿Desactivar?" at bounding box center [429, 253] width 30 height 7
click at [490, 263] on div "Colaboradores [PERSON_NAME] - 50101020 [PERSON_NAME] - 50101020 Edit Reporta a …" at bounding box center [428, 164] width 813 height 285
click at [150, 407] on div at bounding box center [147, 403] width 14 height 13
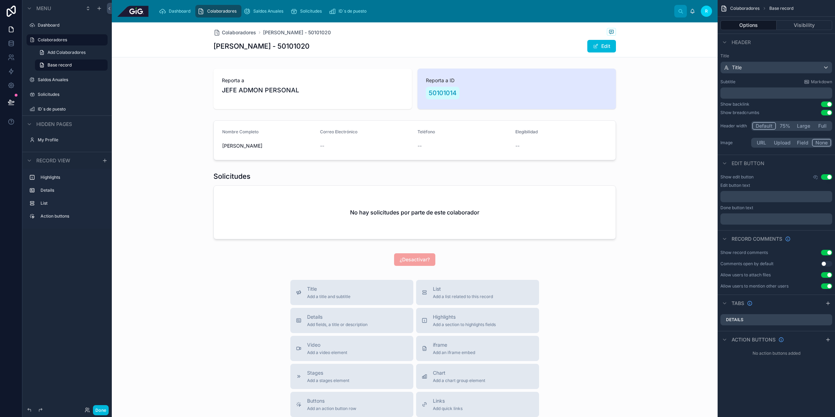
click at [526, 263] on div at bounding box center [415, 259] width 606 height 18
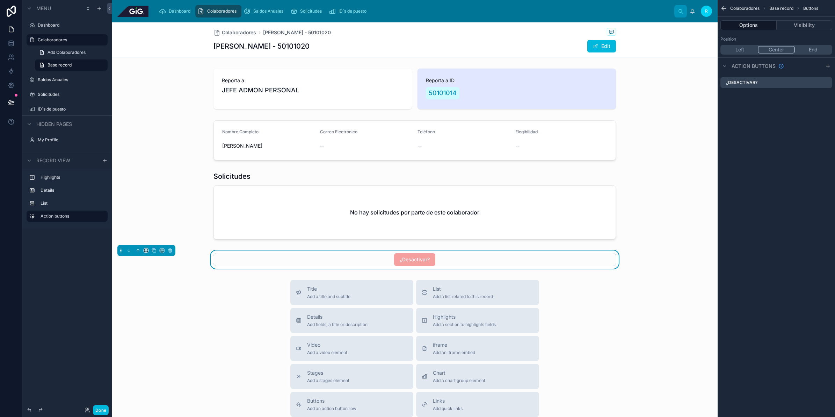
click at [0, 0] on icon "scrollable content" at bounding box center [0, 0] width 0 height 0
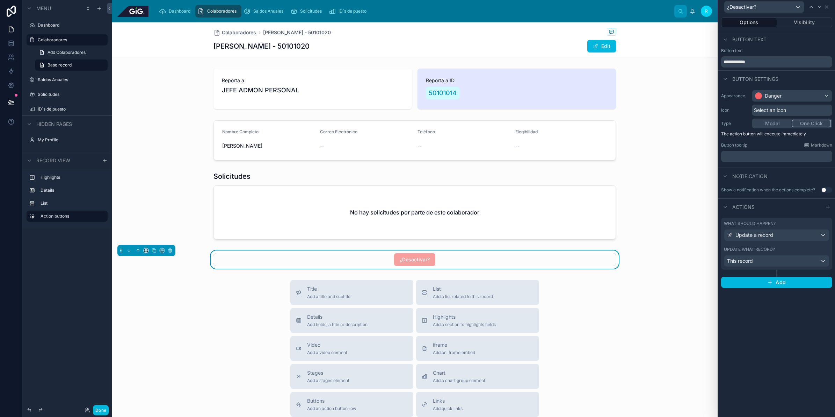
click at [828, 189] on button "Use setting" at bounding box center [826, 190] width 11 height 6
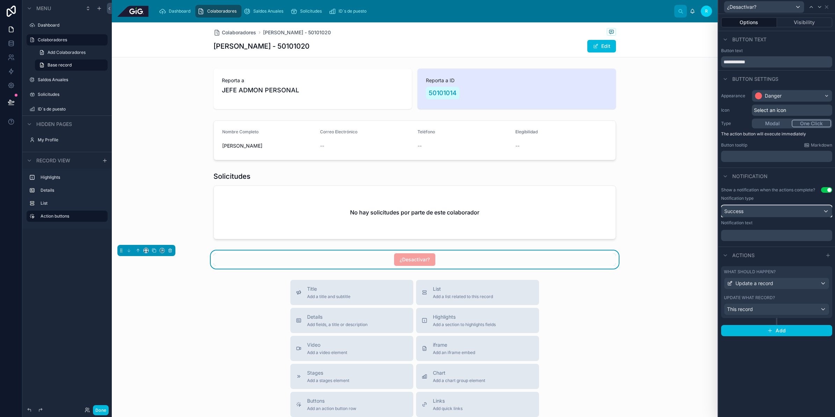
click at [788, 214] on div "Success" at bounding box center [777, 210] width 110 height 11
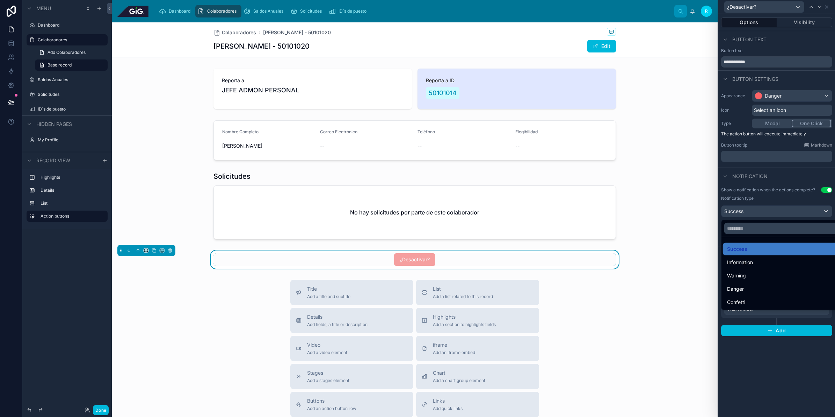
click at [799, 192] on div at bounding box center [777, 208] width 117 height 417
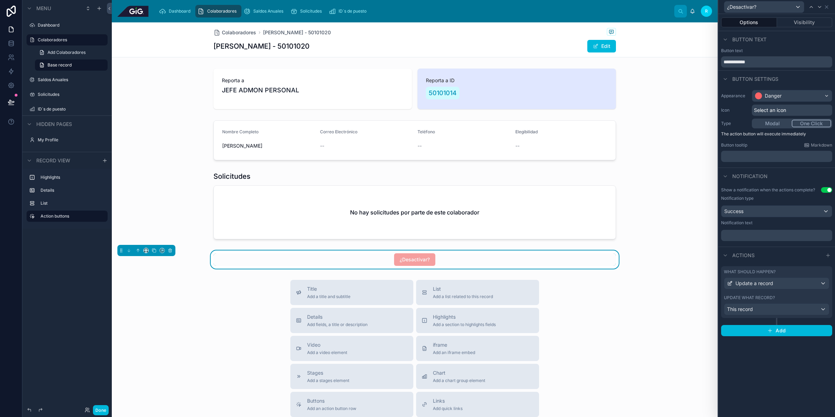
click at [774, 234] on p "﻿" at bounding box center [777, 235] width 107 height 7
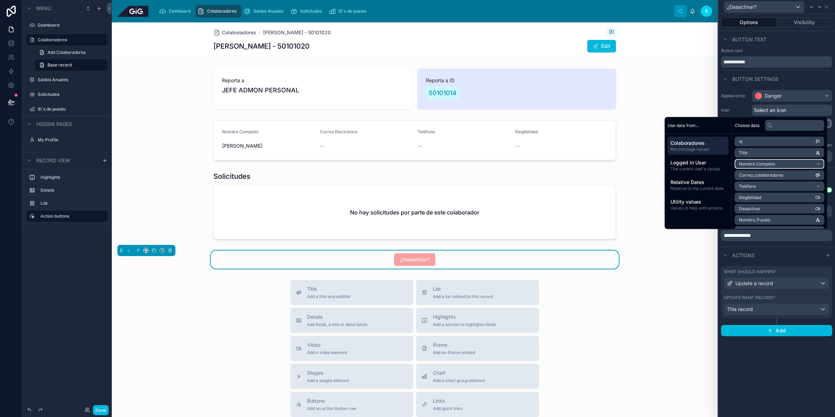
click at [765, 163] on span "Nombre Completo" at bounding box center [757, 164] width 36 height 6
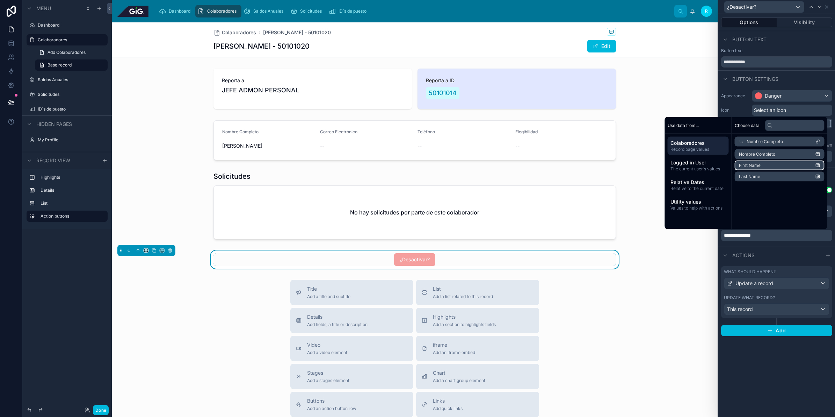
click at [781, 160] on li "First Name" at bounding box center [780, 165] width 90 height 10
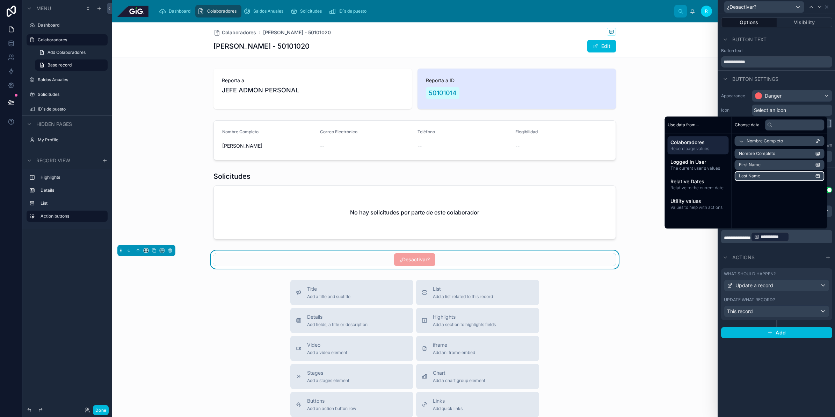
click at [780, 175] on li "Last Name" at bounding box center [780, 176] width 90 height 10
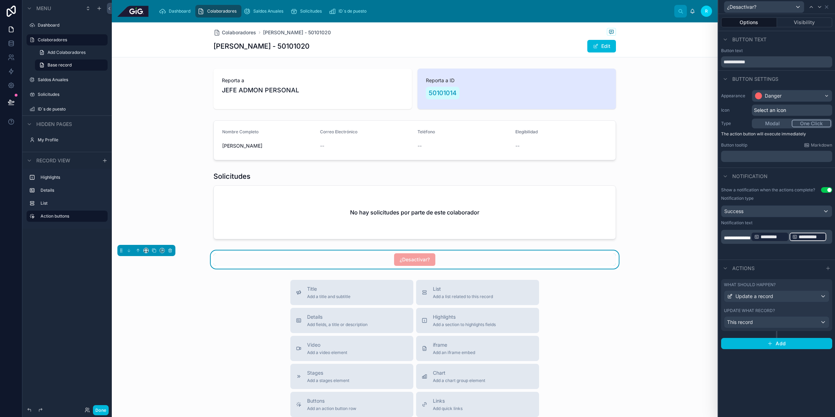
click at [787, 242] on p "**********" at bounding box center [777, 236] width 107 height 11
click at [806, 236] on p "**********" at bounding box center [777, 236] width 107 height 11
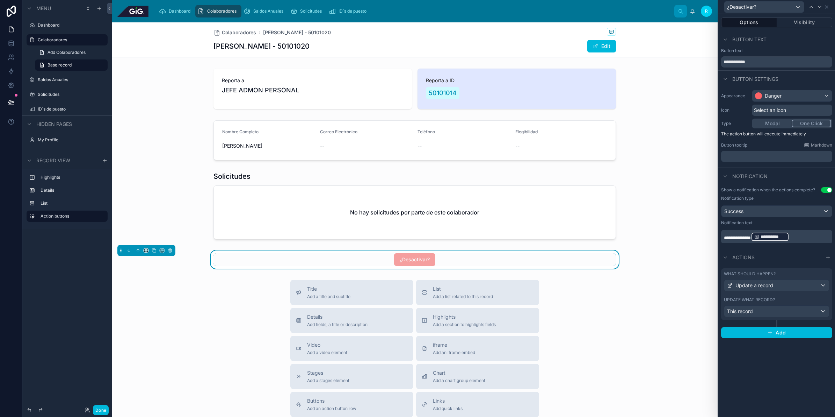
click at [807, 235] on p "**********" at bounding box center [777, 236] width 107 height 11
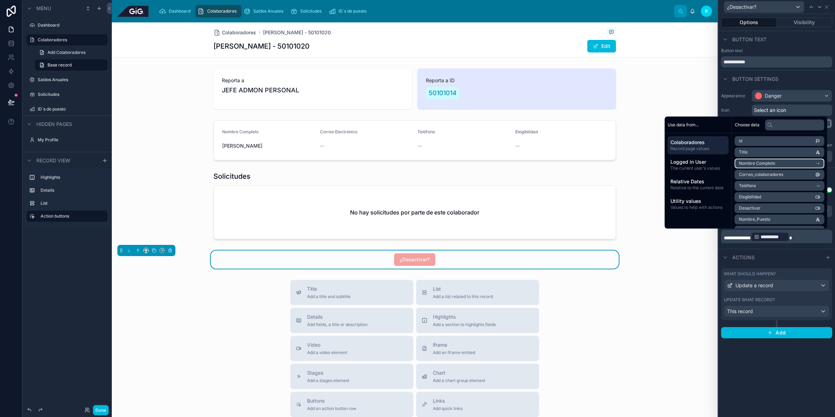
click at [785, 165] on li "Nombre Completo" at bounding box center [780, 163] width 90 height 10
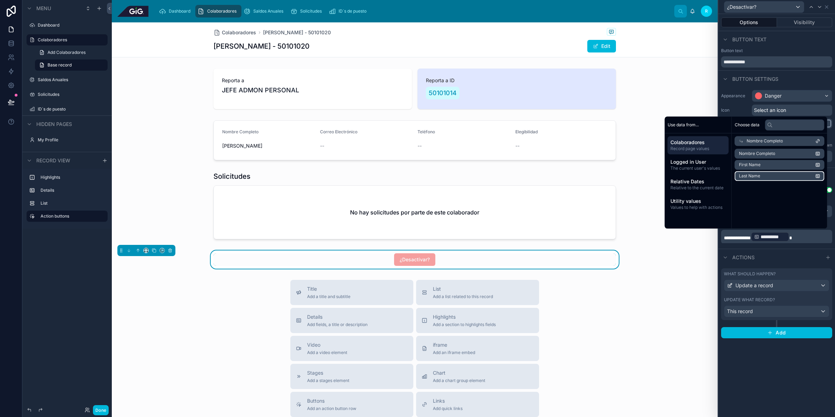
click at [764, 176] on li "Last Name" at bounding box center [780, 176] width 90 height 10
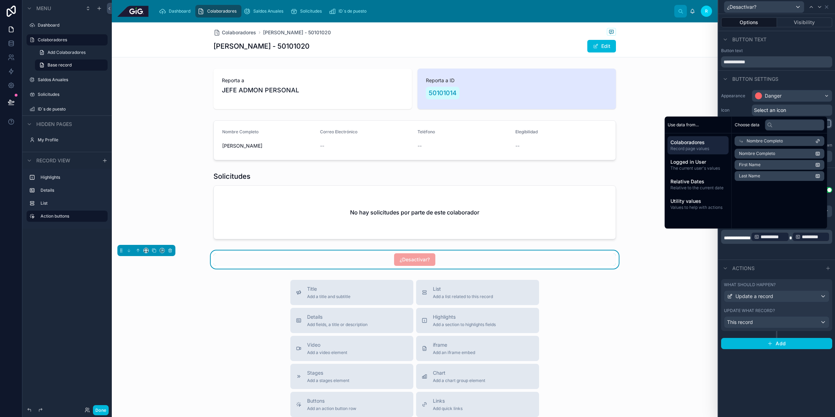
click at [795, 242] on p "**********" at bounding box center [777, 236] width 107 height 11
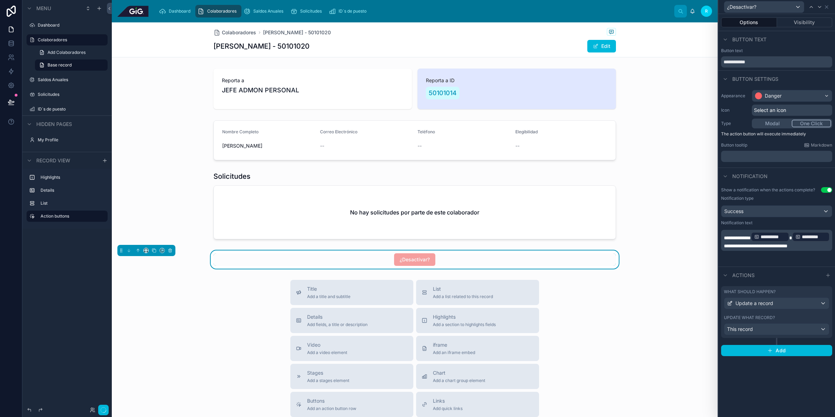
click at [652, 323] on div "Title Add a title and subtitle List Add a list related to this record Details A…" at bounding box center [415, 404] width 606 height 249
click at [6, 100] on button at bounding box center [10, 102] width 15 height 20
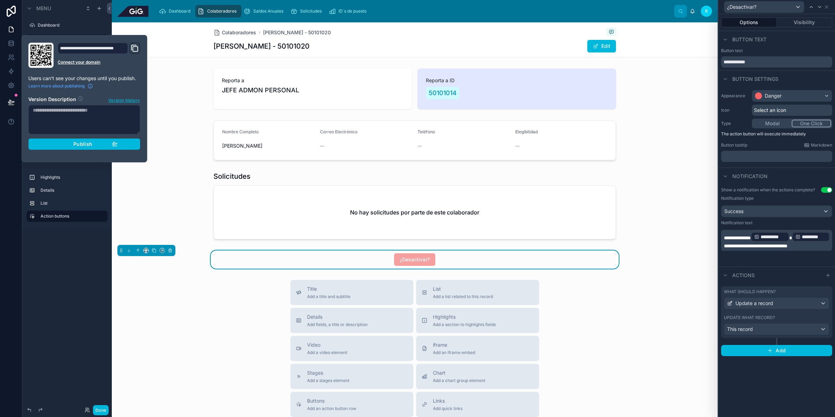
click at [98, 149] on button "Publish" at bounding box center [84, 143] width 112 height 11
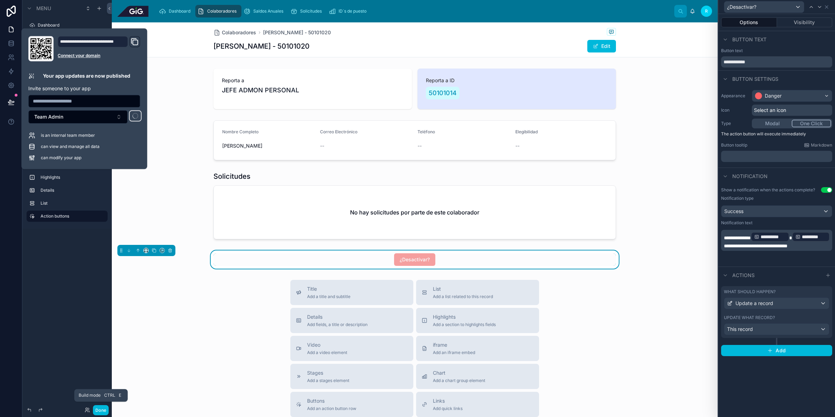
click at [103, 411] on button "Done" at bounding box center [101, 410] width 16 height 10
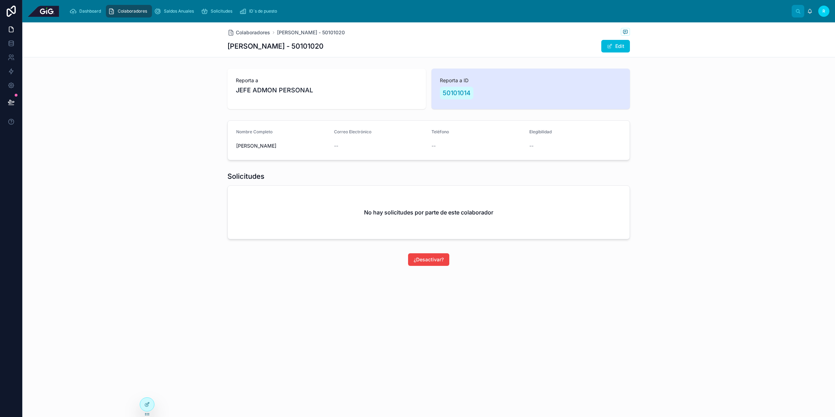
click at [441, 259] on span "¿Desactivar?" at bounding box center [429, 259] width 30 height 7
click at [144, 403] on div at bounding box center [147, 403] width 14 height 13
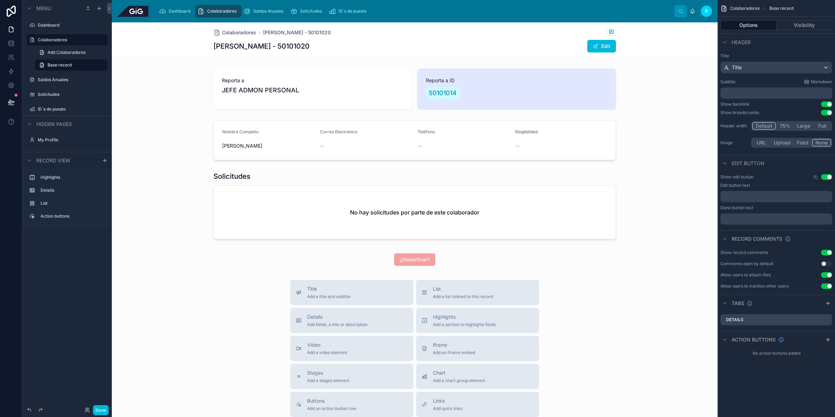
click at [537, 256] on div at bounding box center [415, 259] width 606 height 18
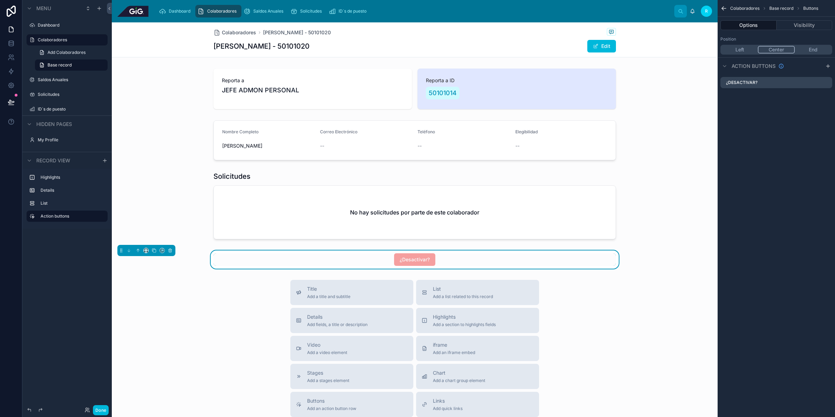
click at [0, 0] on icon "scrollable content" at bounding box center [0, 0] width 0 height 0
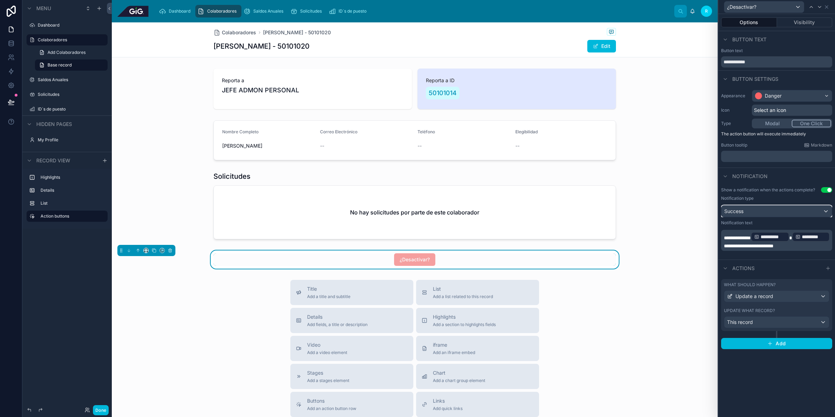
click at [794, 213] on div "Success" at bounding box center [777, 210] width 110 height 11
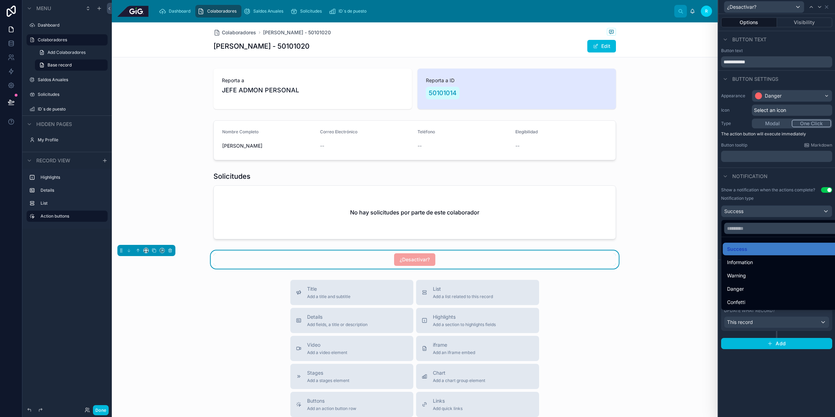
click at [784, 261] on div "Information" at bounding box center [784, 262] width 115 height 8
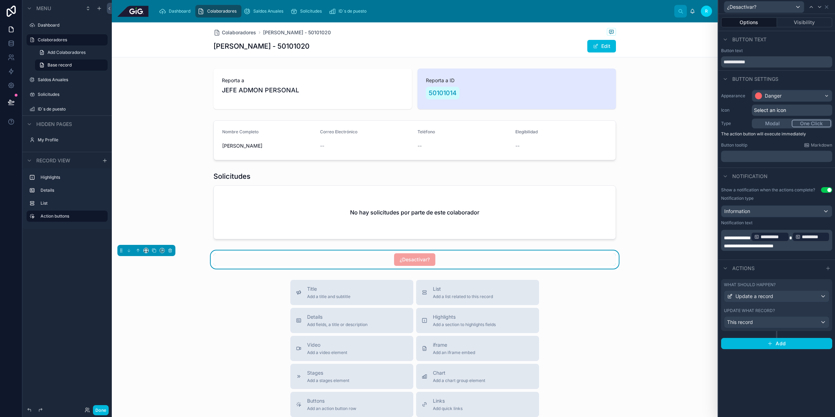
click at [102, 409] on button "Done" at bounding box center [101, 410] width 16 height 10
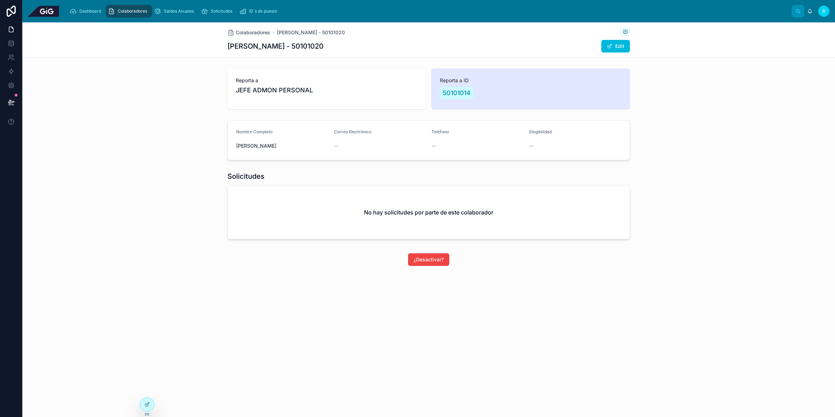
click at [423, 263] on button "¿Desactivar?" at bounding box center [428, 259] width 41 height 13
click at [149, 407] on div at bounding box center [147, 403] width 14 height 13
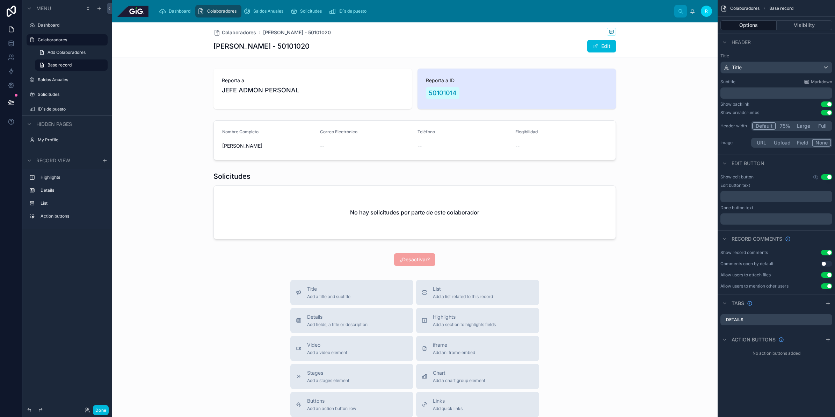
click at [504, 259] on div at bounding box center [415, 259] width 606 height 18
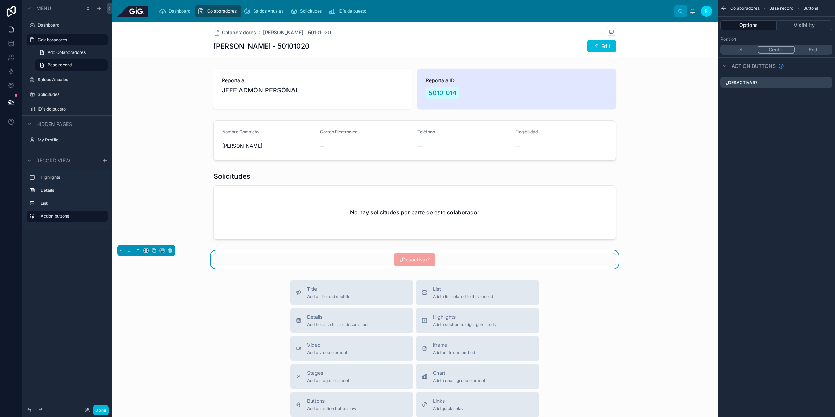
click at [0, 0] on icon "scrollable content" at bounding box center [0, 0] width 0 height 0
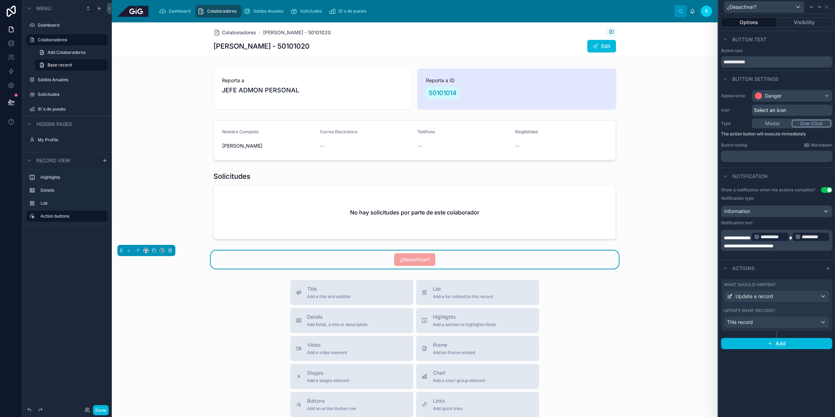
click at [829, 249] on p "**********" at bounding box center [777, 240] width 107 height 18
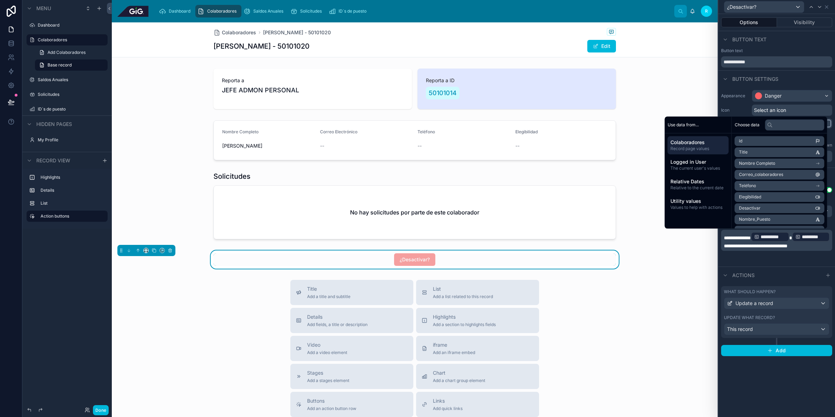
click at [782, 266] on div "Actions" at bounding box center [777, 274] width 117 height 17
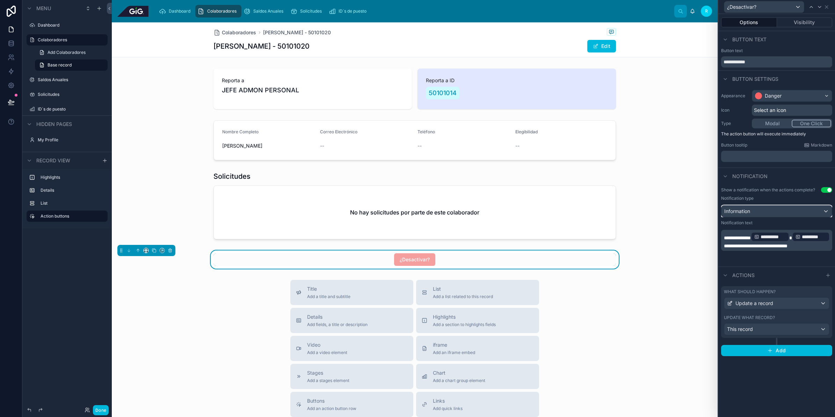
click at [792, 212] on div "Information" at bounding box center [777, 210] width 110 height 11
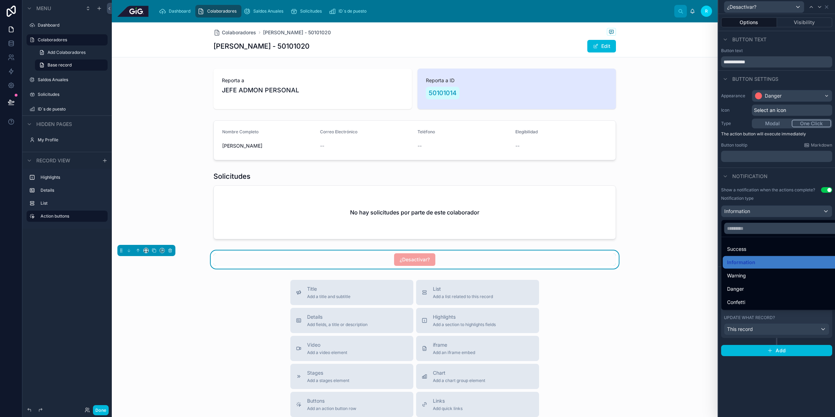
click at [767, 303] on div "Confetti" at bounding box center [784, 302] width 115 height 8
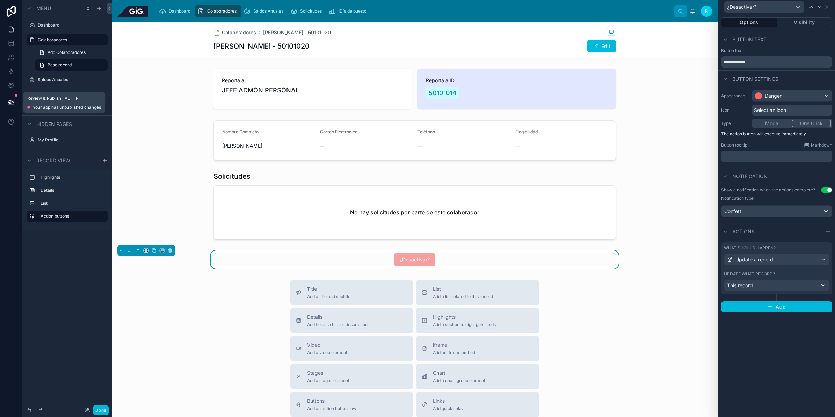
click at [13, 106] on button at bounding box center [10, 102] width 15 height 20
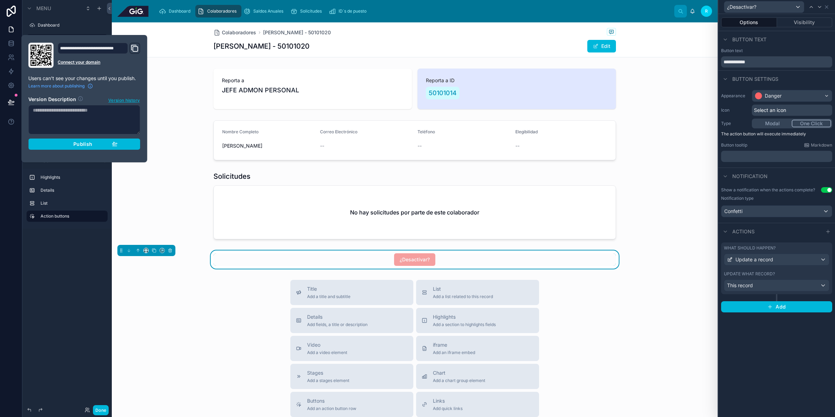
click at [84, 143] on span "Publish" at bounding box center [82, 144] width 19 height 6
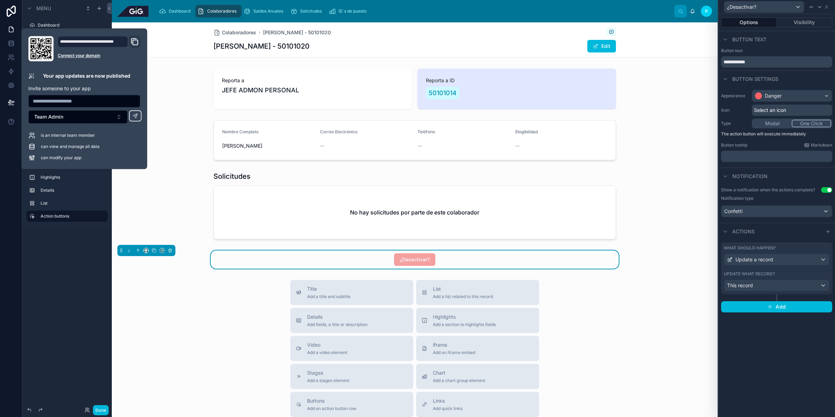
click at [103, 411] on button "Done" at bounding box center [101, 410] width 16 height 10
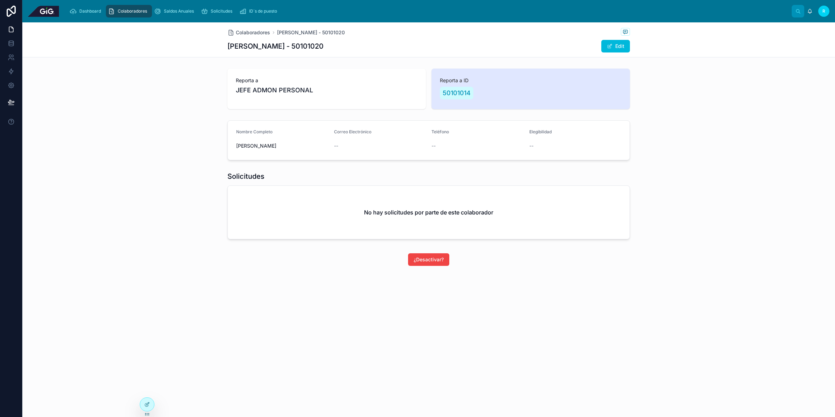
click at [432, 256] on span "¿Desactivar?" at bounding box center [429, 259] width 30 height 7
click at [146, 406] on icon at bounding box center [146, 404] width 3 height 3
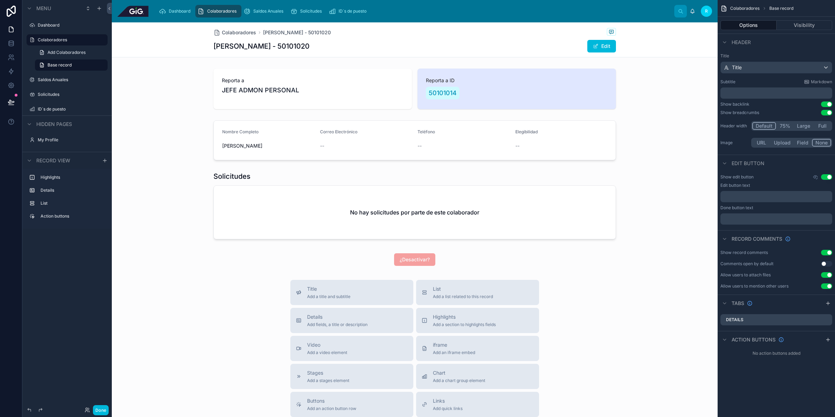
click at [571, 259] on div at bounding box center [415, 259] width 606 height 18
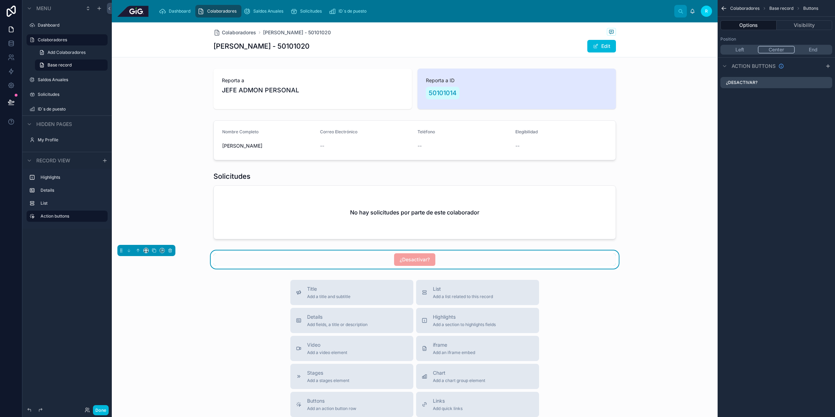
click at [0, 0] on icon "scrollable content" at bounding box center [0, 0] width 0 height 0
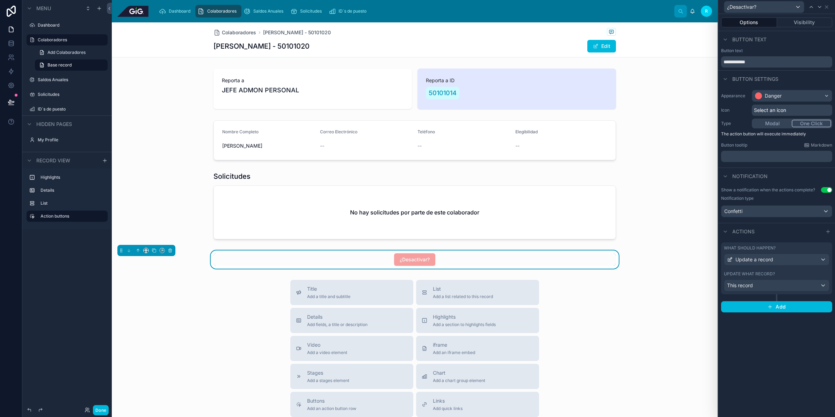
click at [803, 270] on div "What should happen? Update a record Update what record? This record" at bounding box center [776, 268] width 111 height 52
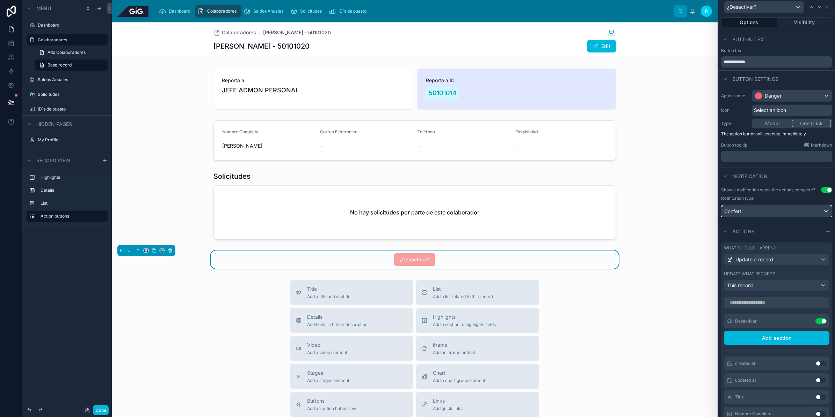
click at [775, 215] on div "Confetti" at bounding box center [777, 210] width 110 height 11
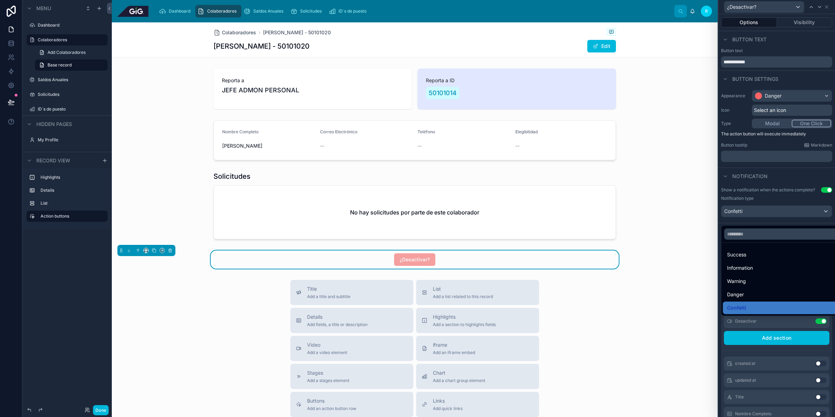
click at [775, 267] on div "Information" at bounding box center [781, 268] width 109 height 8
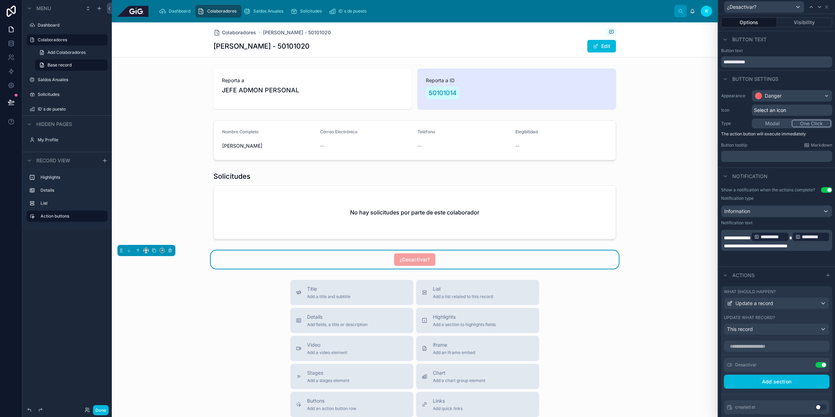
click at [791, 275] on div "Actions" at bounding box center [777, 274] width 117 height 17
click at [809, 22] on button "Visibility" at bounding box center [805, 22] width 56 height 10
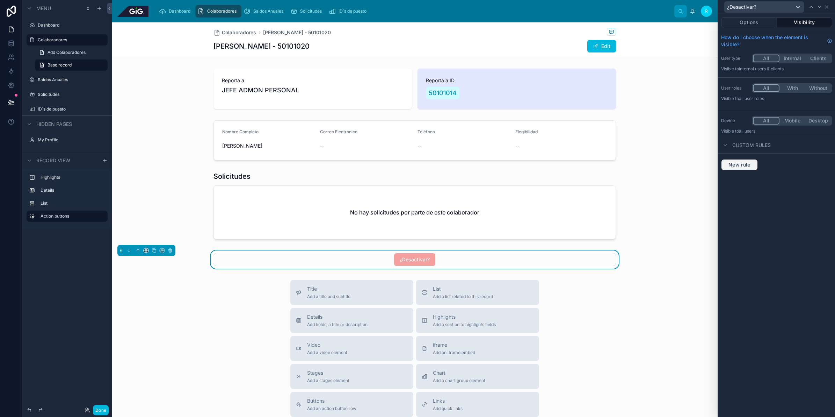
click at [735, 165] on span "New rule" at bounding box center [740, 164] width 28 height 6
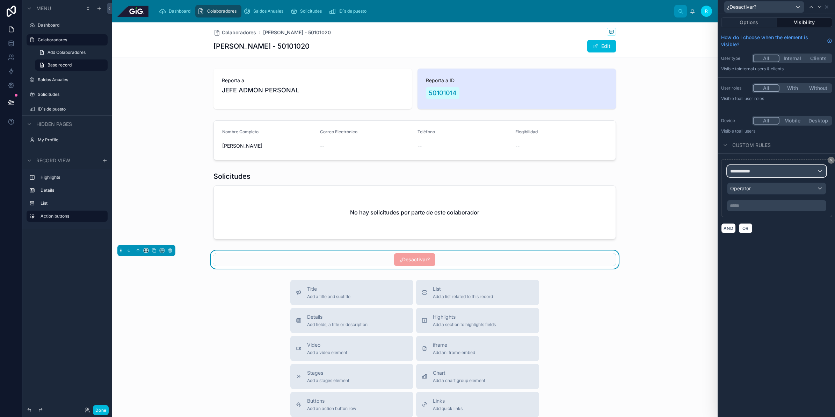
click at [749, 170] on span "**********" at bounding box center [743, 170] width 26 height 7
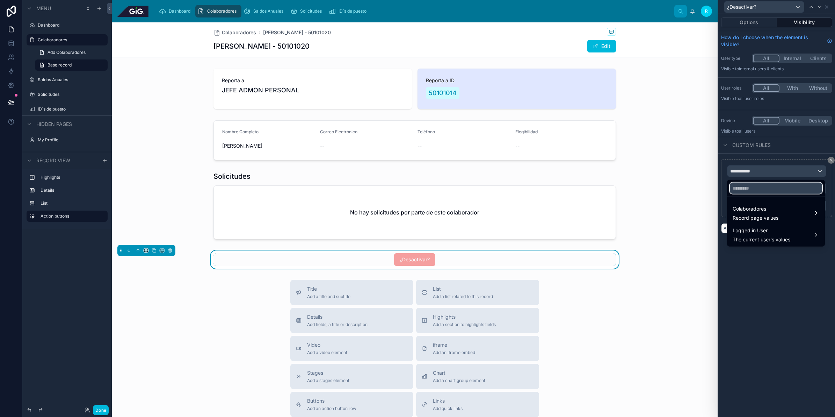
click at [756, 193] on input "text" at bounding box center [776, 187] width 92 height 11
type input "****"
click at [770, 211] on span "Colaboradores" at bounding box center [756, 208] width 46 height 8
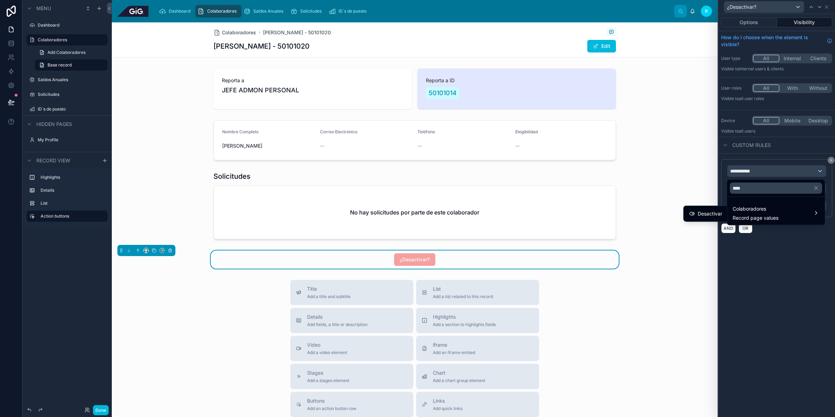
click at [714, 212] on span "Desactivar" at bounding box center [710, 213] width 24 height 8
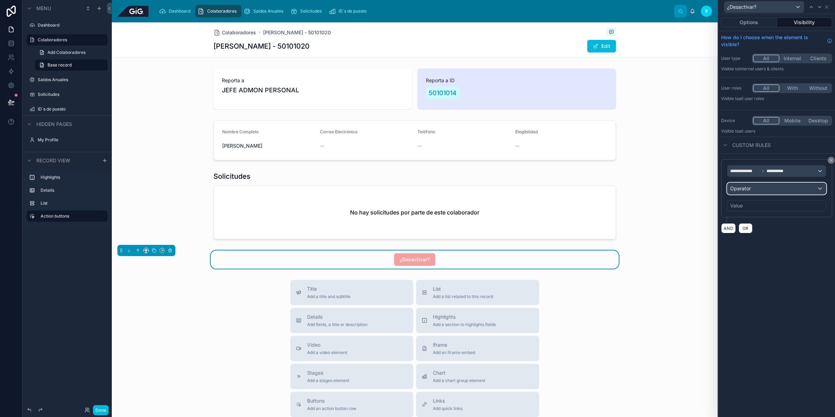
click at [766, 191] on div "Operator" at bounding box center [777, 188] width 99 height 11
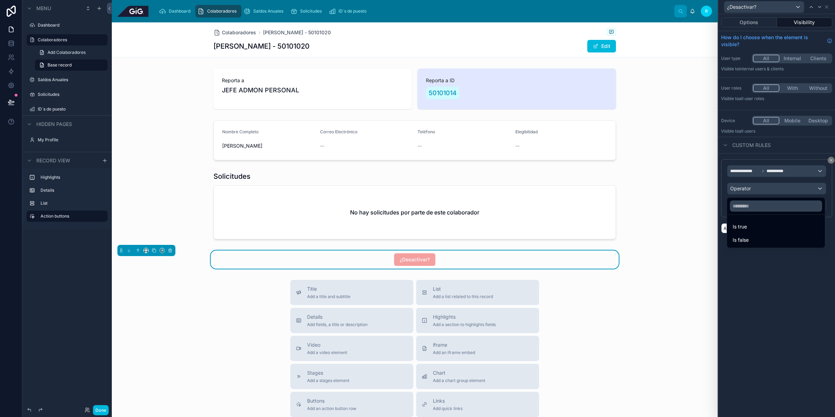
click at [755, 238] on div "Is false" at bounding box center [776, 240] width 87 height 8
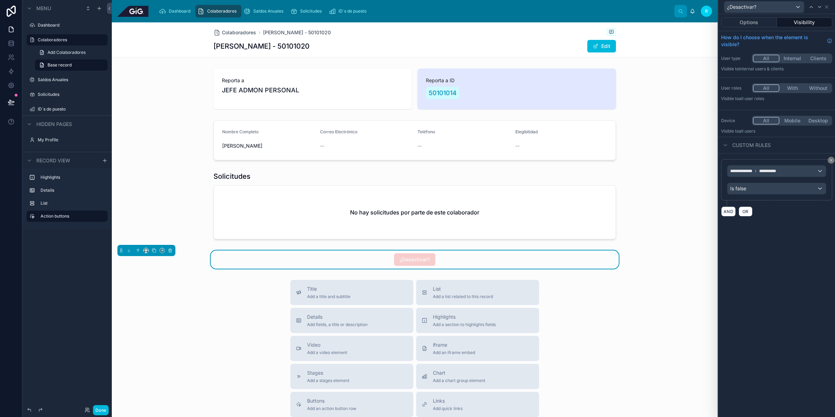
drag, startPoint x: 778, startPoint y: 310, endPoint x: 778, endPoint y: 282, distance: 28.3
click at [778, 311] on div "**********" at bounding box center [777, 215] width 117 height 403
click at [154, 250] on icon at bounding box center [154, 250] width 5 height 5
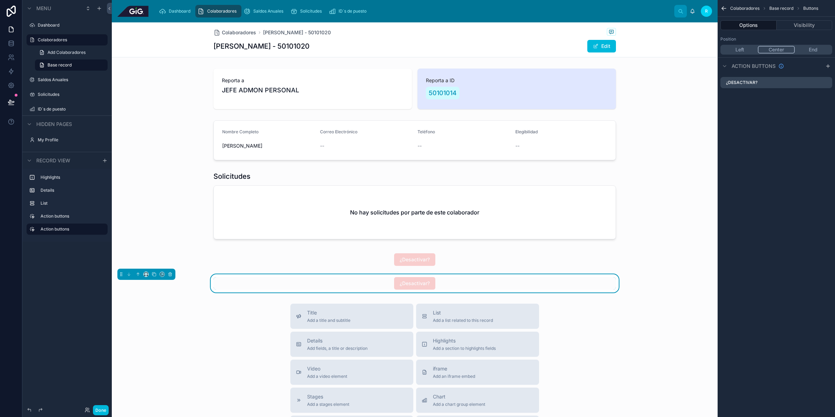
click at [483, 280] on div "¿Desactivar?" at bounding box center [415, 283] width 403 height 13
click at [0, 0] on icon "scrollable content" at bounding box center [0, 0] width 0 height 0
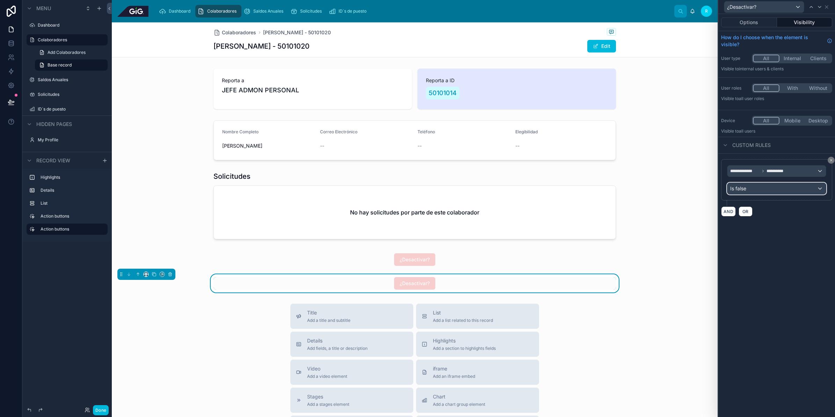
click at [760, 192] on div "Is false" at bounding box center [777, 188] width 99 height 11
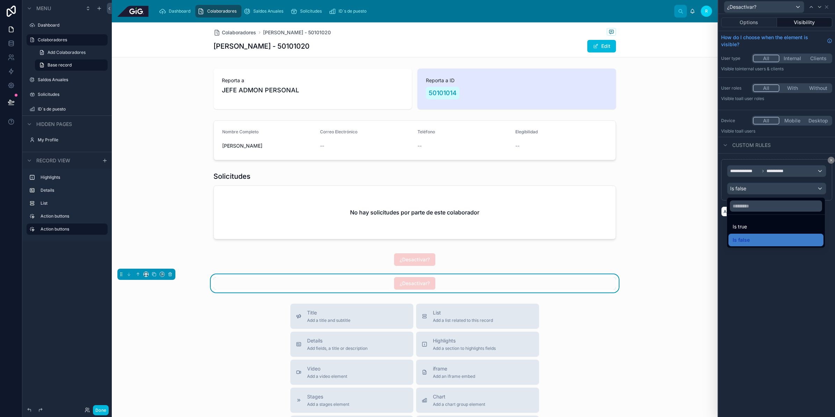
click at [763, 228] on div "Is true" at bounding box center [776, 226] width 87 height 8
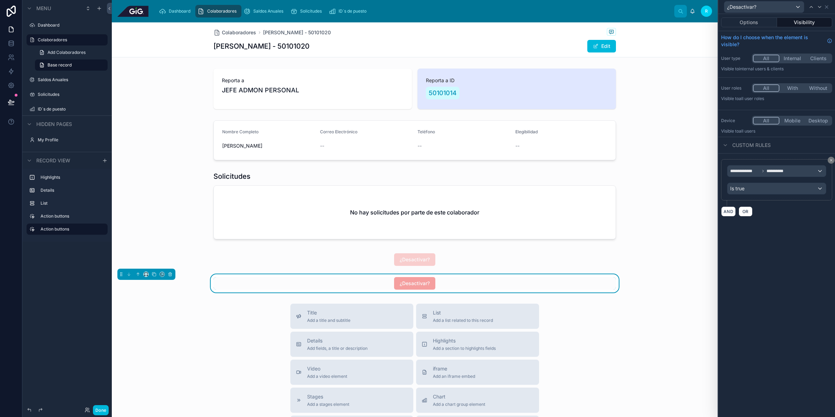
click at [771, 274] on div "**********" at bounding box center [777, 215] width 117 height 403
click at [764, 23] on button "Options" at bounding box center [749, 22] width 56 height 10
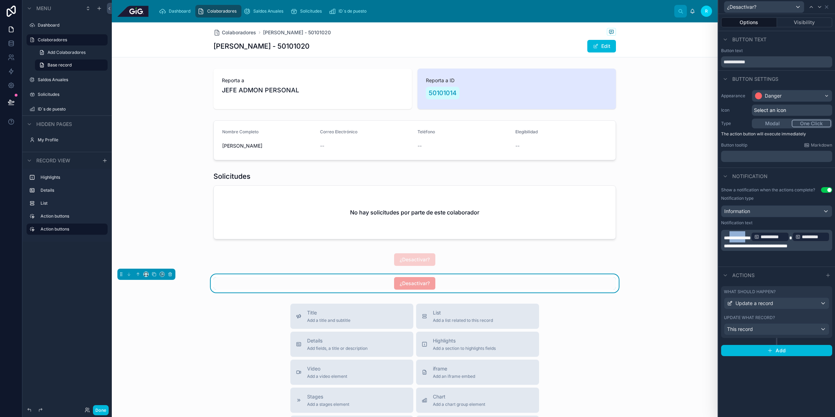
drag, startPoint x: 752, startPoint y: 235, endPoint x: 731, endPoint y: 239, distance: 21.4
click at [731, 239] on span "**********" at bounding box center [737, 237] width 27 height 5
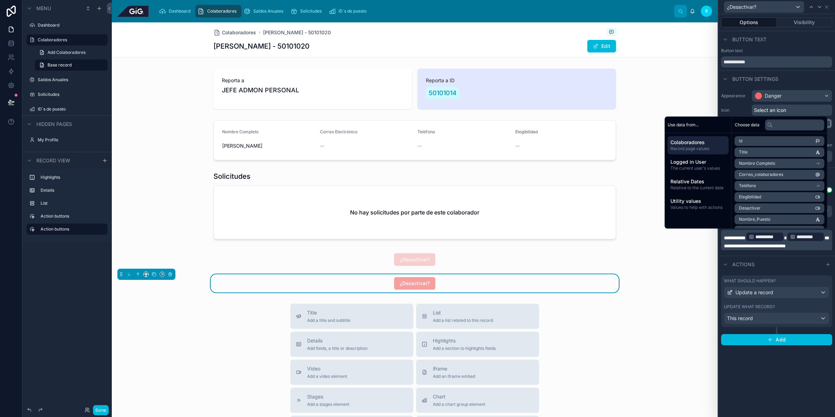
click at [727, 246] on span "**********" at bounding box center [776, 241] width 104 height 13
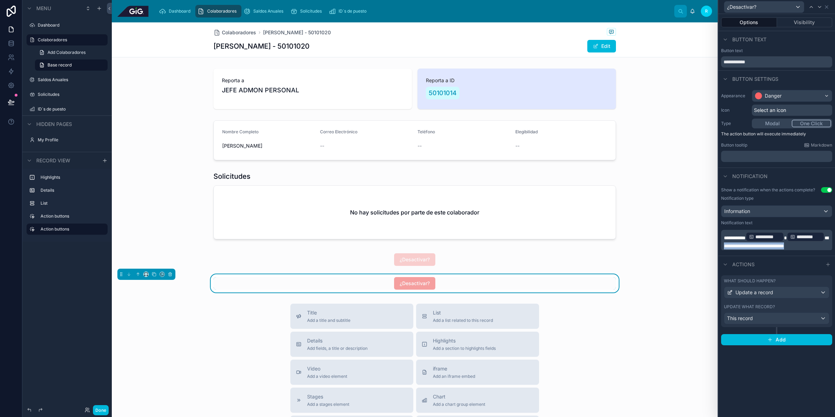
drag, startPoint x: 816, startPoint y: 246, endPoint x: 708, endPoint y: 252, distance: 108.5
click at [708, 252] on div "**********" at bounding box center [417, 208] width 835 height 417
click at [746, 238] on span "**********" at bounding box center [735, 237] width 22 height 5
click at [792, 263] on div "Actions" at bounding box center [777, 263] width 117 height 17
drag, startPoint x: 751, startPoint y: 64, endPoint x: 727, endPoint y: 63, distance: 23.8
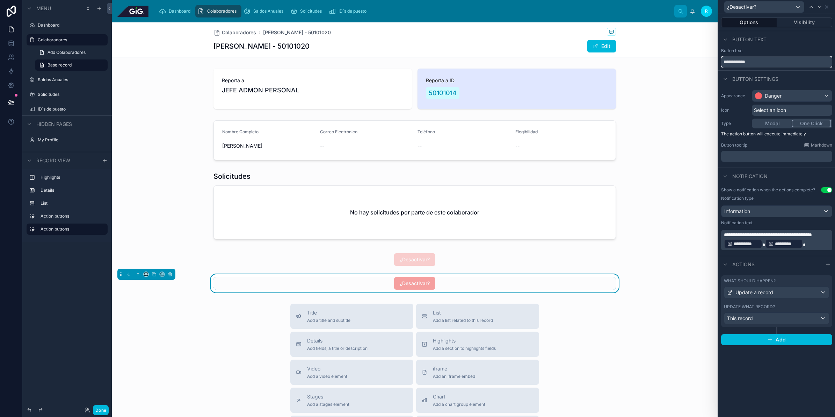
click at [727, 63] on input "**********" at bounding box center [776, 61] width 111 height 11
type input "**********"
click at [801, 92] on div "Danger" at bounding box center [792, 95] width 80 height 11
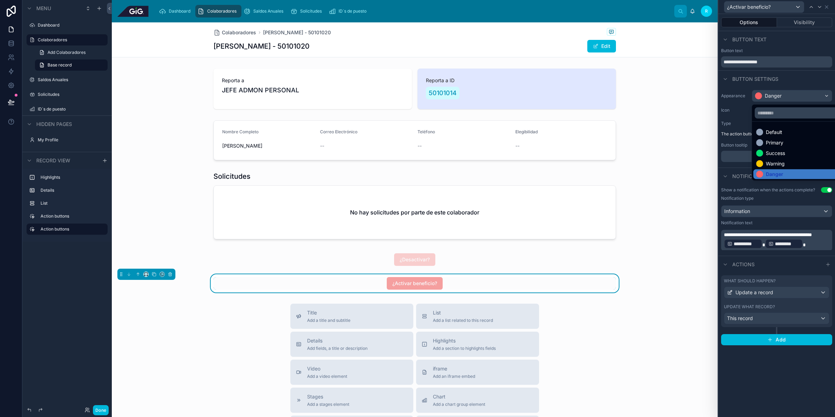
click at [806, 150] on div "Success" at bounding box center [799, 153] width 87 height 7
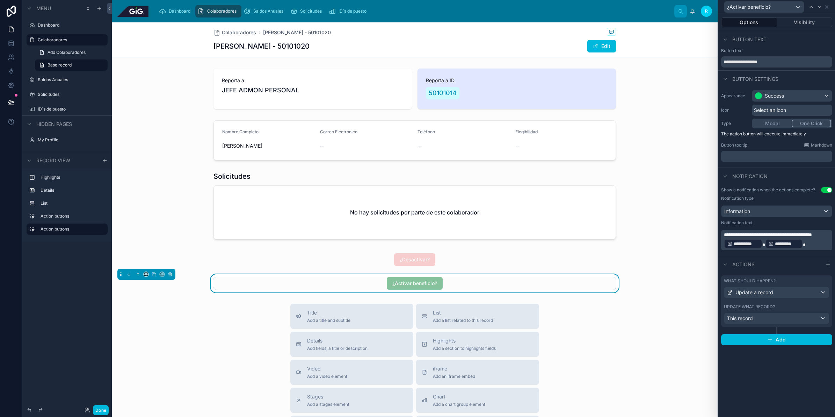
click at [517, 288] on div "¿Activar beneficio?" at bounding box center [415, 283] width 403 height 13
click at [815, 20] on button "Visibility" at bounding box center [805, 22] width 56 height 10
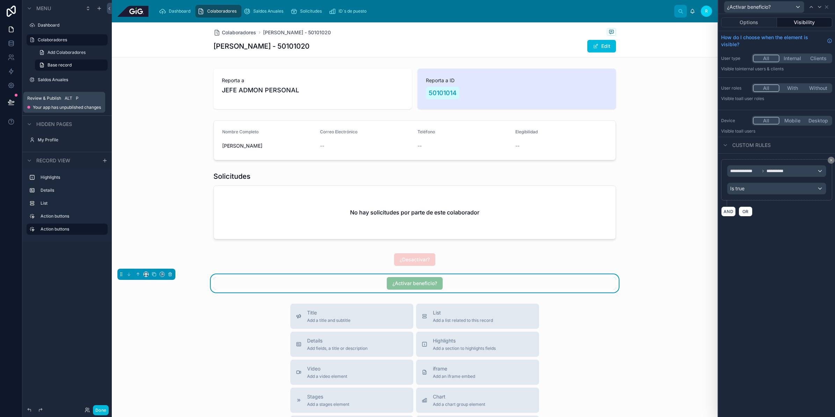
click at [13, 100] on icon at bounding box center [11, 102] width 7 height 7
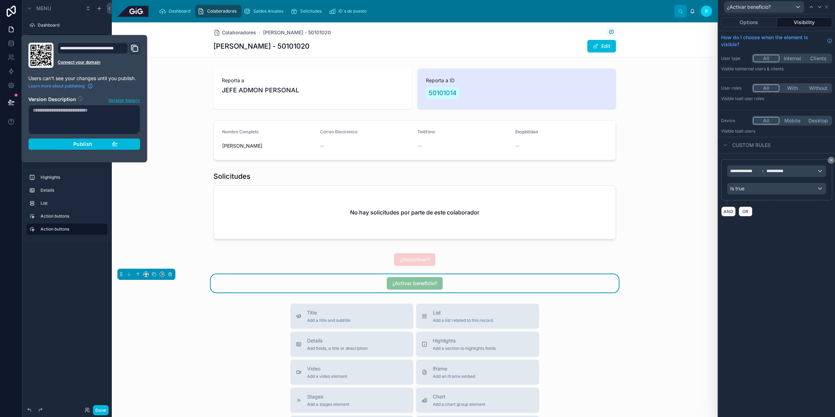
click at [107, 138] on button "Publish" at bounding box center [84, 143] width 112 height 11
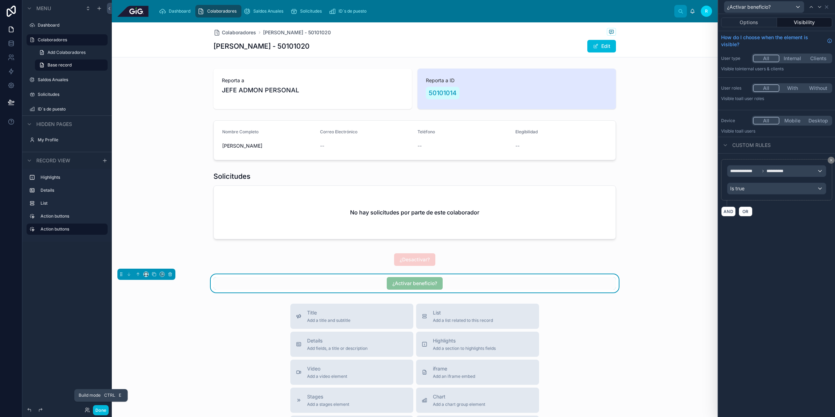
click at [102, 411] on button "Done" at bounding box center [101, 410] width 16 height 10
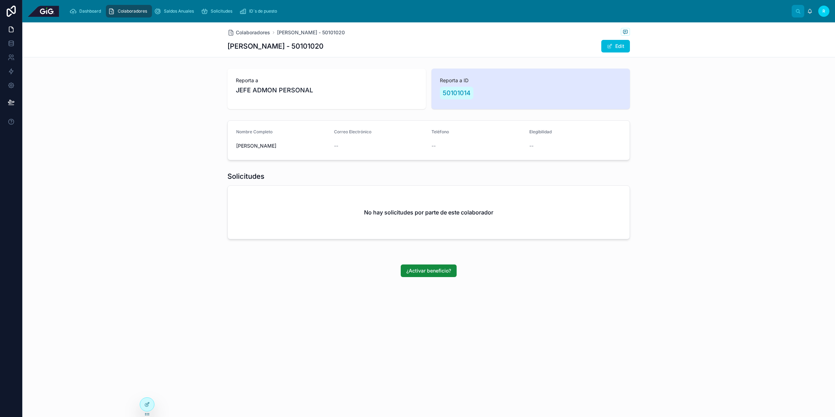
click at [440, 244] on div "Solicitudes No hay solicitudes por parte de este colaborador" at bounding box center [428, 206] width 813 height 76
click at [146, 401] on icon at bounding box center [147, 404] width 6 height 6
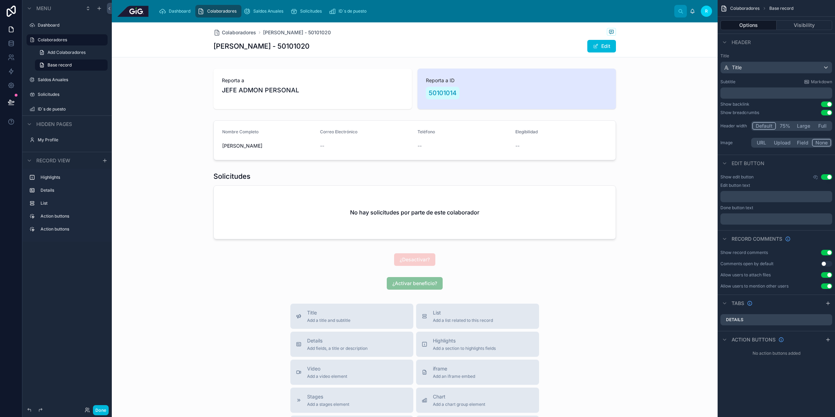
drag, startPoint x: 146, startPoint y: 401, endPoint x: 463, endPoint y: 265, distance: 345.4
click at [463, 265] on div at bounding box center [415, 259] width 606 height 18
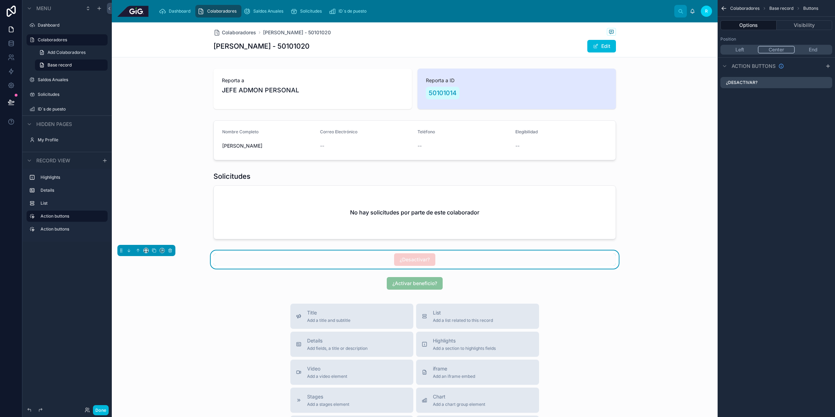
click at [607, 46] on button "Edit" at bounding box center [601, 46] width 29 height 13
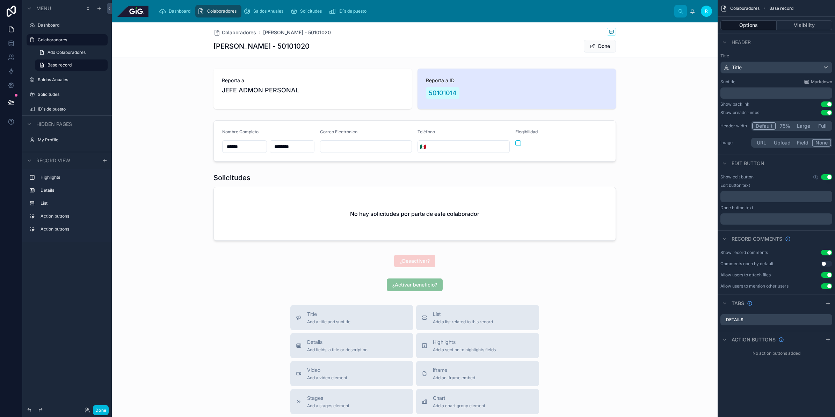
click at [607, 46] on button "Done" at bounding box center [600, 46] width 32 height 13
click at [790, 197] on p "﻿" at bounding box center [777, 197] width 108 height 6
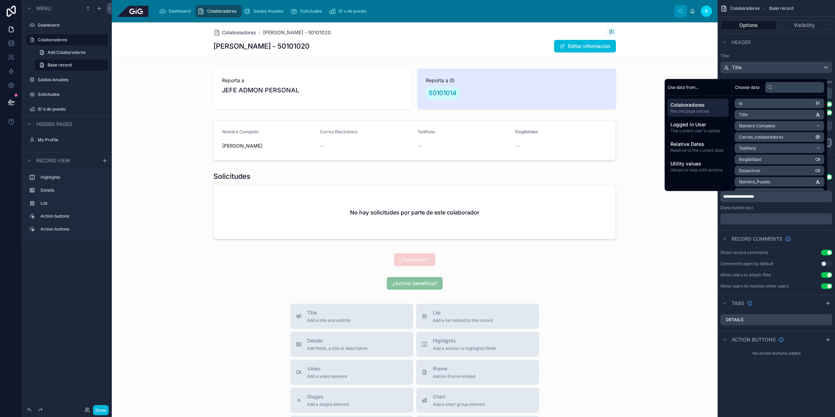
click at [767, 48] on div "Header" at bounding box center [776, 42] width 117 height 17
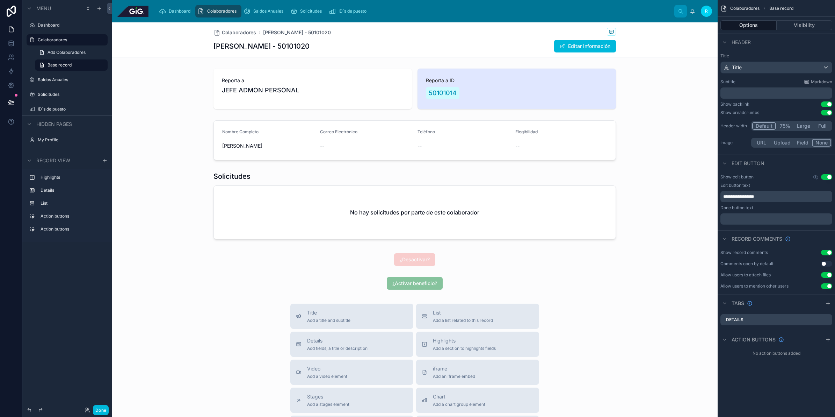
click at [505, 102] on div at bounding box center [415, 89] width 606 height 46
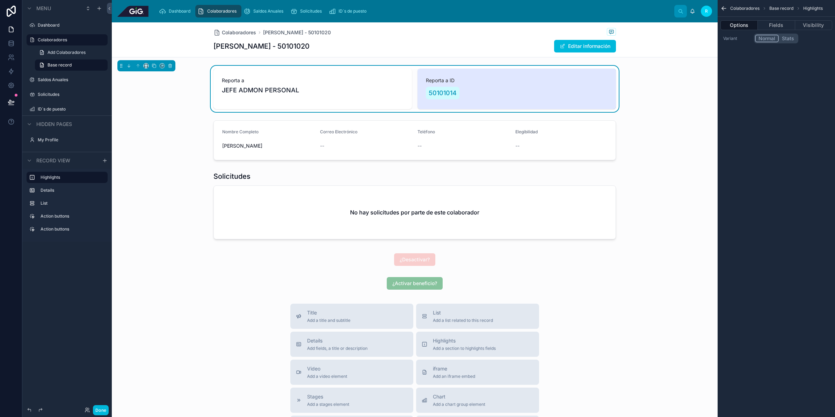
click at [785, 23] on button "Fields" at bounding box center [776, 25] width 37 height 10
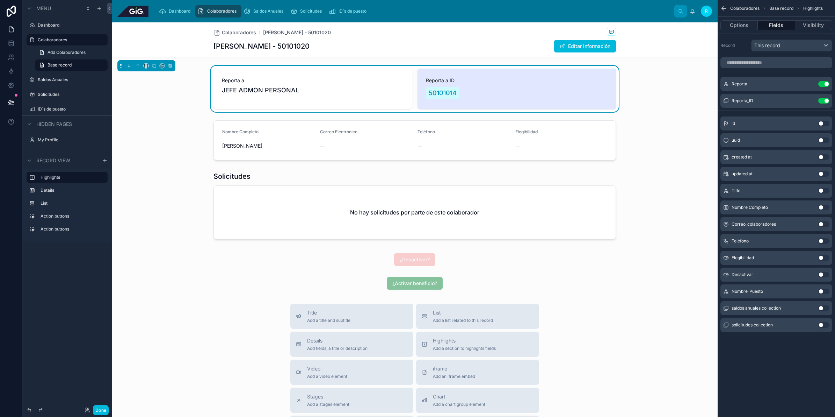
click at [0, 0] on icon "scrollable content" at bounding box center [0, 0] width 0 height 0
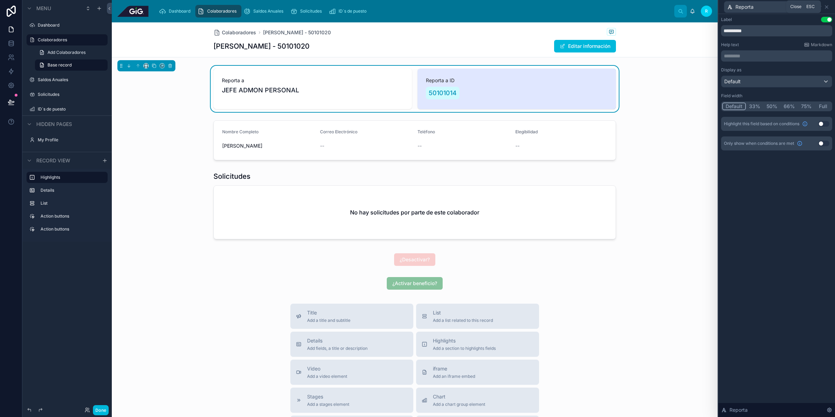
click at [827, 6] on icon at bounding box center [826, 7] width 3 height 3
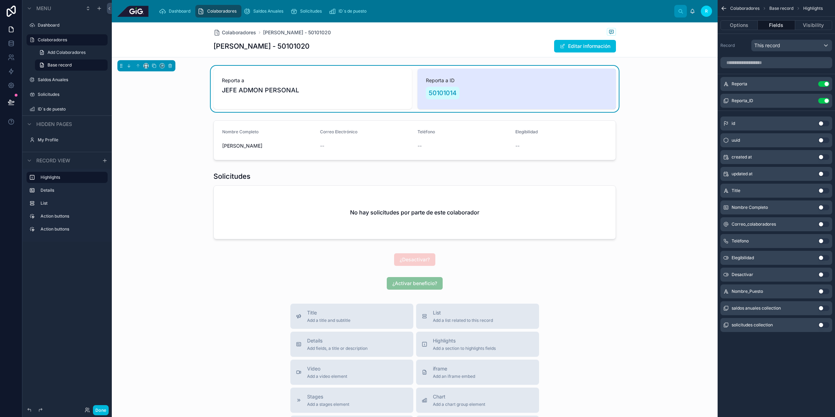
click at [0, 0] on icon "scrollable content" at bounding box center [0, 0] width 0 height 0
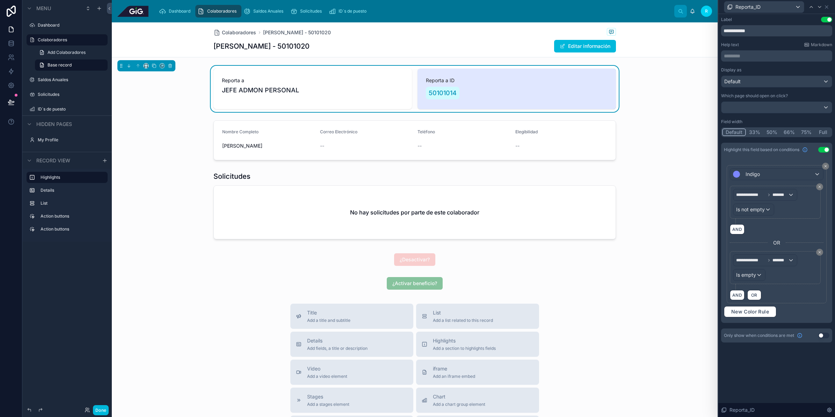
click at [824, 149] on button "Use setting" at bounding box center [823, 150] width 11 height 6
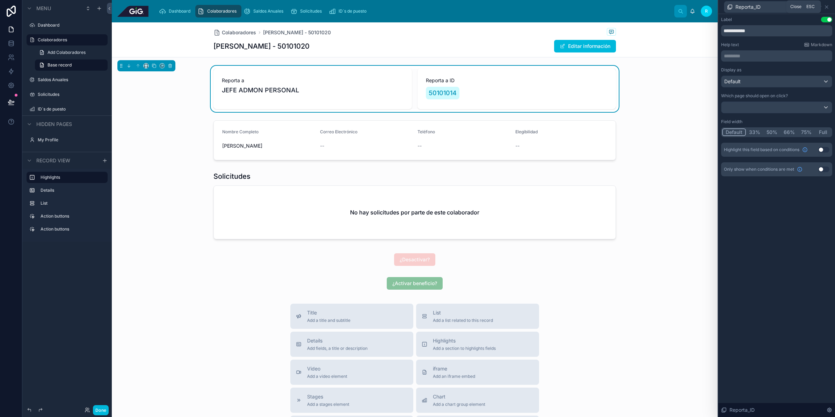
click at [827, 8] on icon at bounding box center [827, 7] width 6 height 6
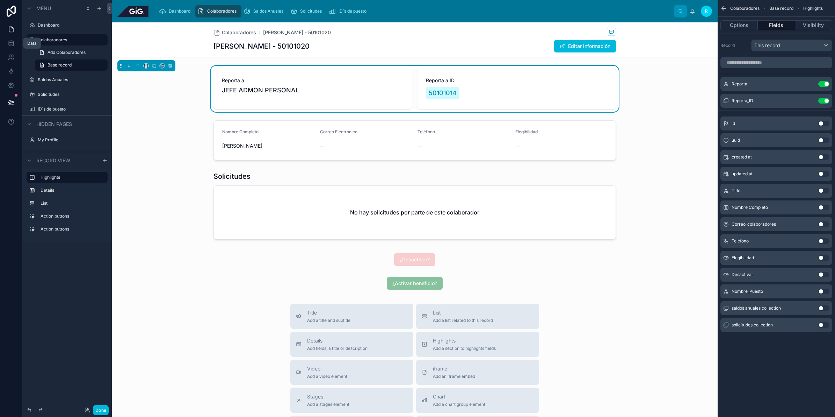
click at [10, 48] on link at bounding box center [11, 43] width 22 height 14
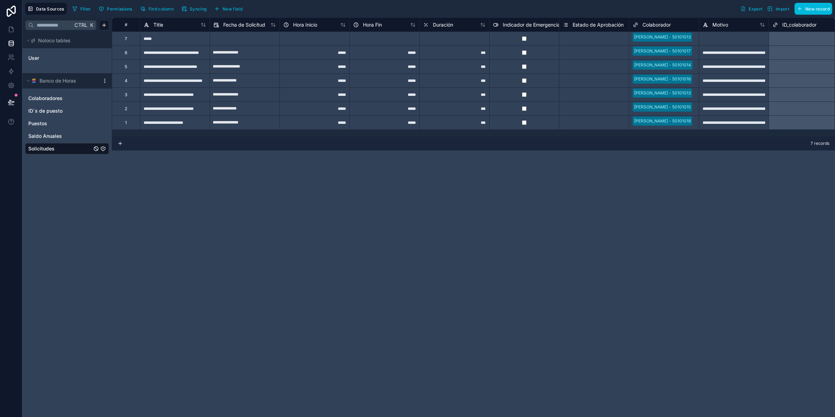
click at [53, 96] on span "Colaboradores" at bounding box center [45, 98] width 34 height 7
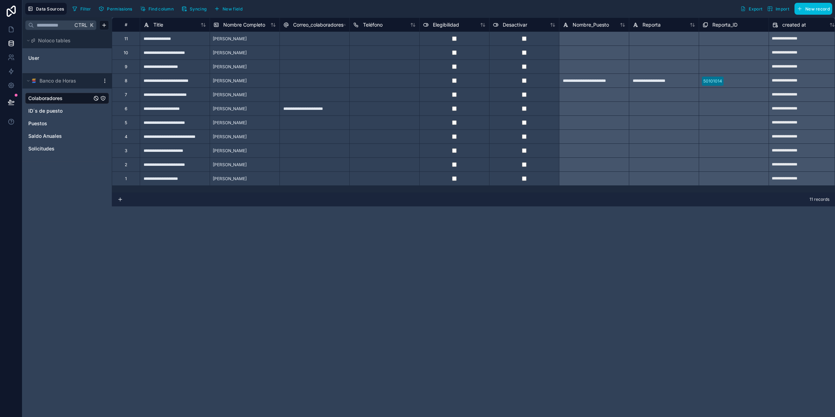
click at [194, 9] on span "Syncing" at bounding box center [198, 8] width 17 height 5
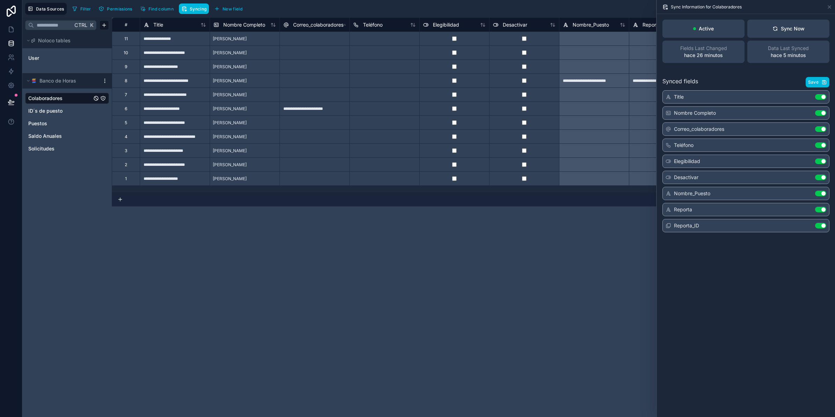
click at [785, 29] on div "Sync Now" at bounding box center [789, 28] width 32 height 7
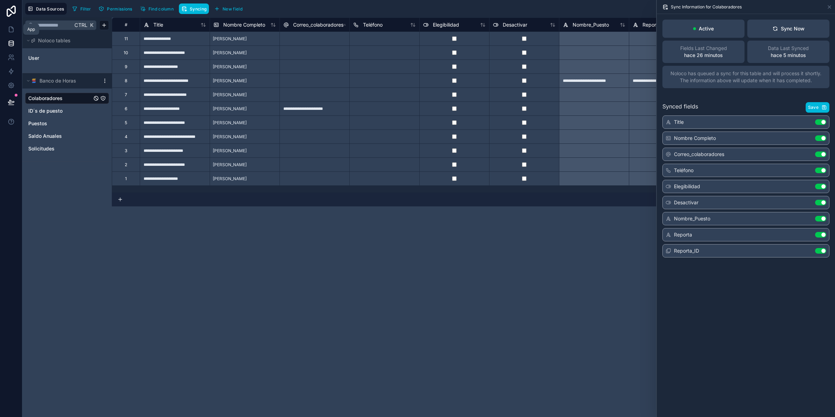
click at [8, 27] on icon at bounding box center [11, 29] width 7 height 7
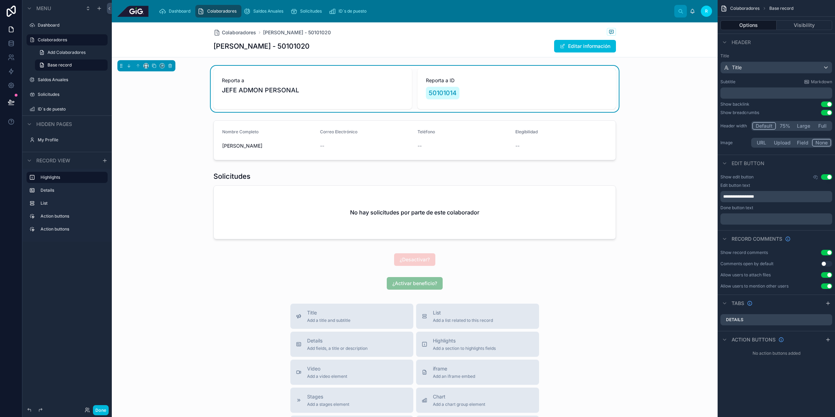
click at [542, 90] on div "50101014" at bounding box center [517, 92] width 182 height 15
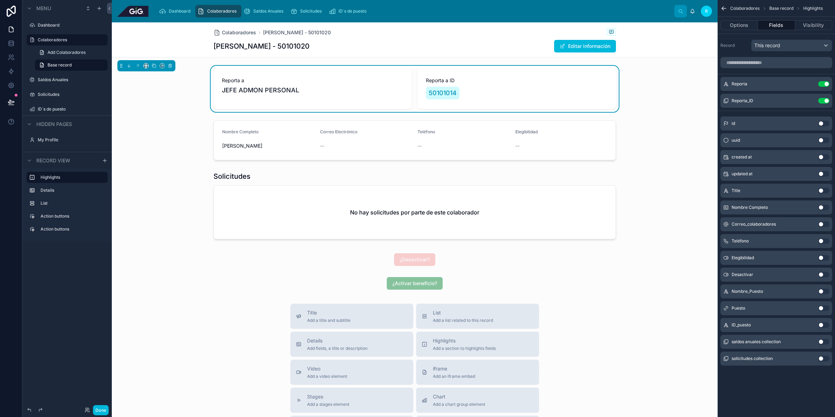
click at [821, 324] on button "Use setting" at bounding box center [823, 325] width 11 height 6
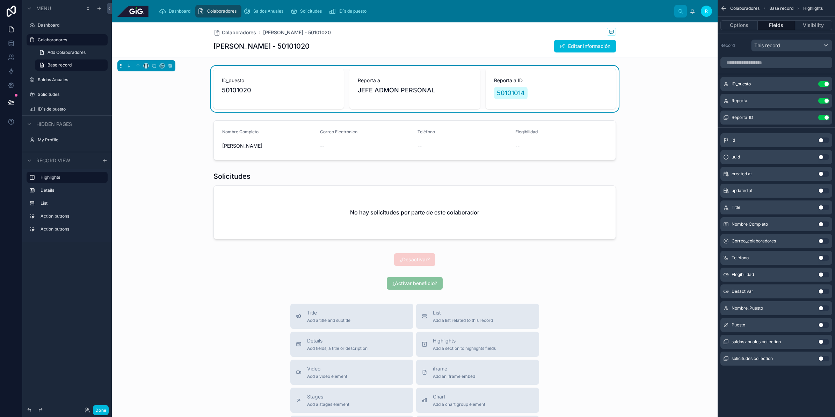
click at [0, 0] on icon "scrollable content" at bounding box center [0, 0] width 0 height 0
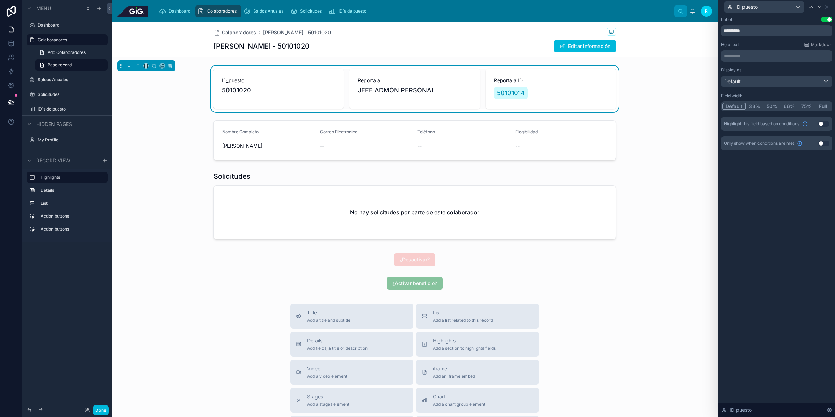
click at [824, 124] on button "Use setting" at bounding box center [823, 124] width 11 height 6
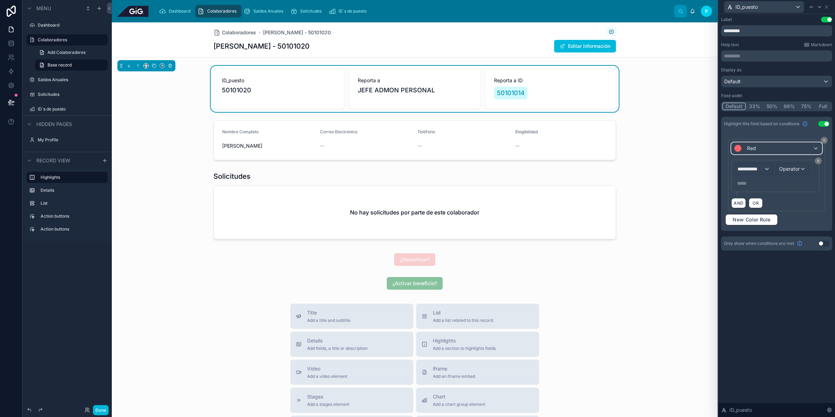
click at [806, 147] on div "Red" at bounding box center [777, 148] width 90 height 11
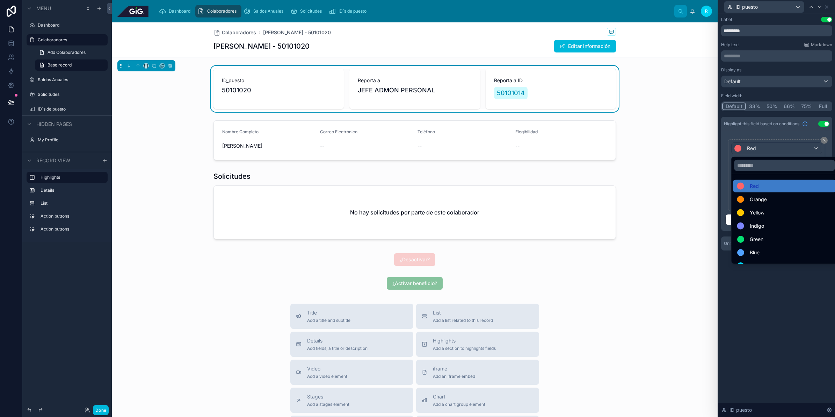
click at [771, 252] on div "Blue" at bounding box center [784, 252] width 95 height 8
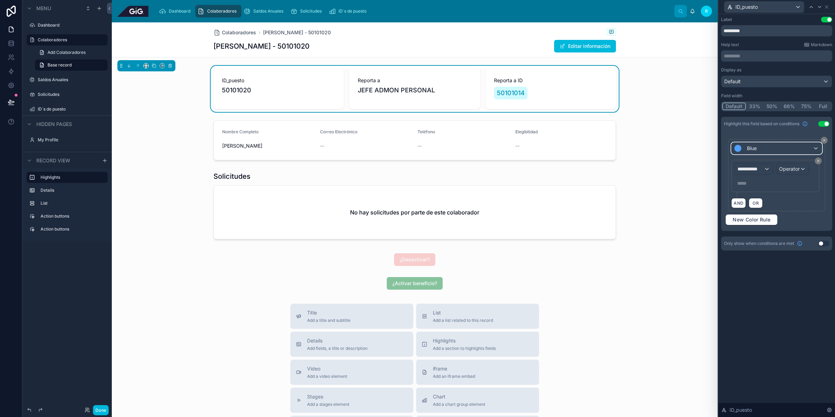
click at [803, 145] on div "Blue" at bounding box center [777, 148] width 90 height 11
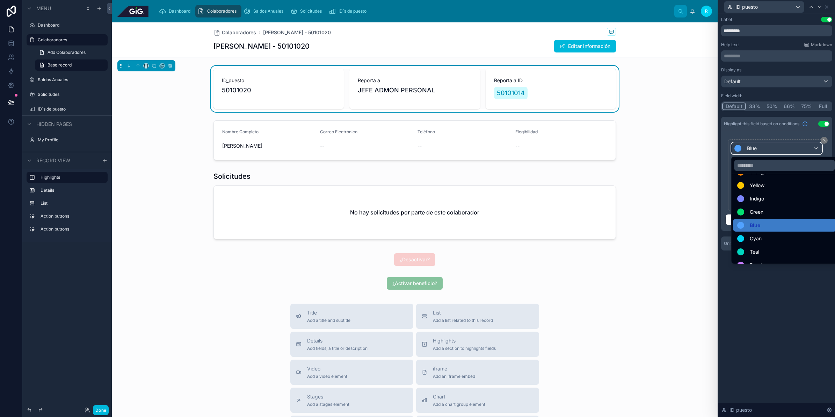
scroll to position [49, 0]
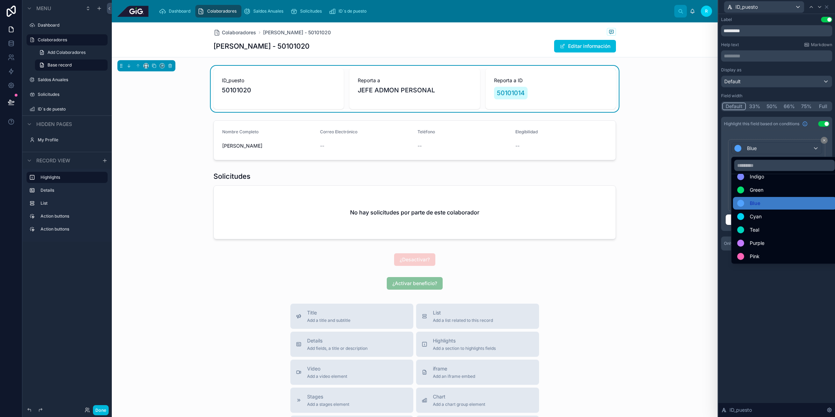
click at [796, 189] on div "Green" at bounding box center [784, 190] width 95 height 8
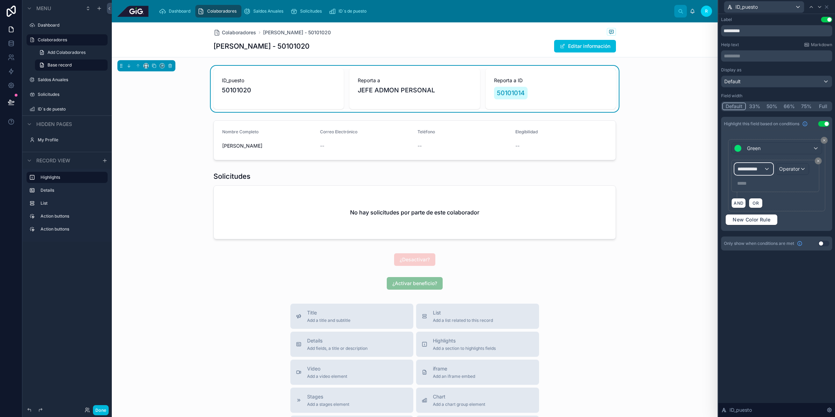
click at [761, 164] on div "**********" at bounding box center [754, 168] width 38 height 11
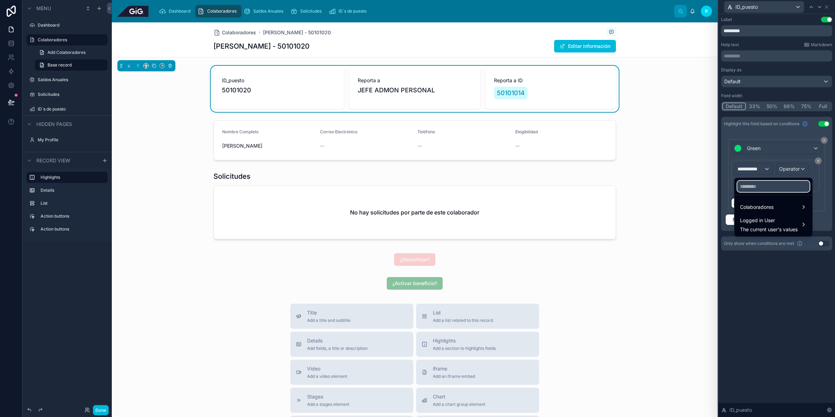
click at [772, 183] on input "text" at bounding box center [773, 186] width 72 height 11
type input "**"
click at [787, 202] on div "Colaboradores" at bounding box center [773, 207] width 75 height 13
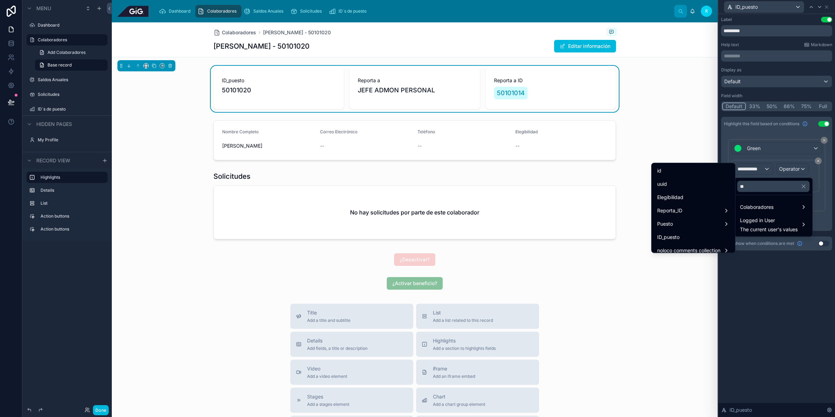
click at [674, 236] on div "ID_puesto" at bounding box center [693, 237] width 72 height 8
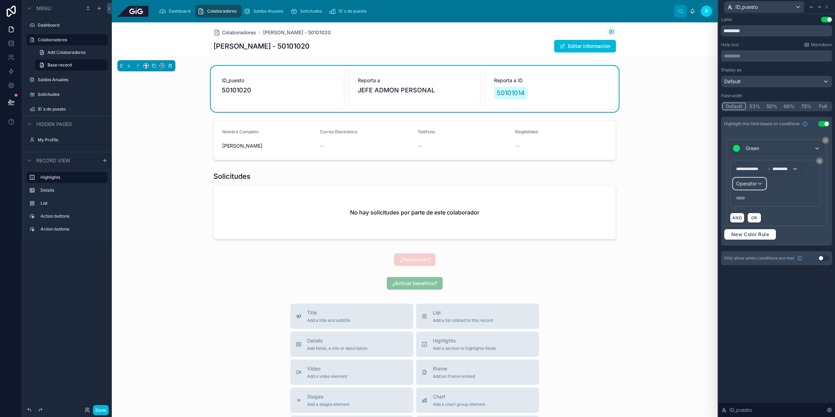
click at [759, 184] on div "Operator" at bounding box center [750, 183] width 33 height 11
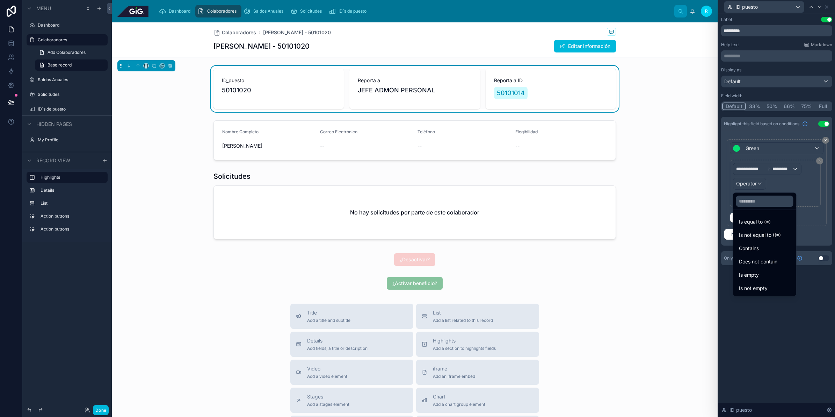
click at [766, 282] on div "Is not empty" at bounding box center [765, 288] width 60 height 13
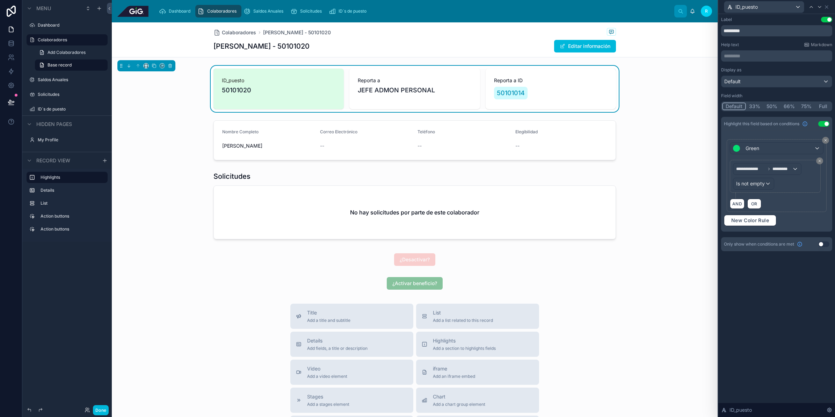
click at [759, 302] on div "**********" at bounding box center [777, 215] width 117 height 403
click at [731, 34] on input "*********" at bounding box center [776, 30] width 111 height 11
type input "**********"
click at [797, 74] on div "Display as Default" at bounding box center [776, 77] width 111 height 20
click at [500, 156] on div at bounding box center [415, 139] width 606 height 45
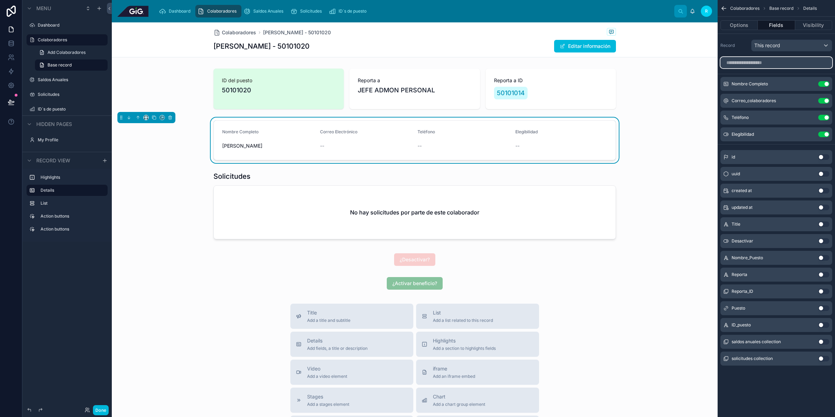
click at [781, 62] on input "scrollable content" at bounding box center [777, 62] width 112 height 11
click at [825, 308] on button "Use setting" at bounding box center [823, 308] width 11 height 6
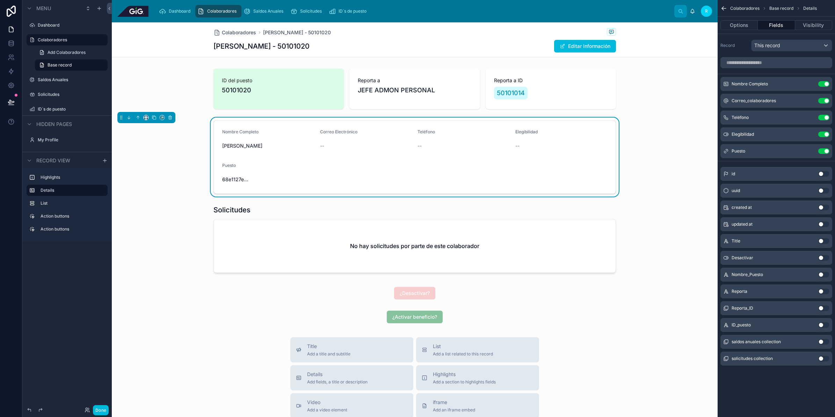
click at [0, 0] on icon "scrollable content" at bounding box center [0, 0] width 0 height 0
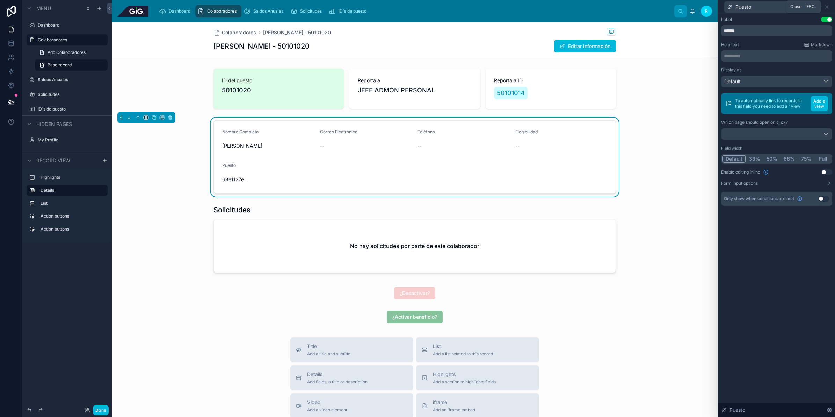
click at [829, 8] on icon at bounding box center [827, 7] width 6 height 6
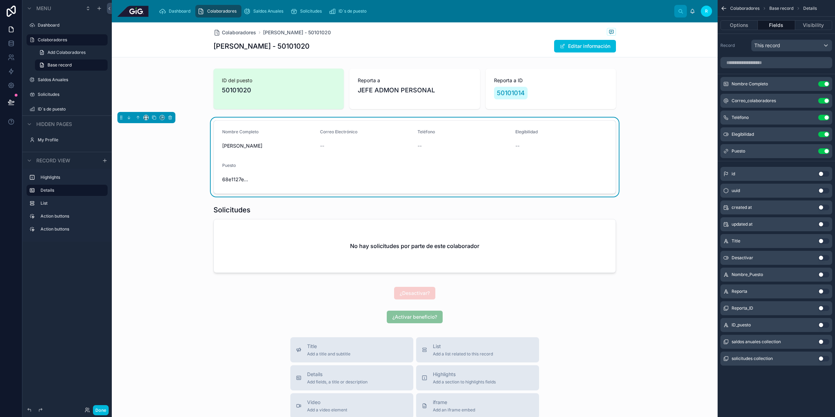
click at [829, 149] on button "Use setting" at bounding box center [823, 151] width 11 height 6
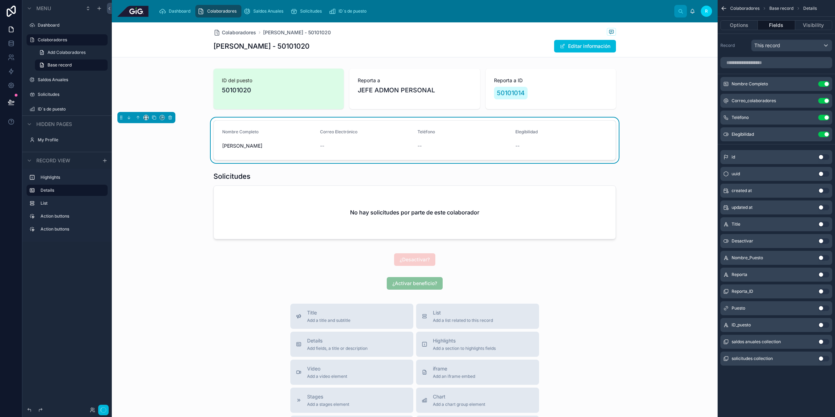
click at [481, 214] on div at bounding box center [415, 206] width 606 height 76
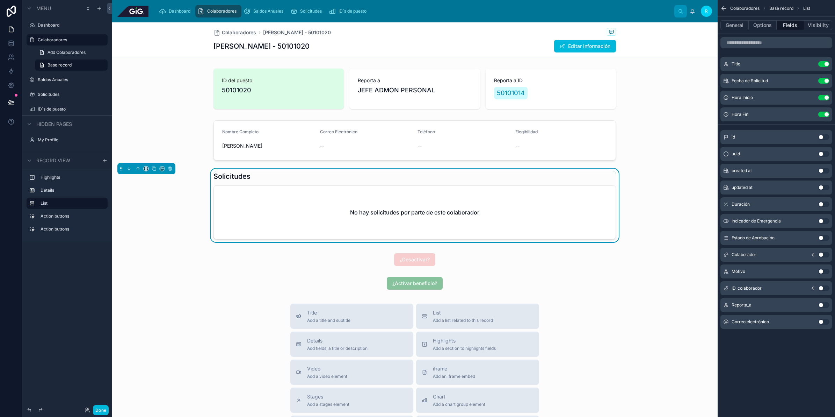
click at [504, 107] on div at bounding box center [415, 89] width 606 height 46
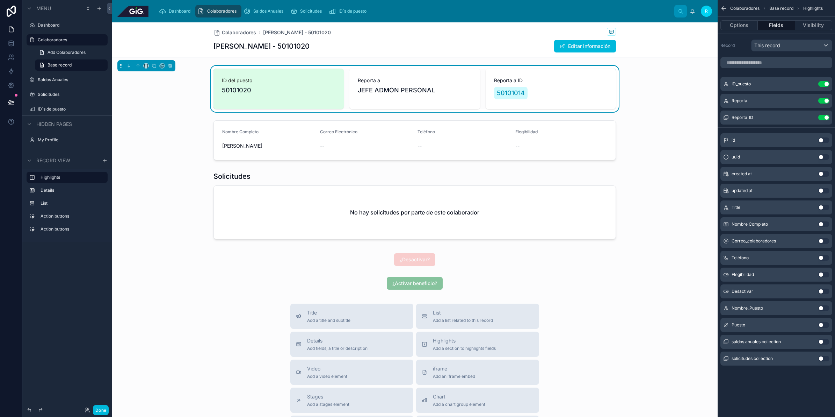
click at [736, 27] on button "Options" at bounding box center [739, 25] width 37 height 10
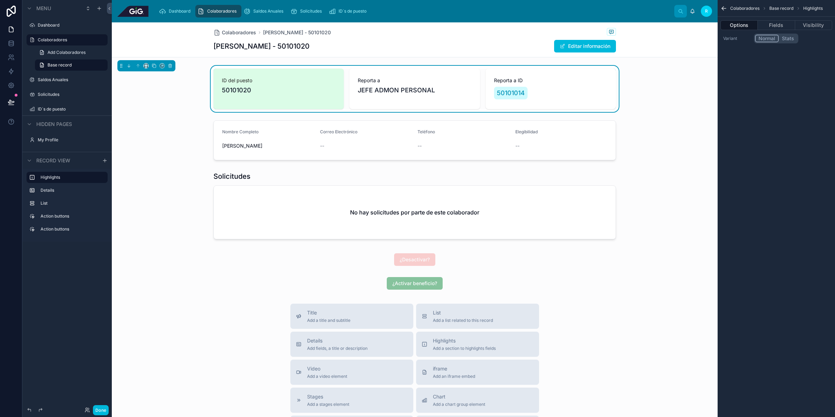
click at [788, 37] on button "Stats" at bounding box center [788, 39] width 19 height 8
click at [788, 37] on button "Stats" at bounding box center [787, 39] width 19 height 8
click at [770, 41] on button "Normal" at bounding box center [766, 39] width 23 height 8
click at [794, 160] on div "Colaboradores Base record Highlights Options Fields Visibility Variant Normal S…" at bounding box center [776, 208] width 117 height 417
click at [54, 94] on label "Solicitudes" at bounding box center [71, 95] width 66 height 6
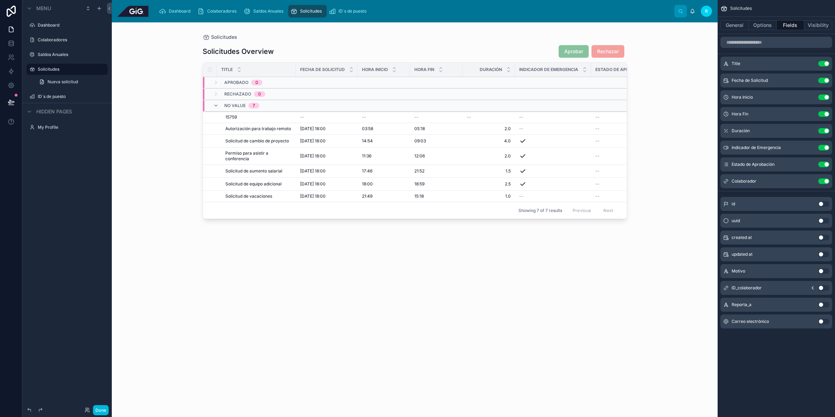
click at [398, 145] on div at bounding box center [415, 215] width 447 height 386
click at [391, 127] on div "03:58 03:58" at bounding box center [384, 129] width 44 height 6
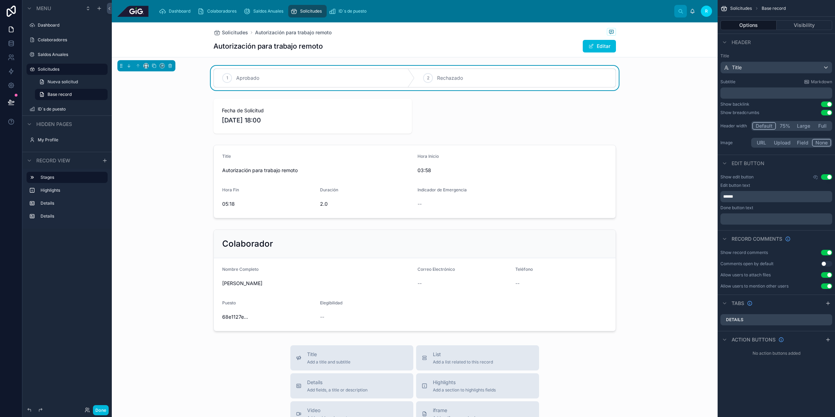
click at [585, 74] on div "2 Rechazado" at bounding box center [515, 78] width 201 height 18
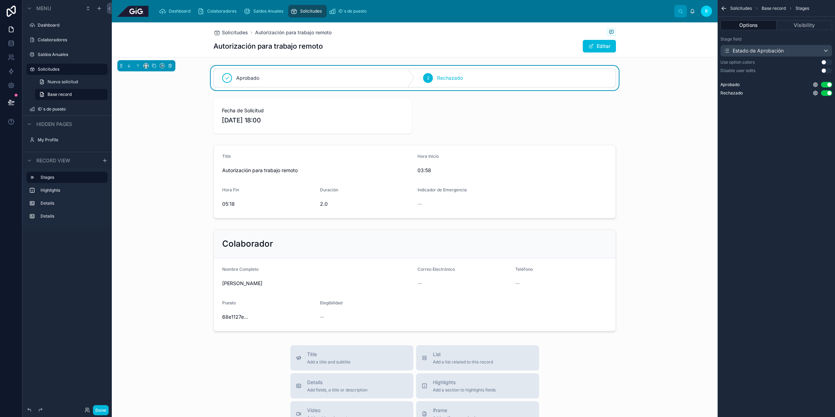
click at [829, 69] on button "Use setting" at bounding box center [826, 71] width 11 height 6
click at [827, 62] on button "Use setting" at bounding box center [826, 62] width 11 height 6
click at [470, 109] on div at bounding box center [415, 116] width 606 height 41
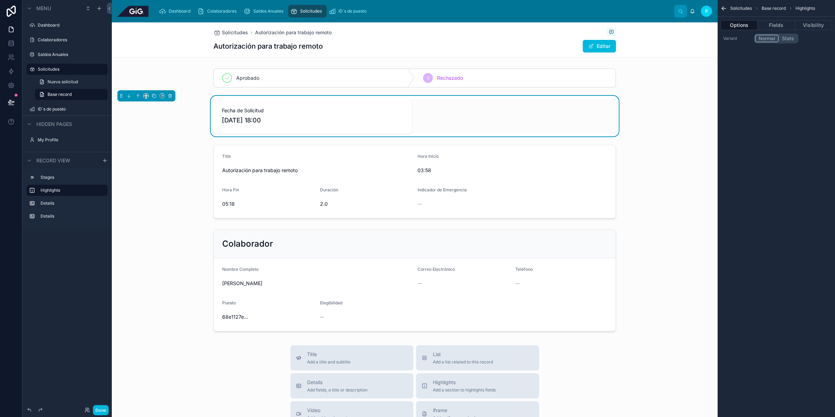
click at [779, 27] on button "Fields" at bounding box center [776, 25] width 37 height 10
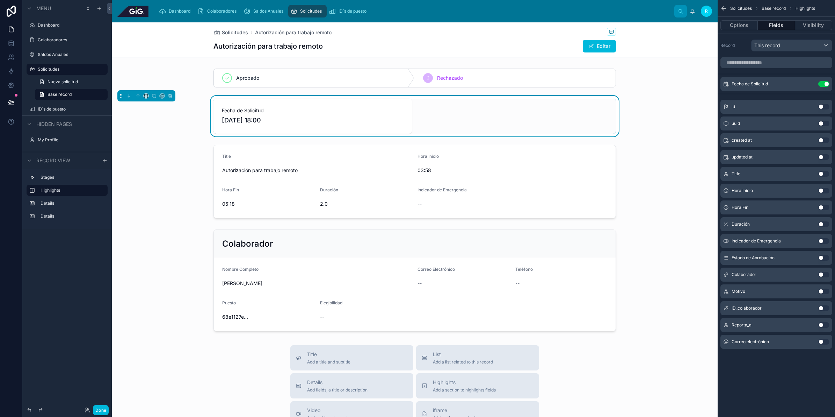
click at [823, 307] on button "Use setting" at bounding box center [823, 308] width 11 height 6
click at [0, 0] on icon "scrollable content" at bounding box center [0, 0] width 0 height 0
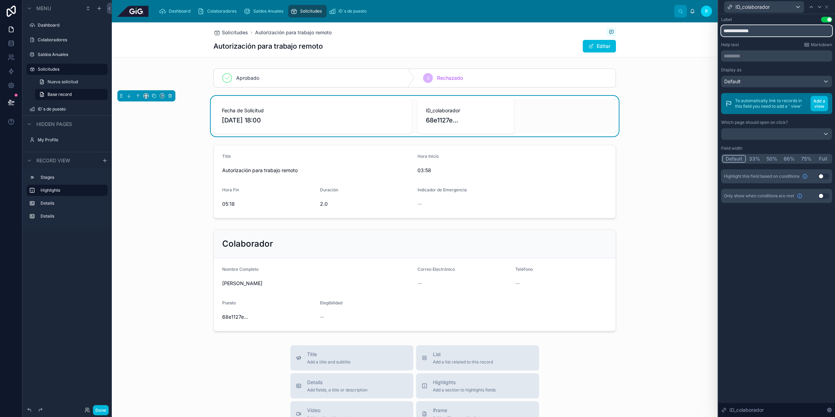
click at [733, 30] on input "**********" at bounding box center [776, 30] width 111 height 11
type input "**********"
click at [828, 9] on icon at bounding box center [827, 7] width 6 height 6
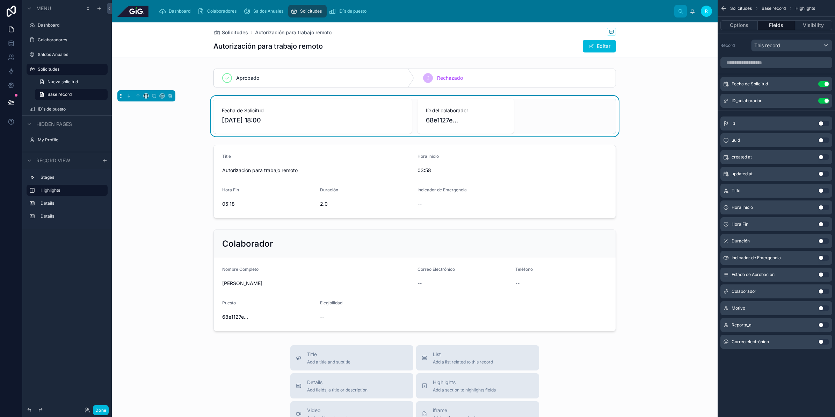
click at [0, 0] on icon "scrollable content" at bounding box center [0, 0] width 0 height 0
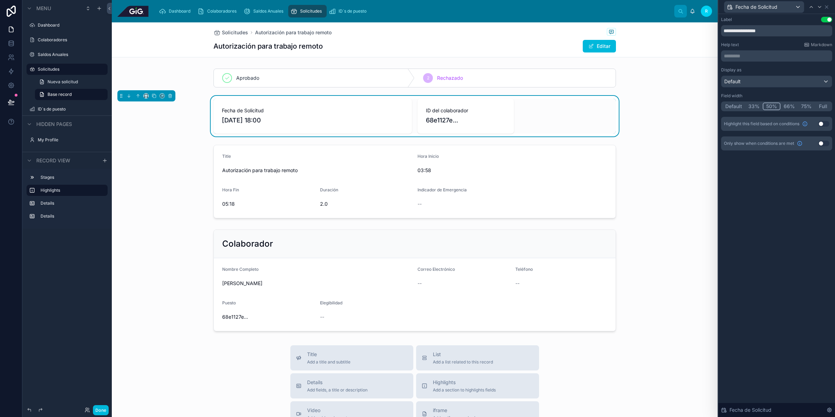
click at [730, 105] on button "Default" at bounding box center [733, 106] width 23 height 8
click at [825, 9] on div "Fecha de Solicitud" at bounding box center [776, 7] width 111 height 14
click at [825, 6] on icon at bounding box center [827, 7] width 6 height 6
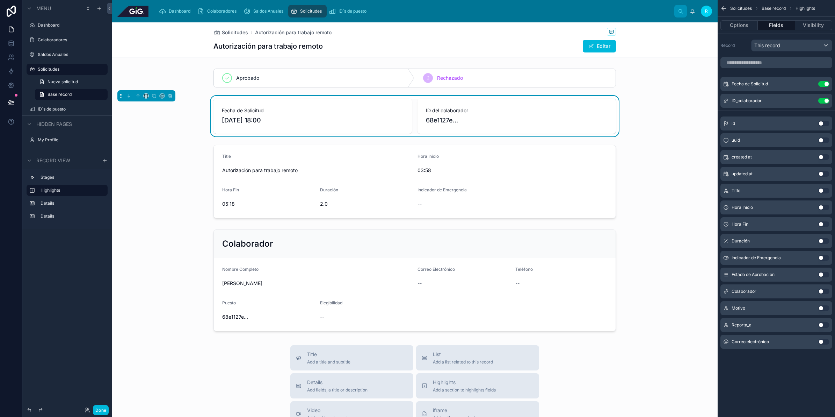
click at [822, 292] on button "Use setting" at bounding box center [823, 291] width 11 height 6
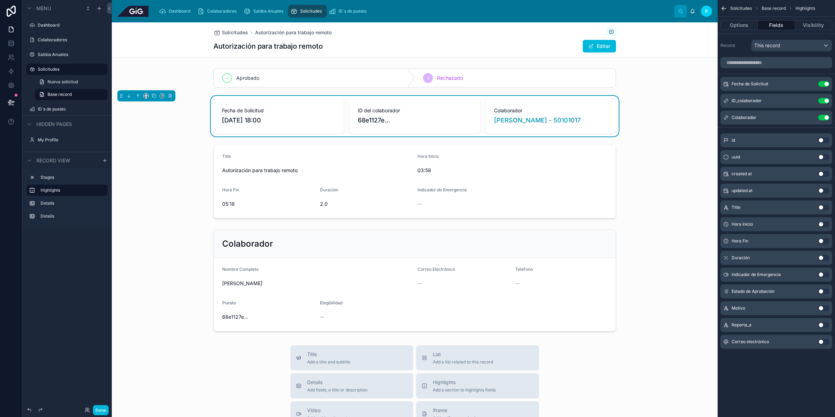
click at [826, 100] on button "Use setting" at bounding box center [823, 101] width 11 height 6
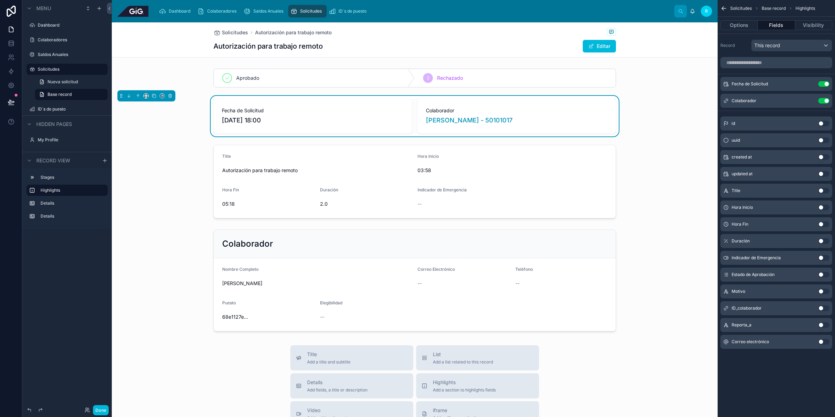
click at [823, 324] on button "Use setting" at bounding box center [823, 325] width 11 height 6
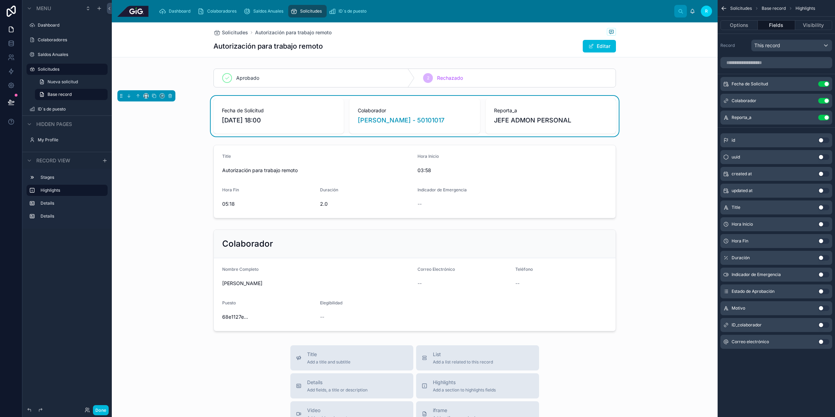
click at [0, 0] on icon "scrollable content" at bounding box center [0, 0] width 0 height 0
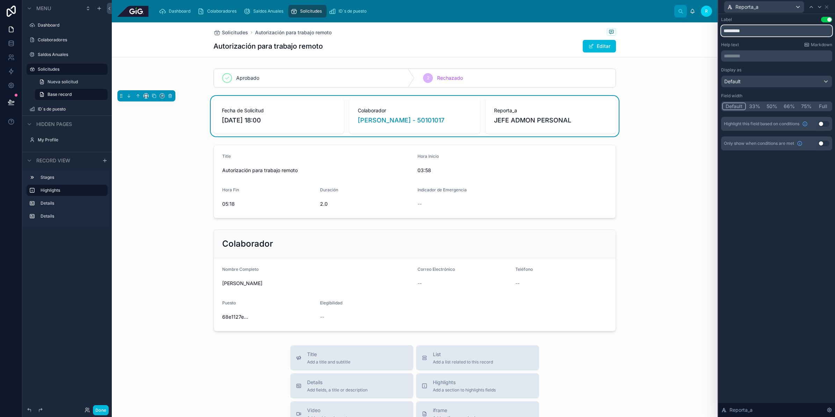
drag, startPoint x: 752, startPoint y: 31, endPoint x: 741, endPoint y: 33, distance: 11.0
click at [741, 33] on input "*********" at bounding box center [776, 30] width 111 height 11
type input "*********"
click at [666, 105] on div "Fecha de Solicitud [DATE] 18:00 [PERSON_NAME] - 50101017 Reporta a JEFE ADMON P…" at bounding box center [415, 116] width 606 height 41
click at [828, 6] on icon at bounding box center [826, 7] width 3 height 3
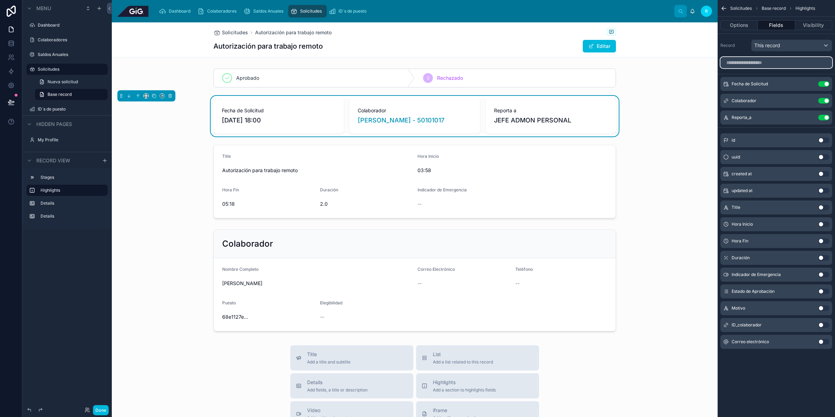
click at [770, 66] on input "scrollable content" at bounding box center [777, 62] width 112 height 11
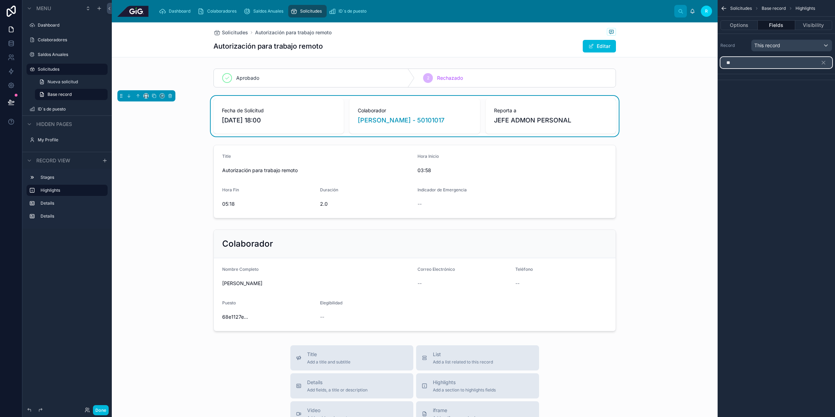
type input "*"
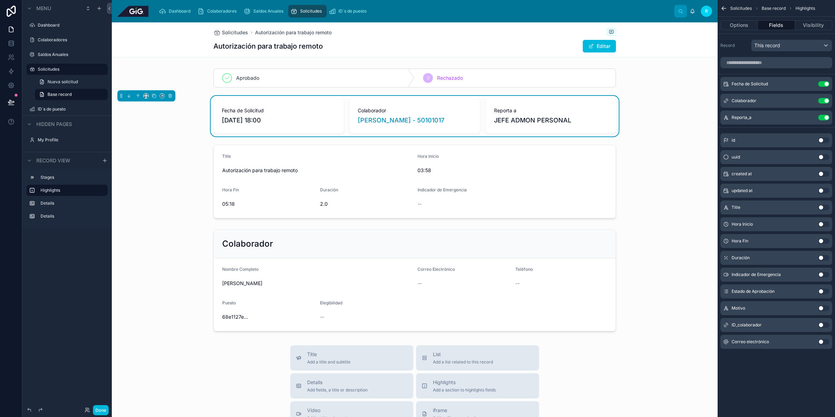
click at [451, 185] on div at bounding box center [415, 181] width 606 height 79
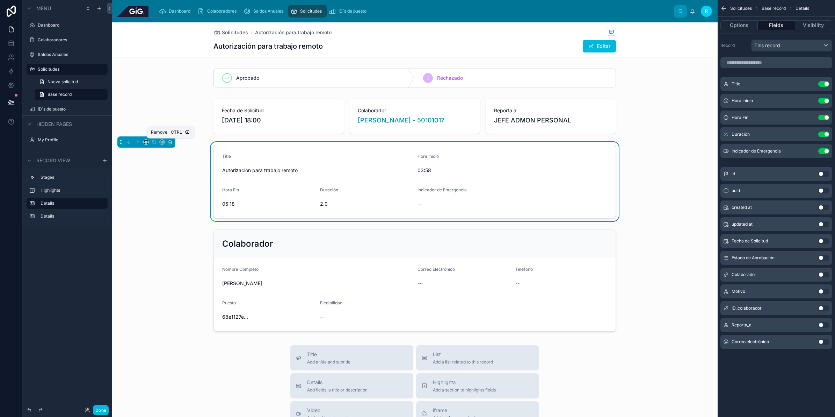
click at [172, 140] on icon at bounding box center [170, 141] width 5 height 5
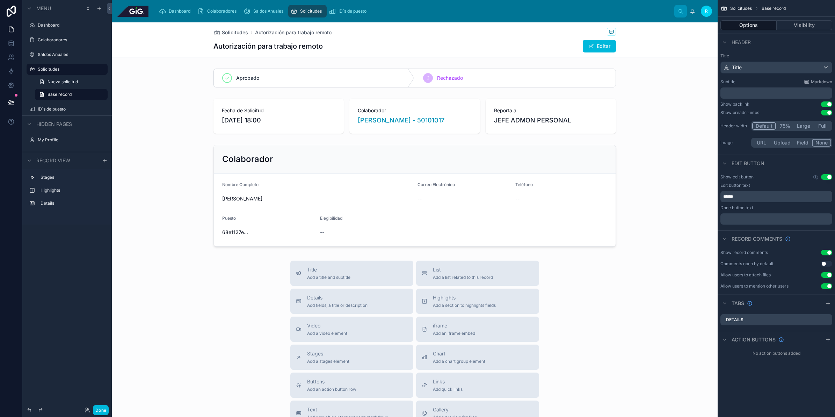
click at [512, 115] on div at bounding box center [415, 116] width 606 height 41
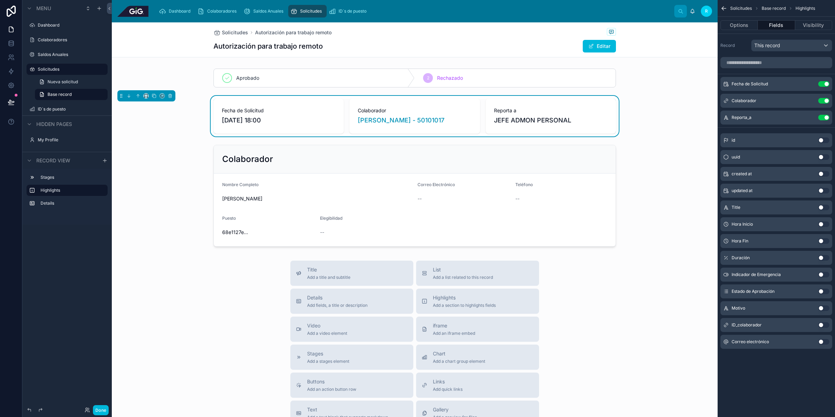
click at [824, 224] on button "Use setting" at bounding box center [823, 224] width 11 height 6
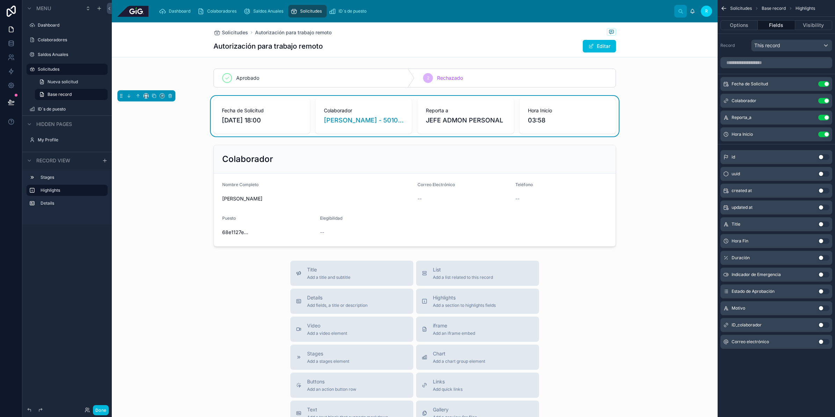
click at [823, 257] on button "Use setting" at bounding box center [823, 258] width 11 height 6
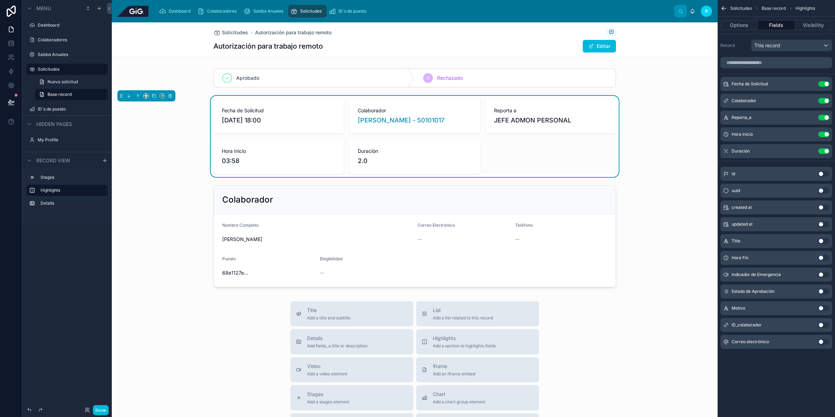
click at [822, 256] on button "Use setting" at bounding box center [823, 258] width 11 height 6
click at [825, 275] on button "Use setting" at bounding box center [823, 275] width 11 height 6
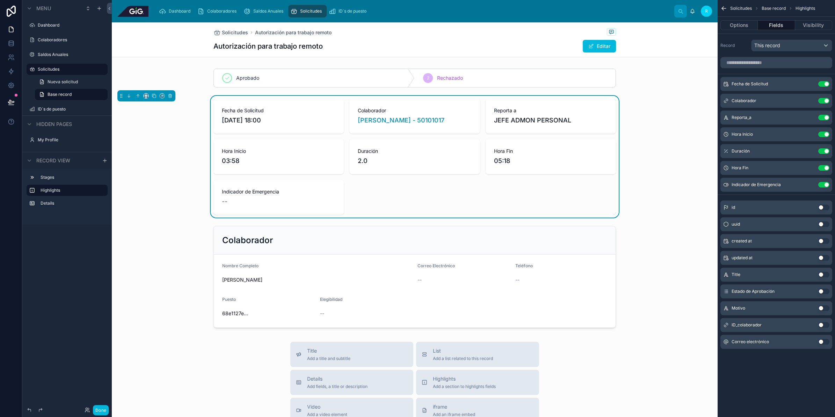
click at [0, 0] on icon "scrollable content" at bounding box center [0, 0] width 0 height 0
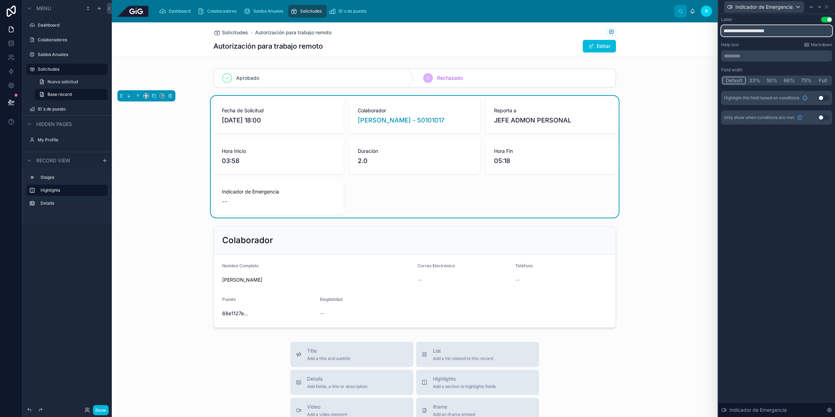
drag, startPoint x: 794, startPoint y: 33, endPoint x: 714, endPoint y: 37, distance: 80.2
click at [714, 37] on div "**********" at bounding box center [417, 208] width 835 height 417
type input "**********"
click at [829, 8] on icon at bounding box center [827, 7] width 6 height 6
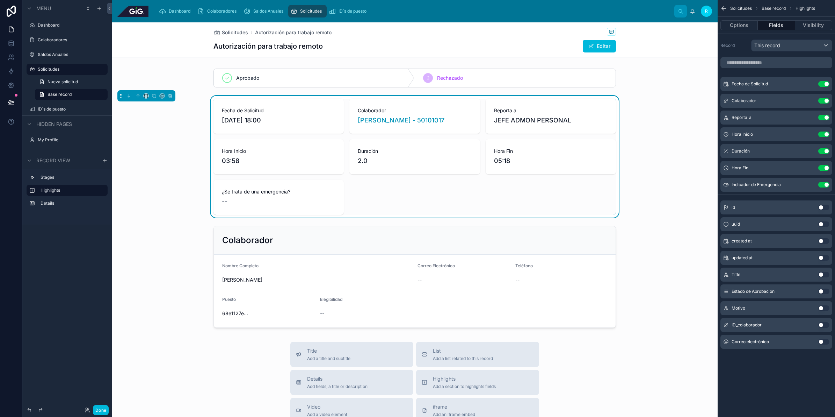
click at [825, 309] on button "Use setting" at bounding box center [823, 308] width 11 height 6
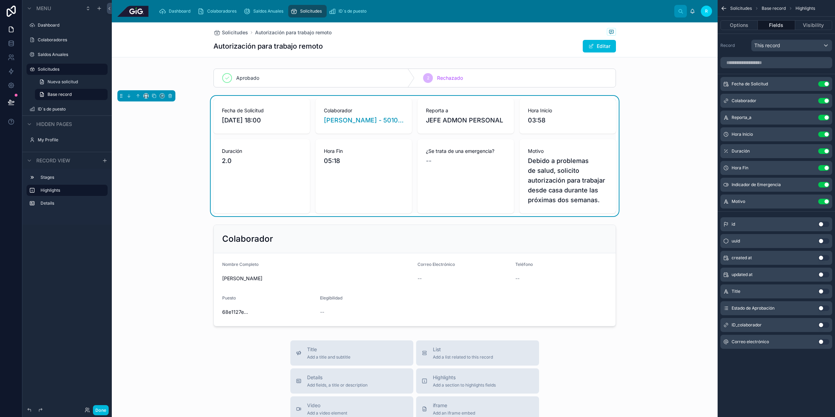
click at [0, 0] on button "scrollable content" at bounding box center [0, 0] width 0 height 0
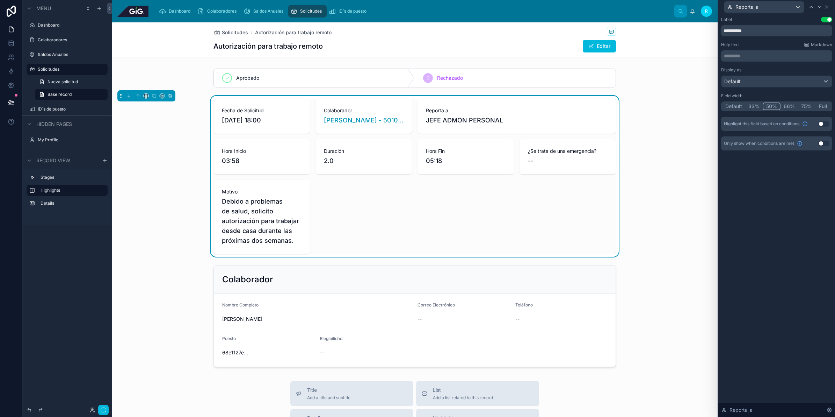
click at [771, 105] on button "50%" at bounding box center [772, 106] width 18 height 8
click at [821, 7] on icon at bounding box center [820, 7] width 6 height 6
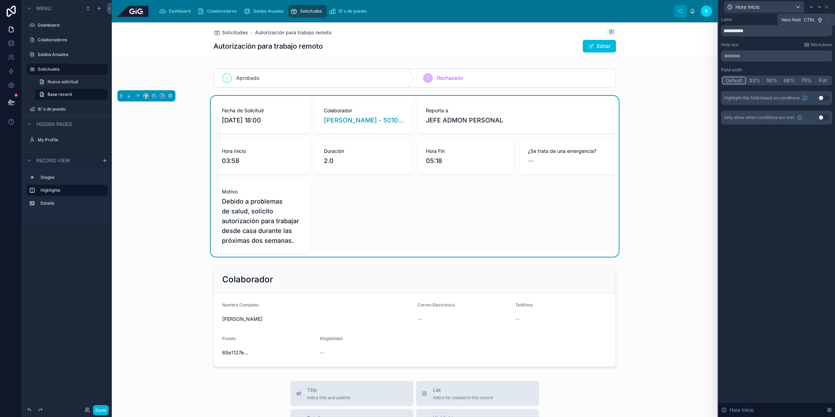
click at [821, 7] on icon at bounding box center [820, 7] width 6 height 6
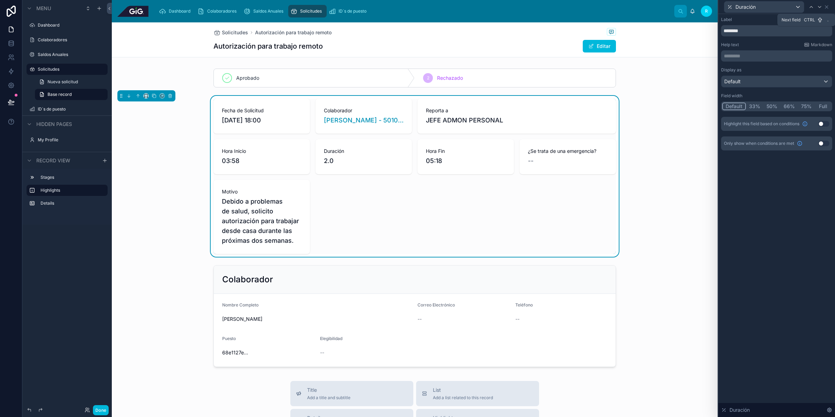
click at [821, 7] on icon at bounding box center [820, 7] width 6 height 6
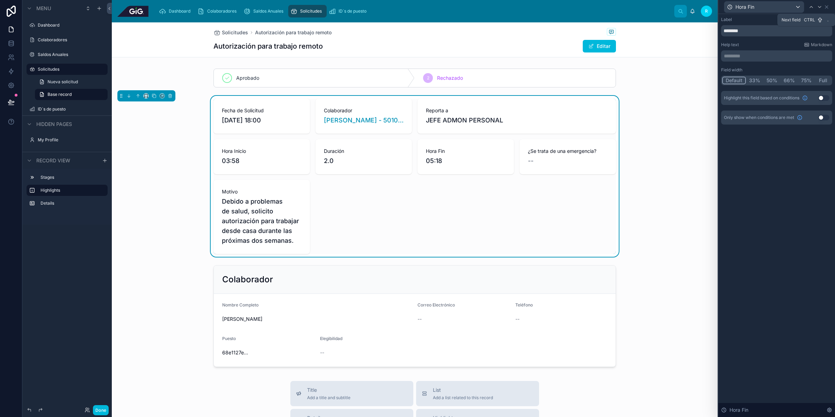
click at [821, 7] on icon at bounding box center [820, 7] width 6 height 6
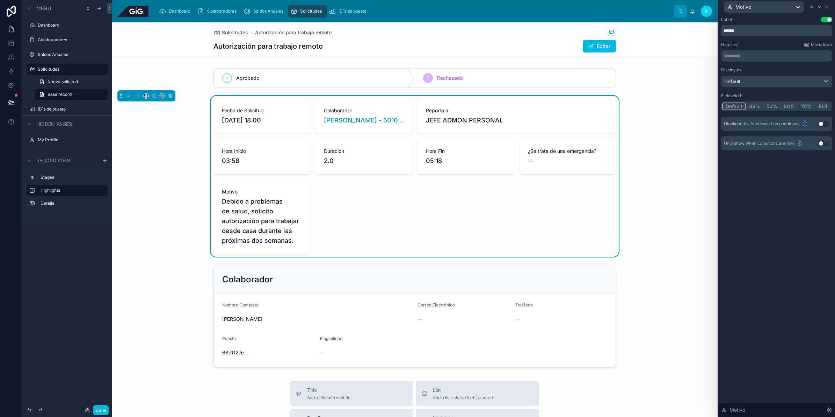
click at [822, 104] on button "Full" at bounding box center [823, 106] width 16 height 8
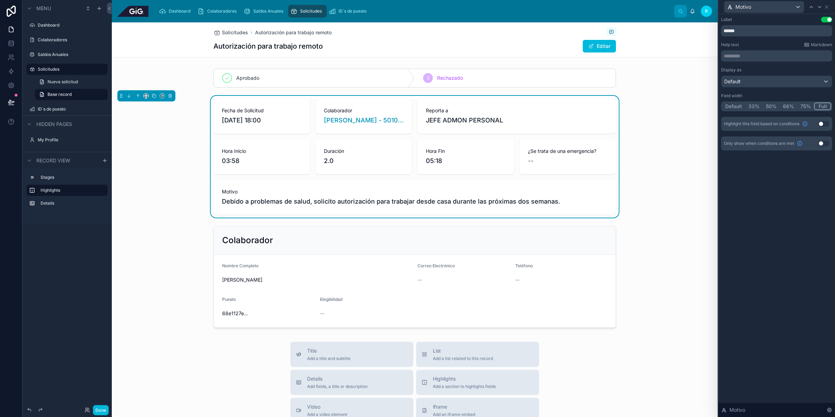
click at [661, 202] on div "Fecha de Solicitud [DATE] 18:00 [PERSON_NAME] - 50101017 Reporta a JEFE ADMON P…" at bounding box center [415, 157] width 606 height 122
click at [827, 5] on icon at bounding box center [827, 7] width 6 height 6
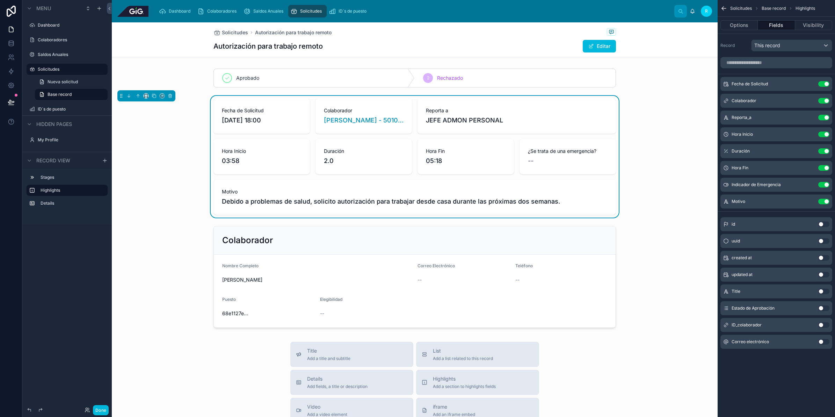
click at [0, 0] on button "scrollable content" at bounding box center [0, 0] width 0 height 0
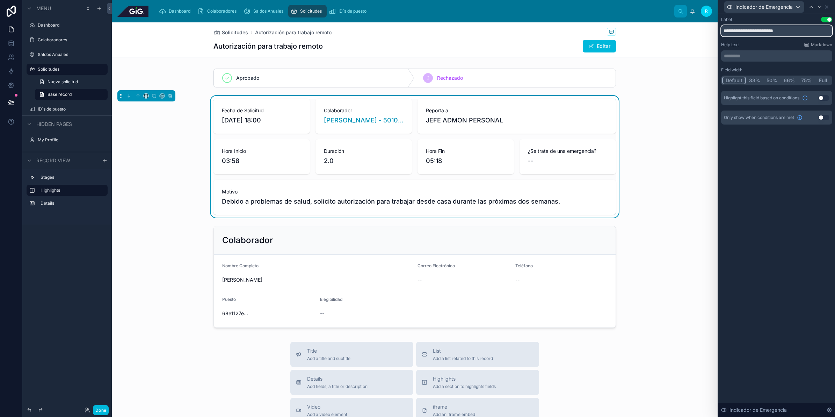
drag, startPoint x: 805, startPoint y: 29, endPoint x: 715, endPoint y: 30, distance: 89.8
click at [715, 30] on div "**********" at bounding box center [417, 208] width 835 height 417
type input "**********"
click at [827, 98] on button "Use setting" at bounding box center [823, 98] width 11 height 6
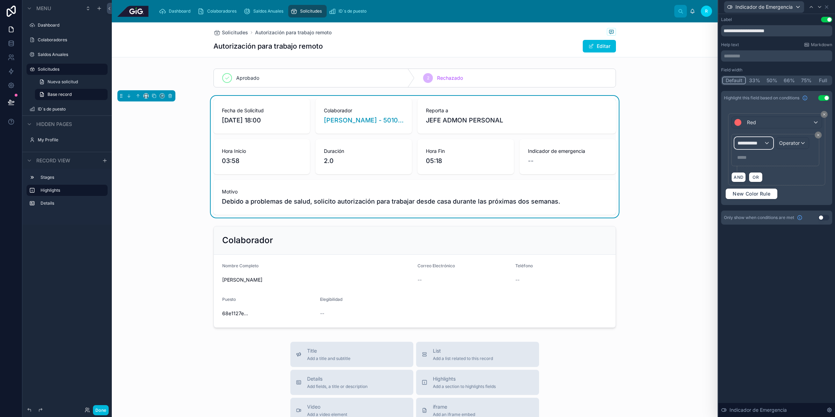
click at [760, 141] on span "**********" at bounding box center [751, 142] width 26 height 7
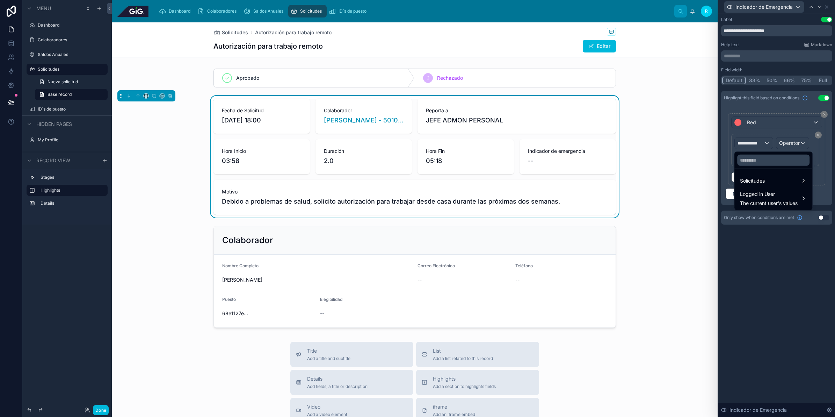
click at [765, 179] on span "Solicitudes" at bounding box center [752, 180] width 25 height 8
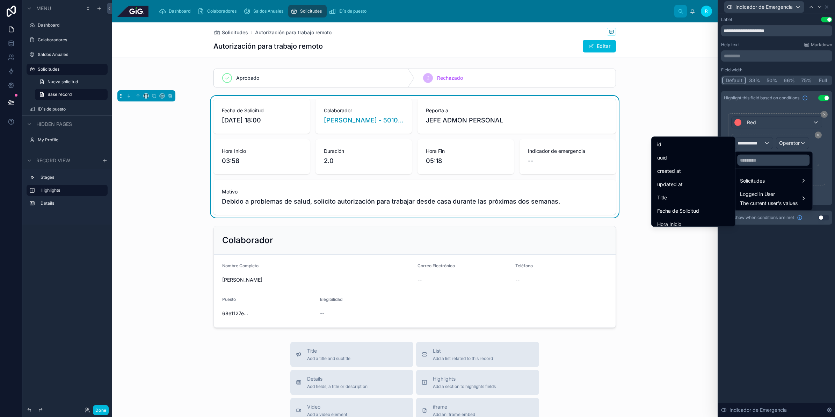
click at [761, 167] on div at bounding box center [774, 160] width 78 height 17
click at [767, 158] on input "text" at bounding box center [773, 159] width 72 height 11
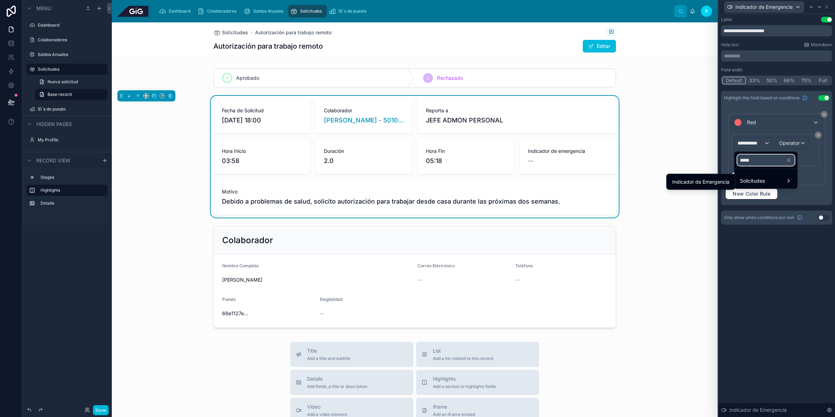
type input "*****"
click at [714, 182] on span "Indicador de Emergencia" at bounding box center [700, 182] width 57 height 8
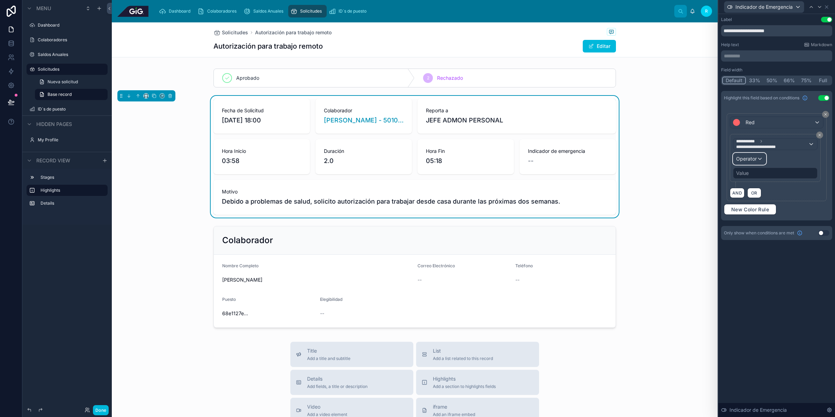
click at [766, 159] on div "Operator" at bounding box center [750, 158] width 33 height 11
click at [759, 196] on div "Is true" at bounding box center [765, 196] width 52 height 8
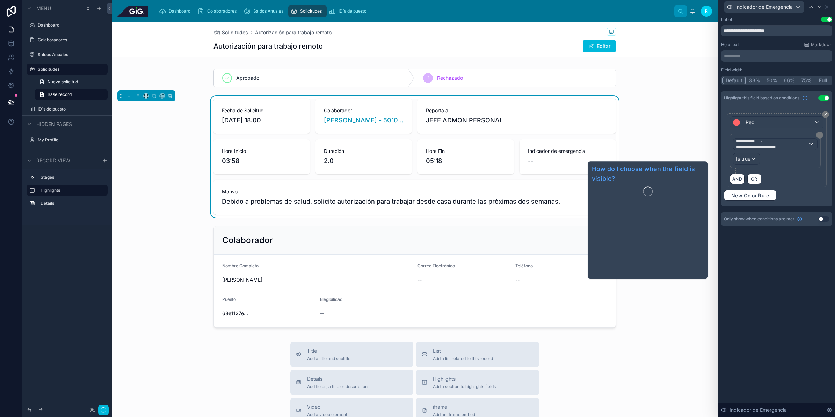
click at [765, 331] on div "**********" at bounding box center [777, 215] width 117 height 403
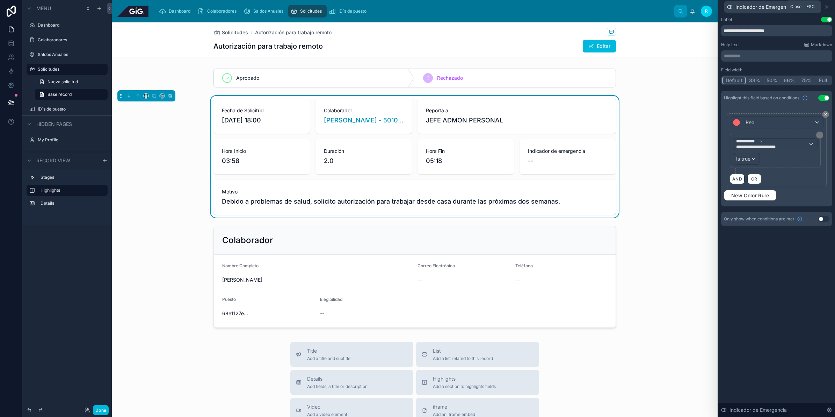
click at [829, 5] on icon at bounding box center [827, 7] width 6 height 6
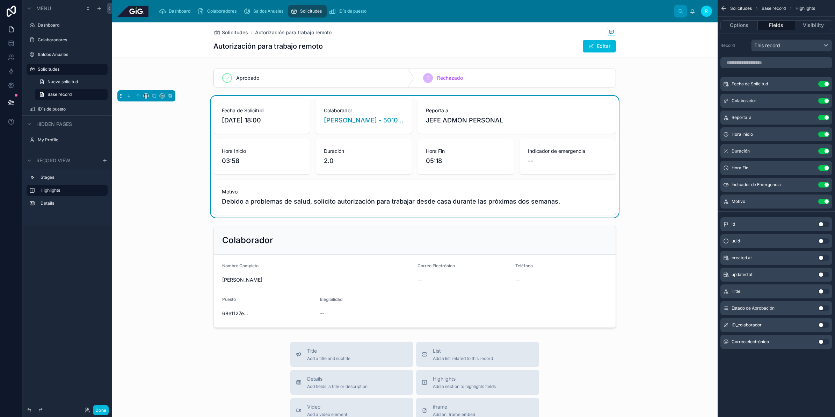
click at [503, 255] on div at bounding box center [415, 276] width 606 height 107
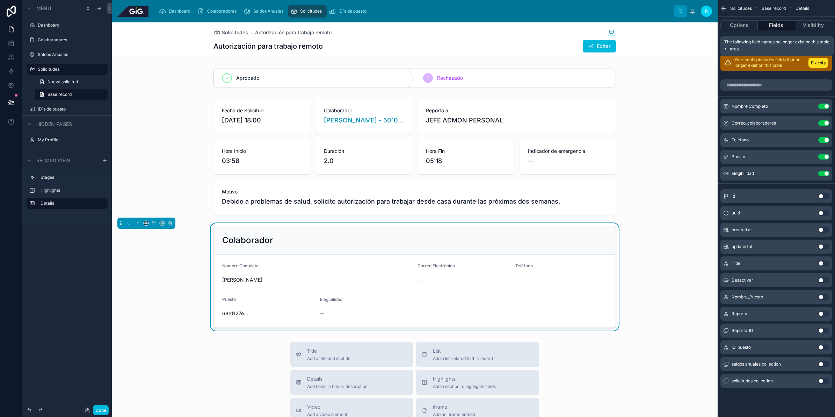
click at [822, 63] on button "Fix this" at bounding box center [819, 63] width 20 height 10
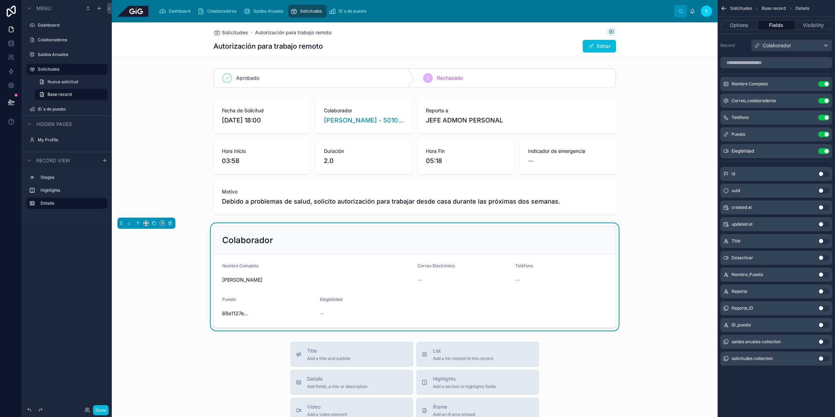
click at [738, 25] on button "Options" at bounding box center [739, 25] width 37 height 10
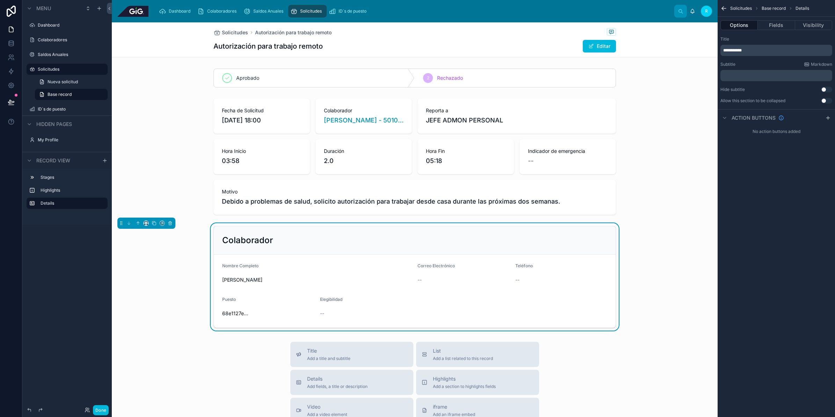
click at [722, 51] on div "**********" at bounding box center [777, 50] width 112 height 11
click at [726, 51] on span "**********" at bounding box center [732, 50] width 19 height 4
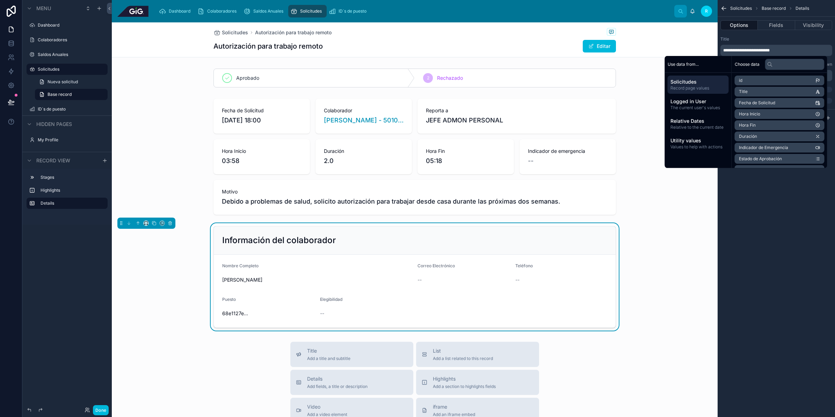
click at [796, 41] on div "Title" at bounding box center [777, 39] width 112 height 6
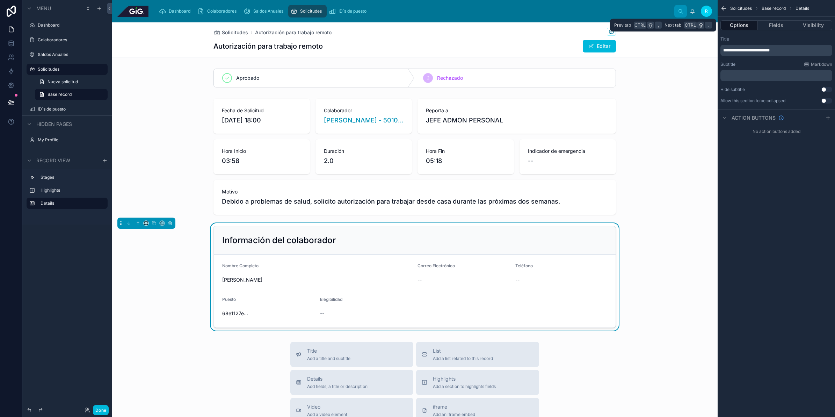
click at [777, 25] on button "Fields" at bounding box center [776, 25] width 37 height 10
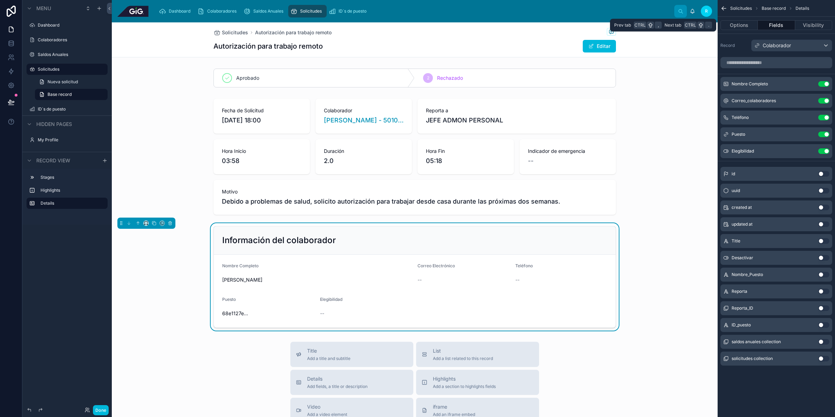
click at [810, 25] on button "Visibility" at bounding box center [813, 25] width 37 height 10
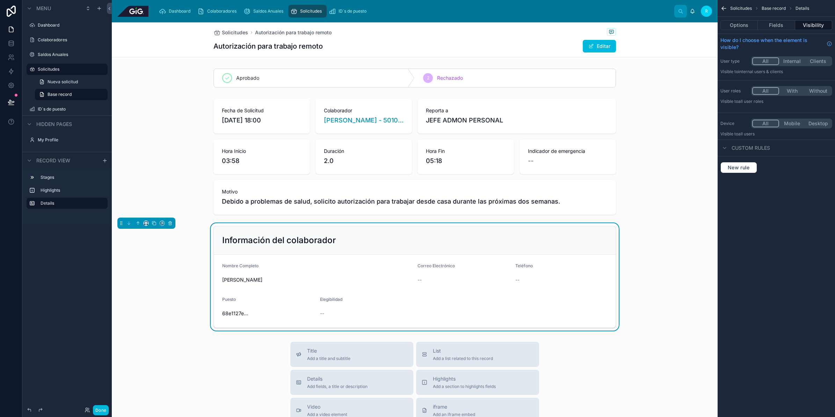
click at [745, 21] on button "Options" at bounding box center [739, 25] width 37 height 10
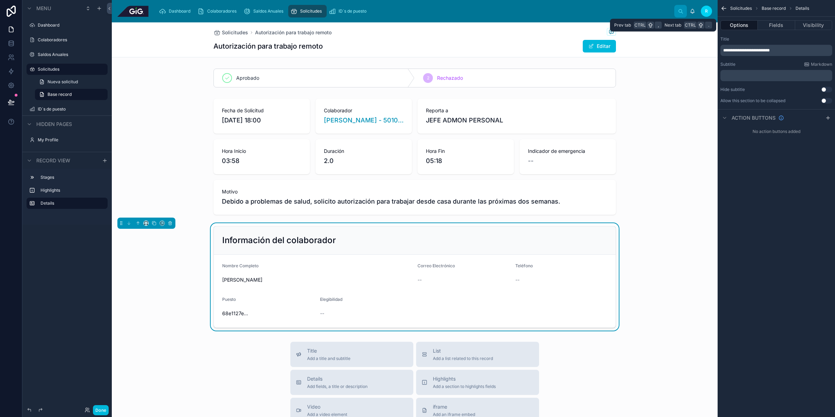
click at [771, 27] on button "Fields" at bounding box center [776, 25] width 37 height 10
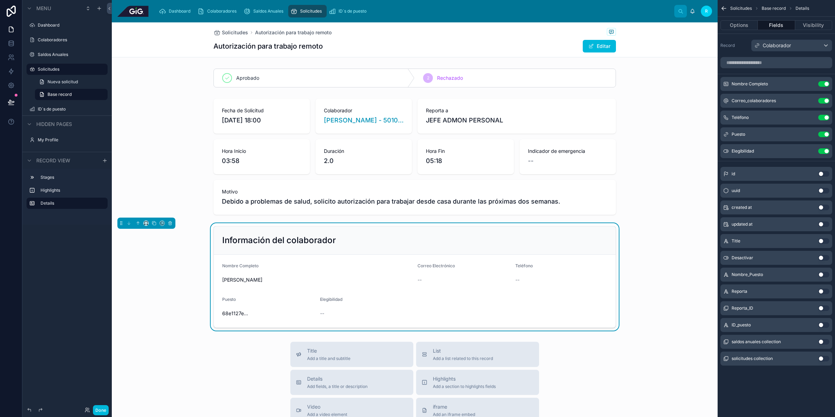
click at [825, 324] on button "Use setting" at bounding box center [823, 325] width 11 height 6
click at [823, 324] on button "Use setting" at bounding box center [823, 325] width 11 height 6
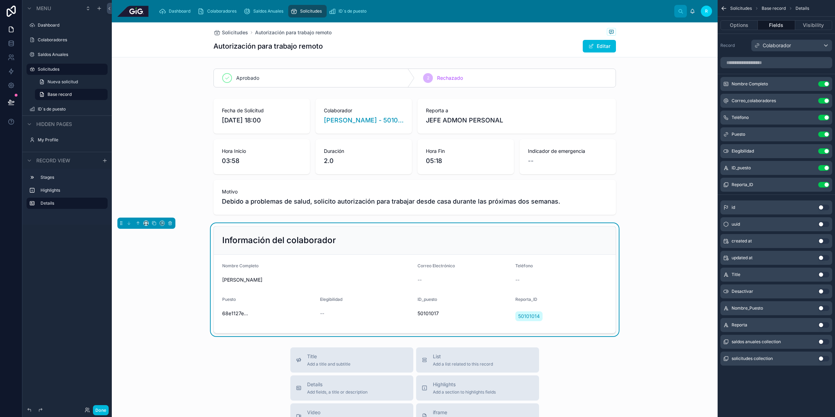
click at [823, 326] on button "Use setting" at bounding box center [823, 325] width 11 height 6
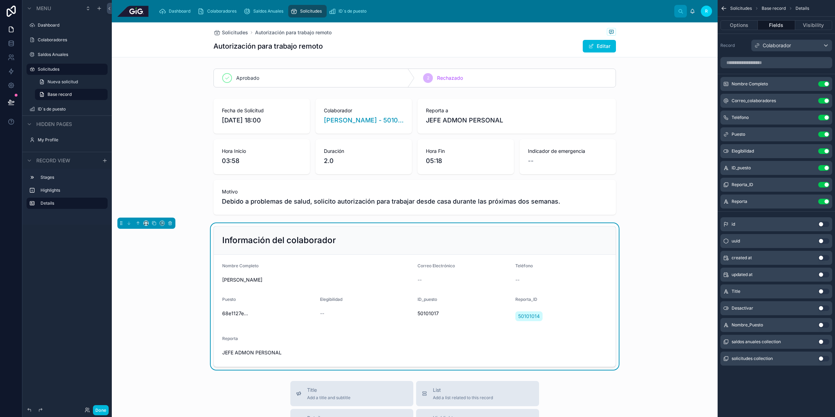
click at [822, 324] on button "Use setting" at bounding box center [823, 325] width 11 height 6
click at [743, 26] on button "Options" at bounding box center [739, 25] width 37 height 10
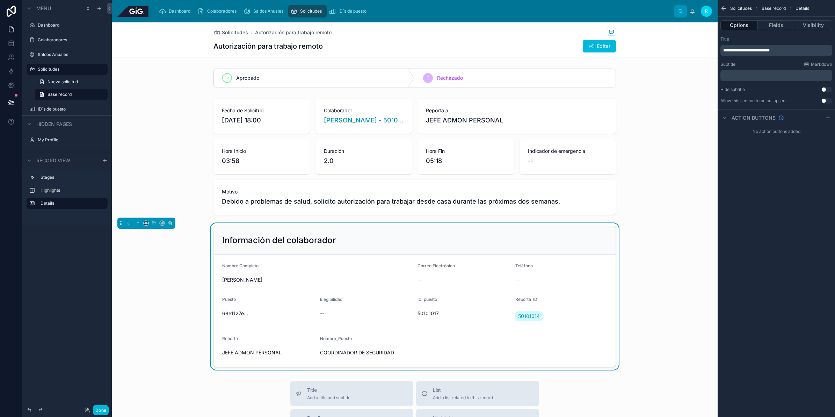
click at [599, 43] on button "Editar" at bounding box center [599, 46] width 33 height 13
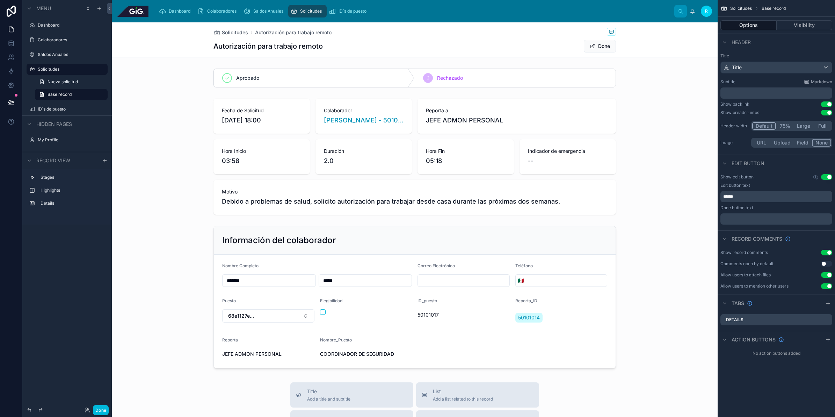
click at [599, 43] on button "Done" at bounding box center [600, 46] width 32 height 13
click at [532, 258] on div at bounding box center [415, 296] width 606 height 146
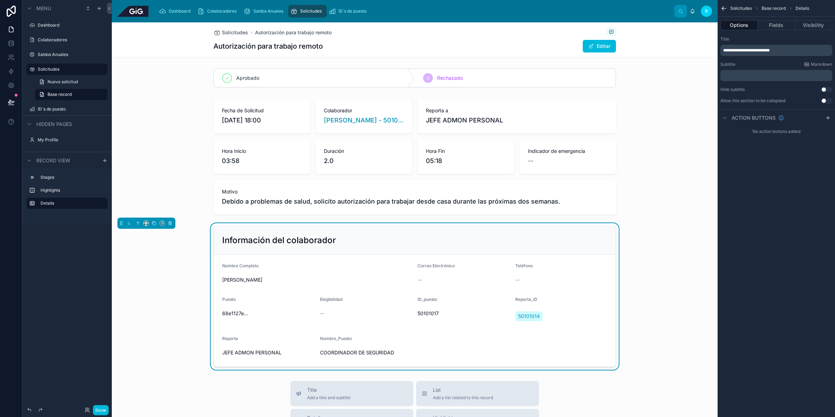
click at [490, 139] on div at bounding box center [415, 157] width 606 height 122
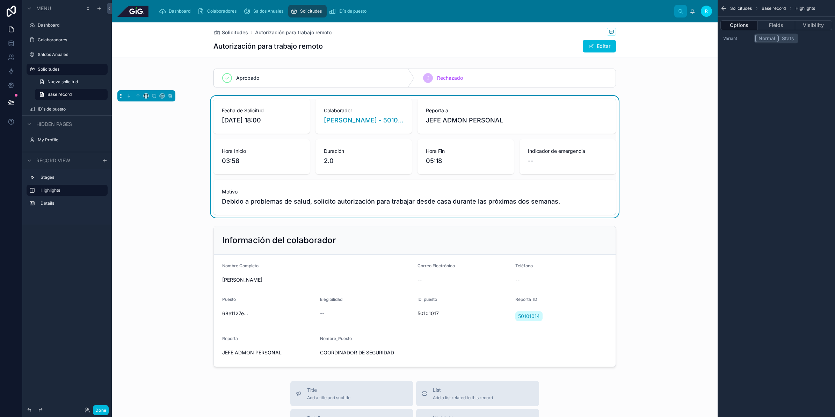
click at [317, 313] on div at bounding box center [415, 296] width 606 height 146
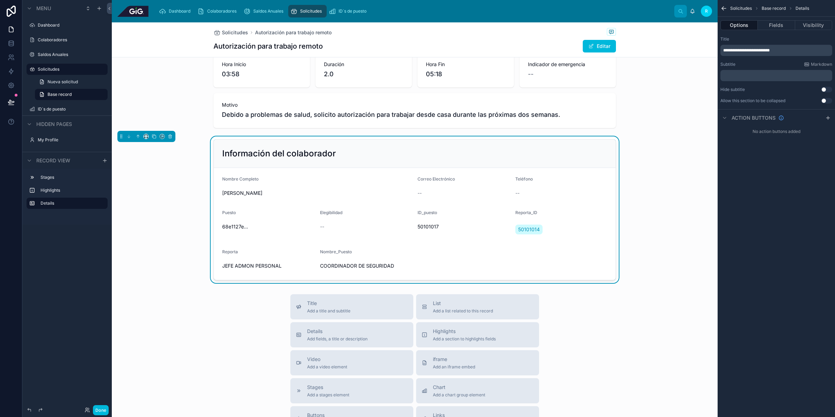
scroll to position [87, 0]
click at [460, 340] on span "Add a section to highlights fields" at bounding box center [464, 338] width 63 height 6
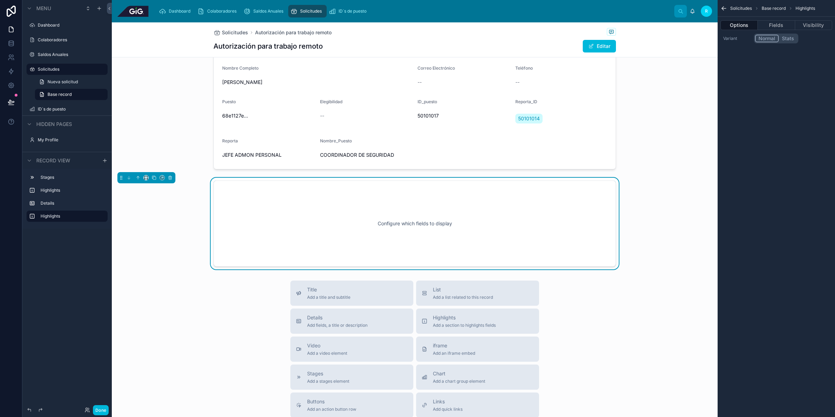
scroll to position [202, 0]
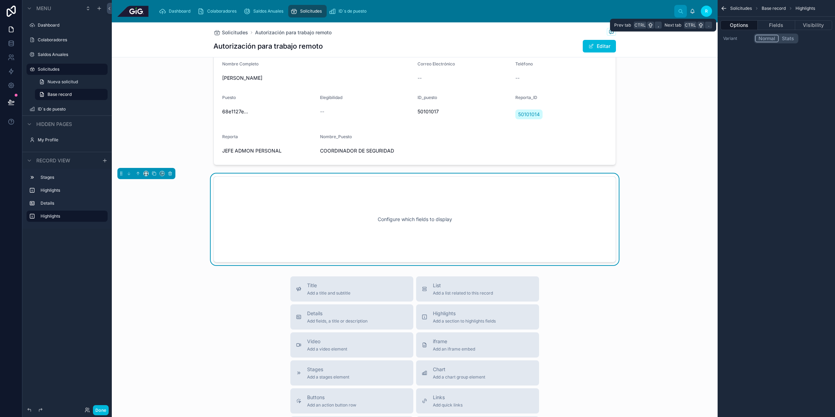
click at [781, 24] on button "Fields" at bounding box center [776, 25] width 37 height 10
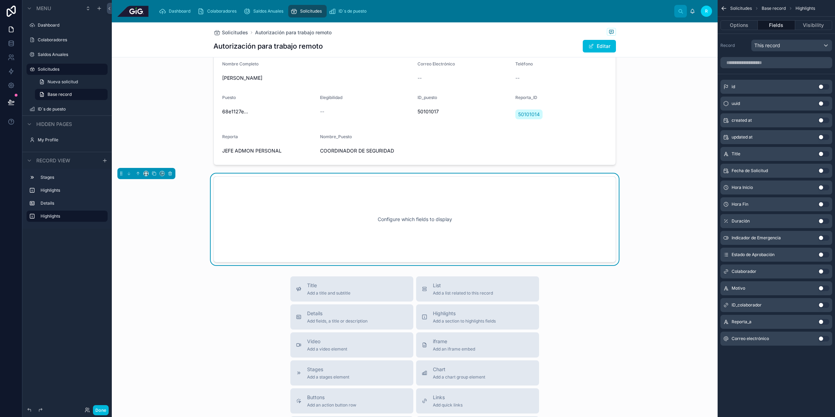
click at [825, 270] on button "Use setting" at bounding box center [823, 271] width 11 height 6
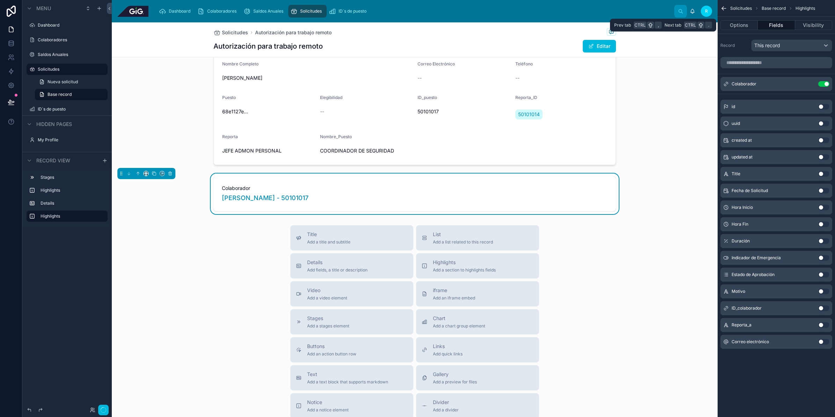
click at [735, 26] on button "Options" at bounding box center [739, 25] width 37 height 10
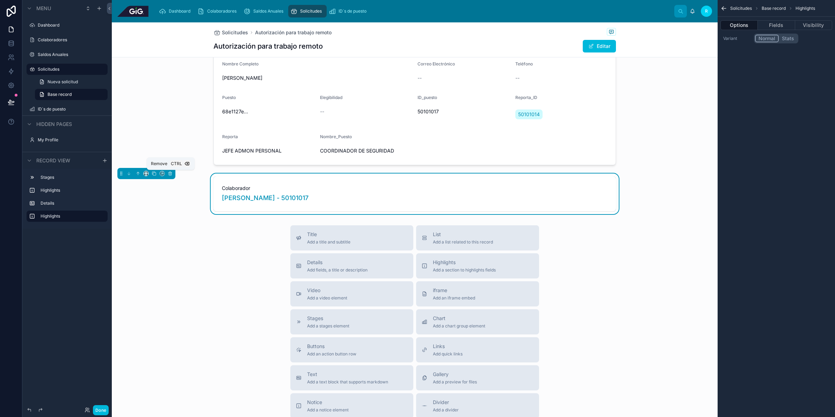
click at [168, 171] on icon at bounding box center [170, 173] width 5 height 5
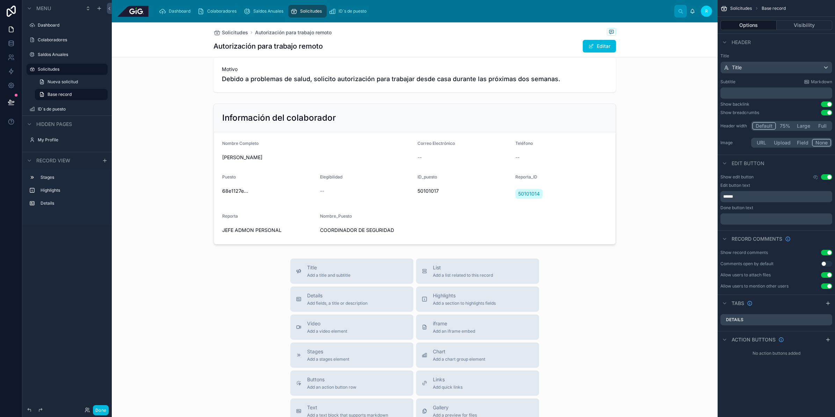
scroll to position [0, 0]
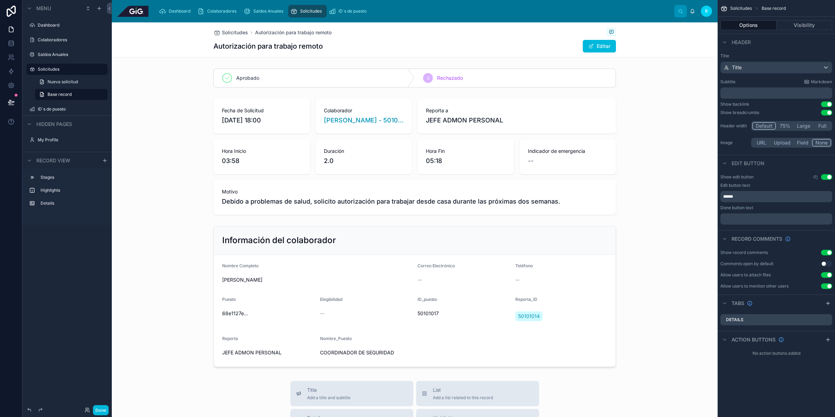
click at [543, 297] on div at bounding box center [415, 296] width 606 height 146
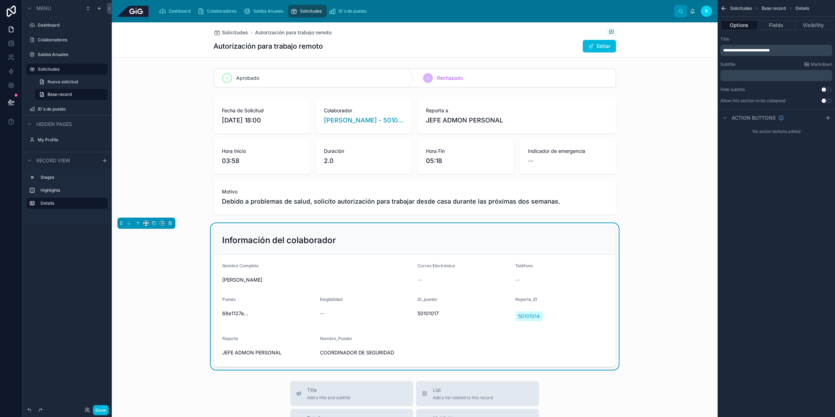
click at [787, 28] on button "Fields" at bounding box center [776, 25] width 37 height 10
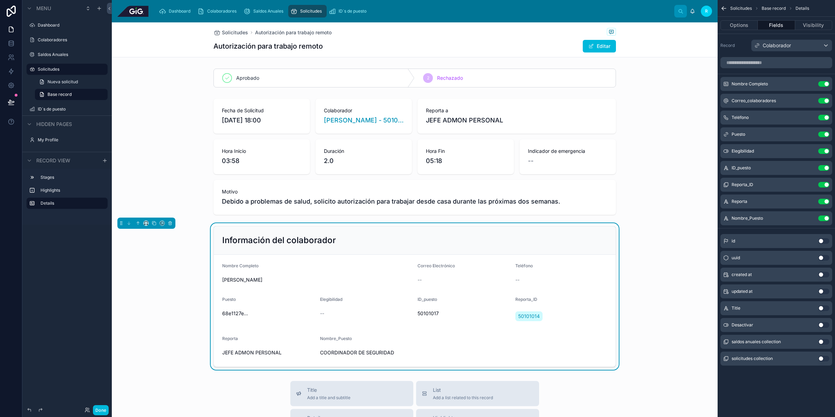
click at [0, 0] on icon "scrollable content" at bounding box center [0, 0] width 0 height 0
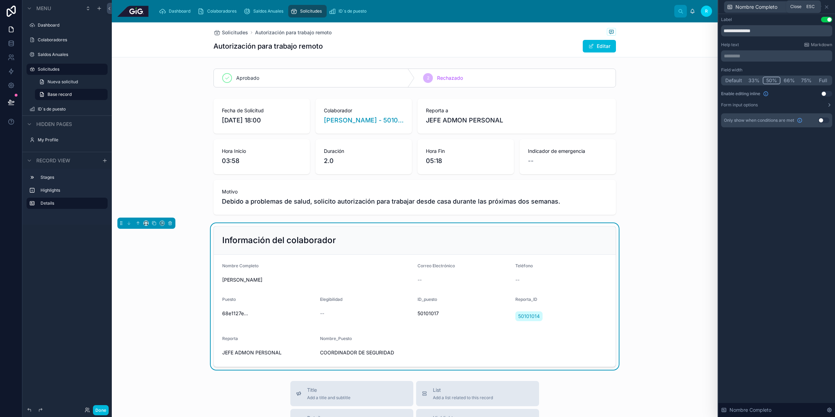
click at [829, 6] on icon at bounding box center [827, 7] width 6 height 6
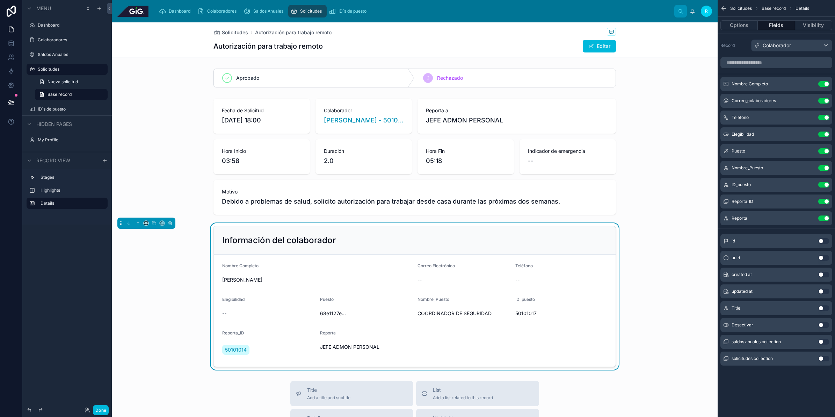
click at [821, 151] on button "Use setting" at bounding box center [823, 151] width 11 height 6
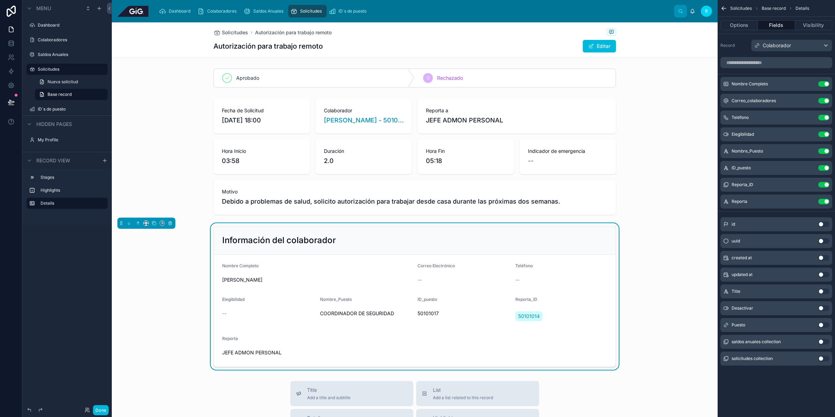
drag, startPoint x: 730, startPoint y: 161, endPoint x: 730, endPoint y: 157, distance: 3.6
click at [730, 159] on div "Nombre Completo Use setting Correo_colaboradores Use setting Teléfono Use setti…" at bounding box center [776, 142] width 117 height 131
click at [0, 0] on icon "scrollable content" at bounding box center [0, 0] width 0 height 0
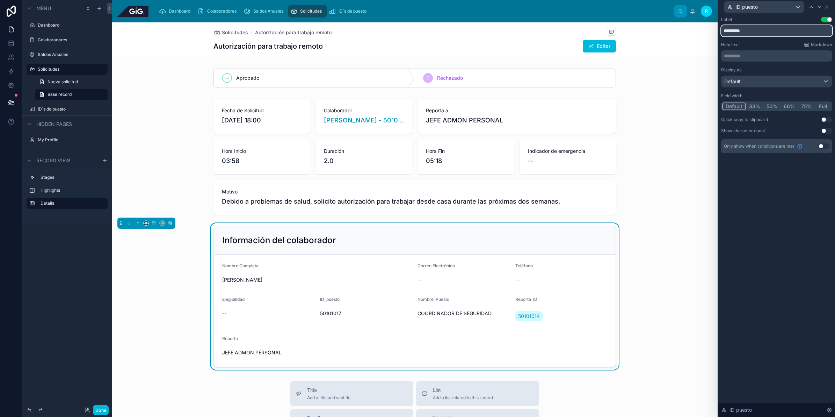
click at [732, 32] on input "*********" at bounding box center [776, 30] width 111 height 11
drag, startPoint x: 761, startPoint y: 28, endPoint x: 729, endPoint y: 30, distance: 31.5
click at [729, 30] on input "**********" at bounding box center [776, 30] width 111 height 11
type input "**********"
click at [818, 7] on icon at bounding box center [820, 7] width 6 height 6
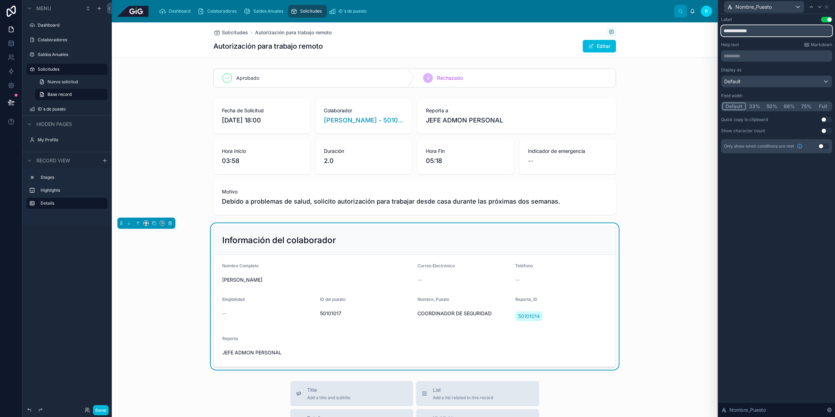
click at [745, 33] on input "**********" at bounding box center [776, 30] width 111 height 11
type input "**********"
click at [820, 7] on icon at bounding box center [820, 7] width 6 height 6
drag, startPoint x: 759, startPoint y: 32, endPoint x: 743, endPoint y: 33, distance: 16.8
click at [743, 33] on input "**********" at bounding box center [776, 30] width 111 height 11
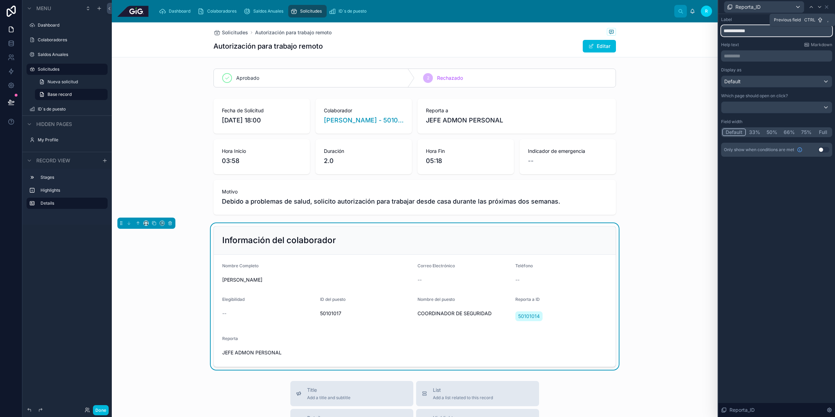
type input "**********"
click at [811, 8] on icon at bounding box center [812, 7] width 6 height 6
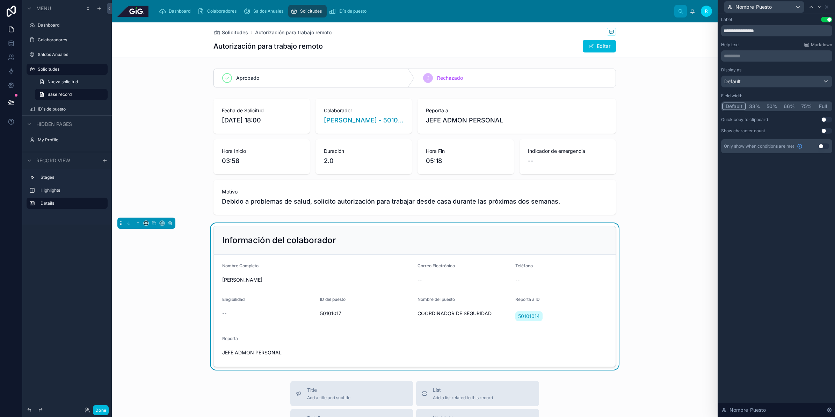
click at [755, 104] on button "33%" at bounding box center [754, 106] width 17 height 8
click at [771, 102] on button "50%" at bounding box center [772, 106] width 17 height 8
click at [828, 8] on icon at bounding box center [826, 7] width 3 height 3
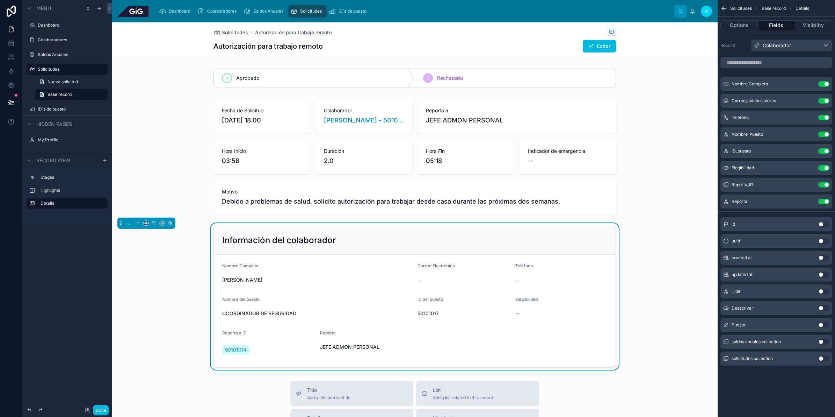
click at [728, 205] on div "Reporta Use setting" at bounding box center [777, 201] width 112 height 14
click at [0, 0] on icon "scrollable content" at bounding box center [0, 0] width 0 height 0
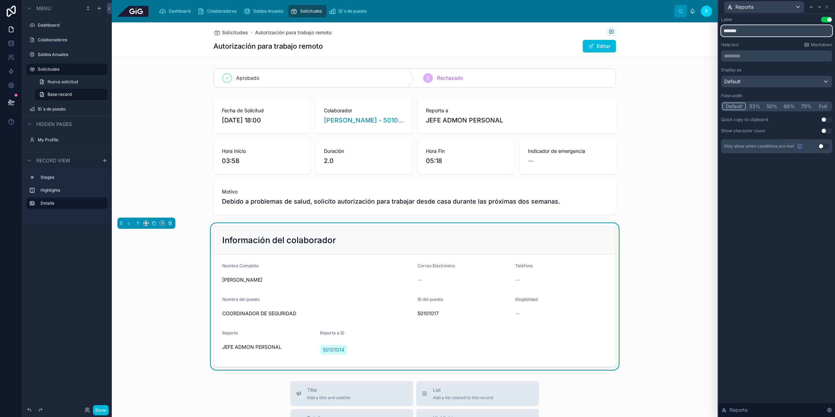
click at [757, 35] on input "*******" at bounding box center [776, 30] width 111 height 11
click at [772, 108] on button "50%" at bounding box center [772, 106] width 17 height 8
click at [752, 33] on input "*********" at bounding box center [776, 30] width 111 height 11
type input "**********"
click at [818, 214] on div "**********" at bounding box center [777, 215] width 117 height 403
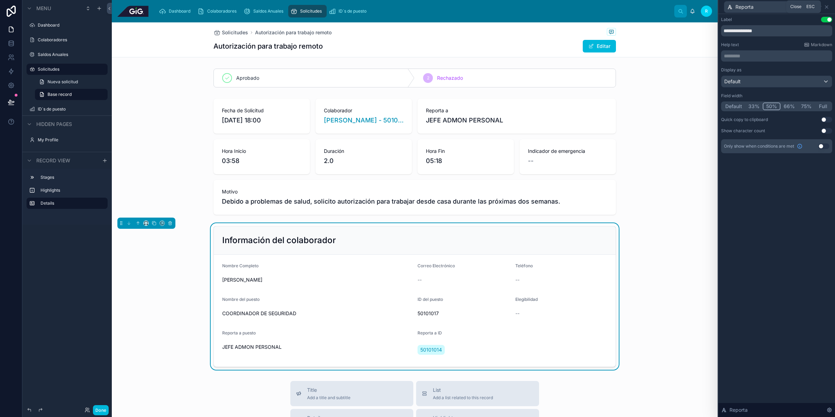
click at [829, 5] on icon at bounding box center [827, 7] width 6 height 6
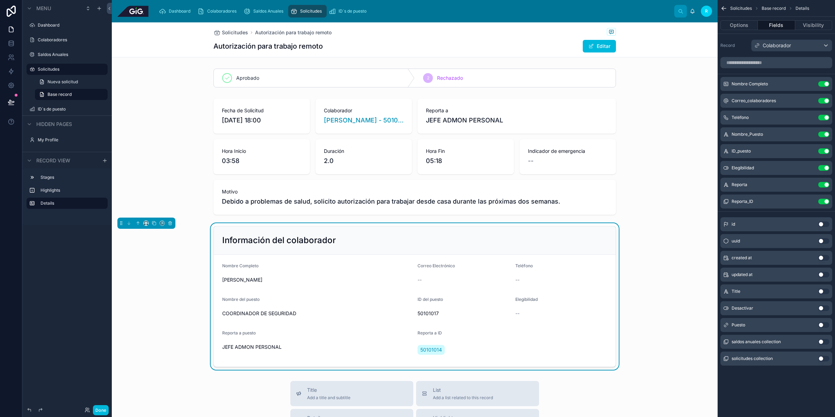
click at [553, 37] on div "Solicitudes Autorización para trabajo remoto" at bounding box center [415, 32] width 403 height 9
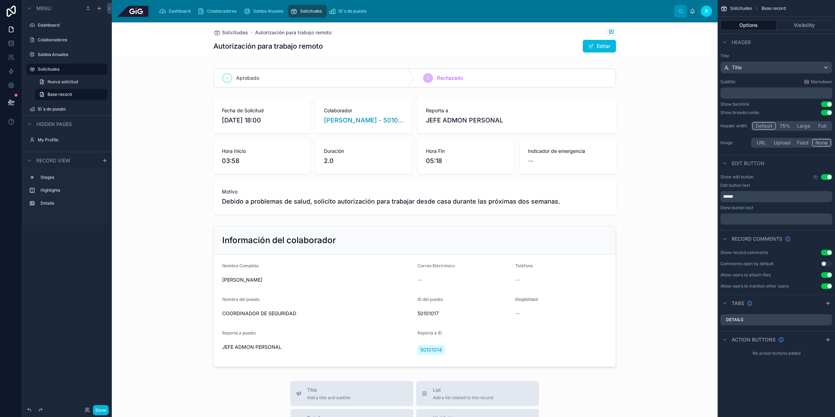
click at [828, 177] on button "Use setting" at bounding box center [826, 177] width 11 height 6
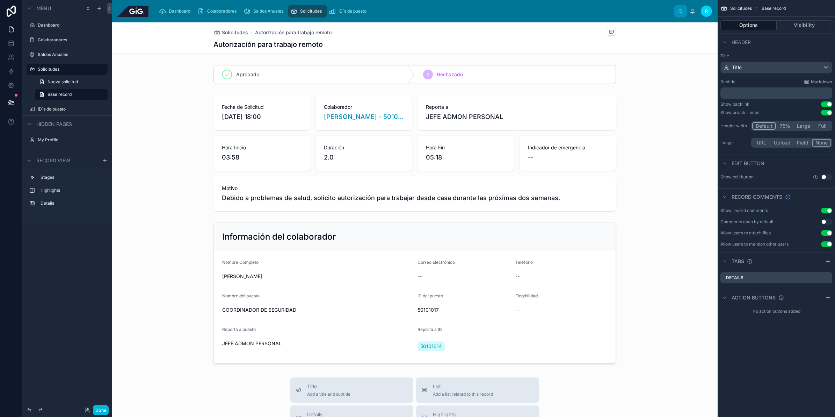
click at [362, 297] on div at bounding box center [415, 292] width 606 height 146
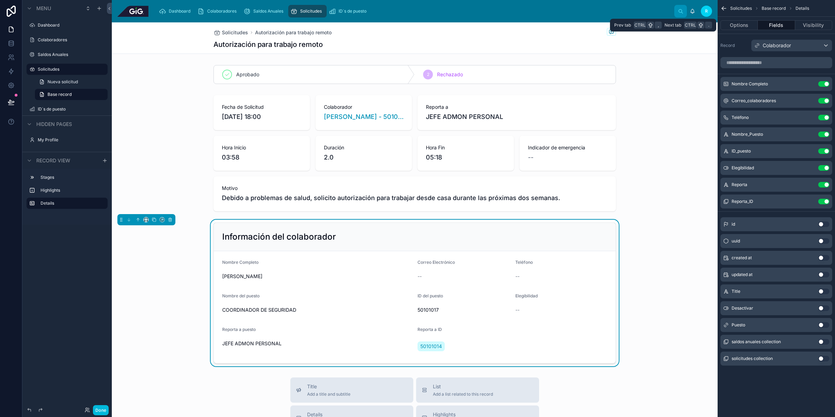
click at [741, 25] on button "Options" at bounding box center [739, 25] width 37 height 10
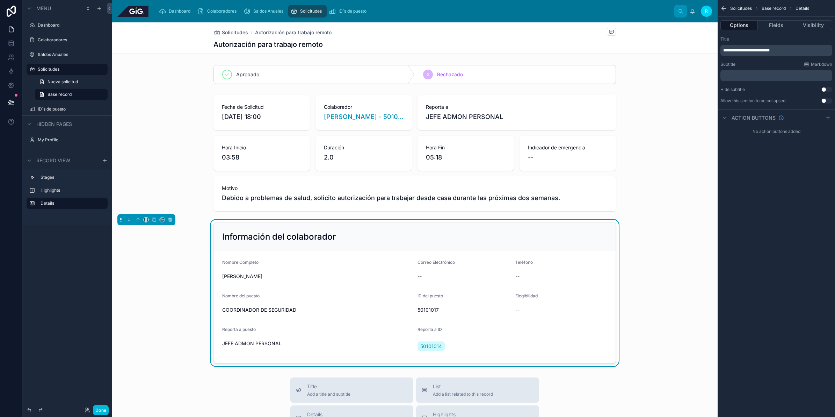
click at [827, 101] on button "Use setting" at bounding box center [826, 101] width 11 height 6
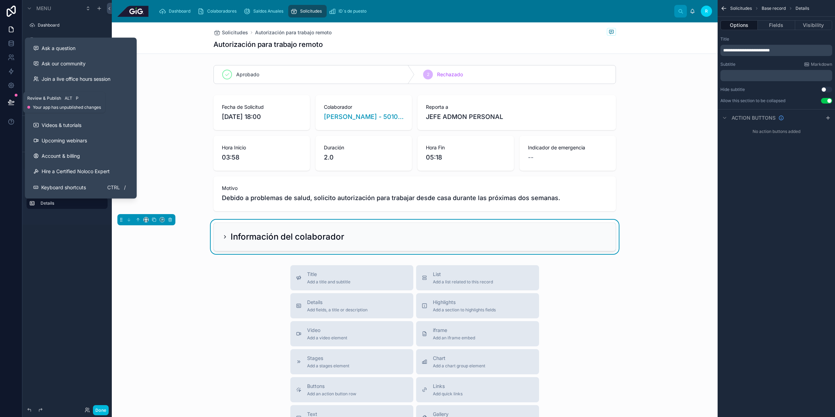
click at [9, 106] on button at bounding box center [10, 102] width 15 height 20
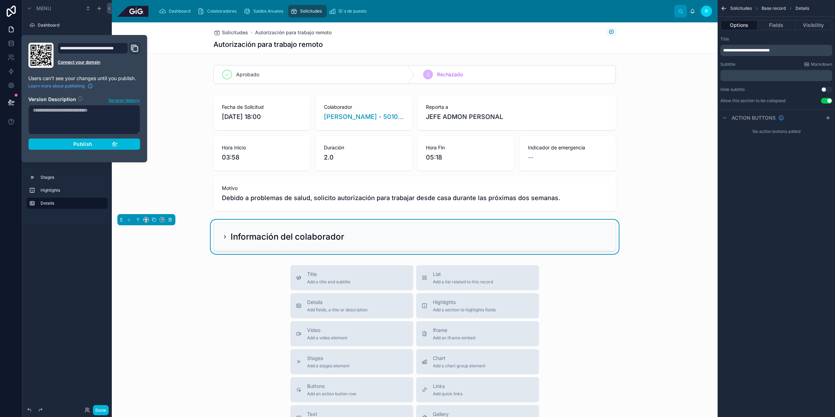
click at [110, 143] on div "Publish" at bounding box center [84, 144] width 66 height 6
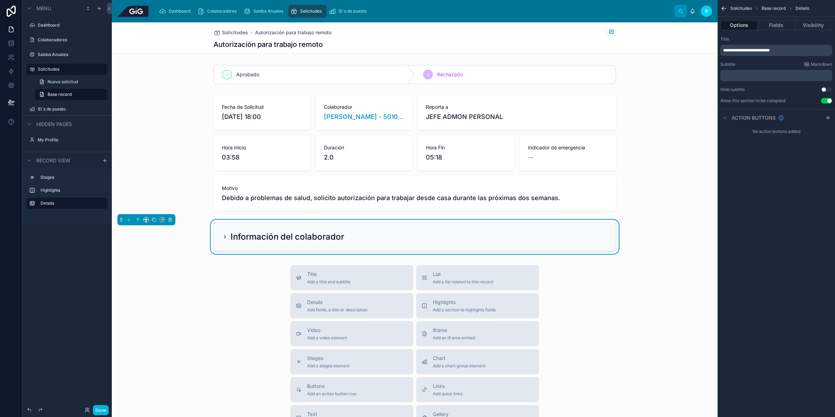
click at [178, 75] on div at bounding box center [415, 74] width 606 height 24
